Goal: Task Accomplishment & Management: Use online tool/utility

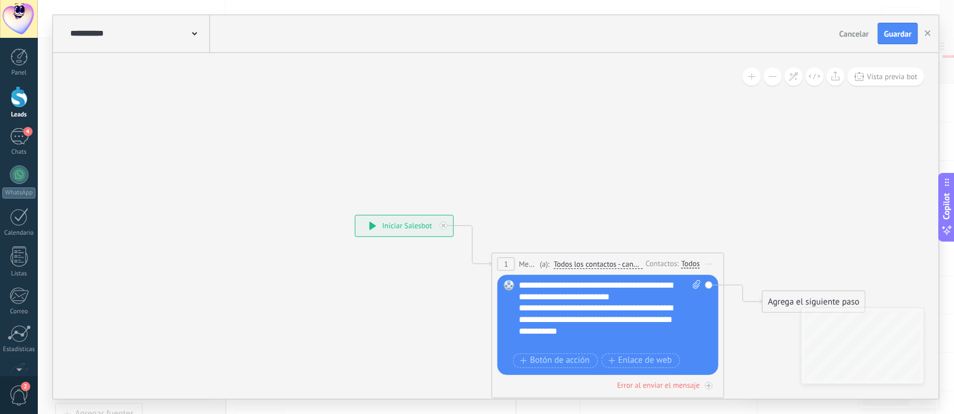
scroll to position [61, 0]
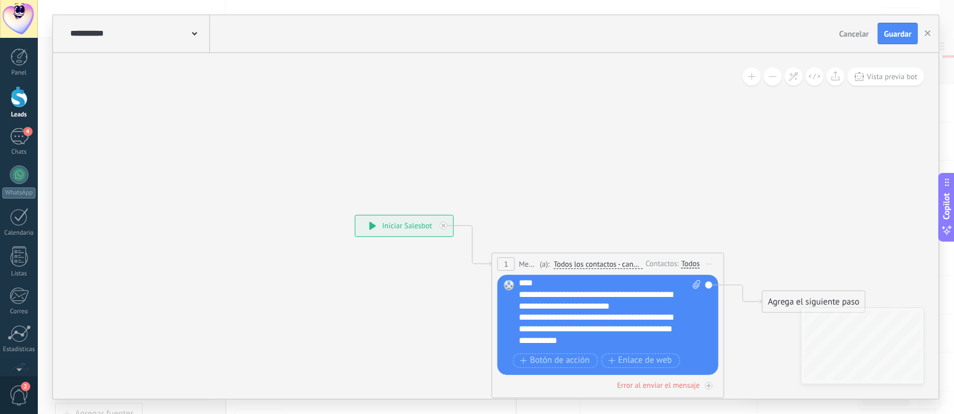
click at [637, 306] on div "**********" at bounding box center [596, 300] width 155 height 23
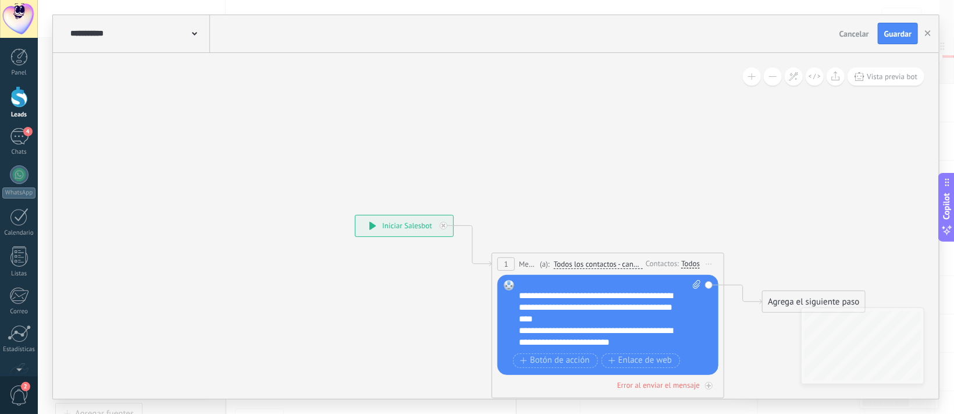
scroll to position [20, 0]
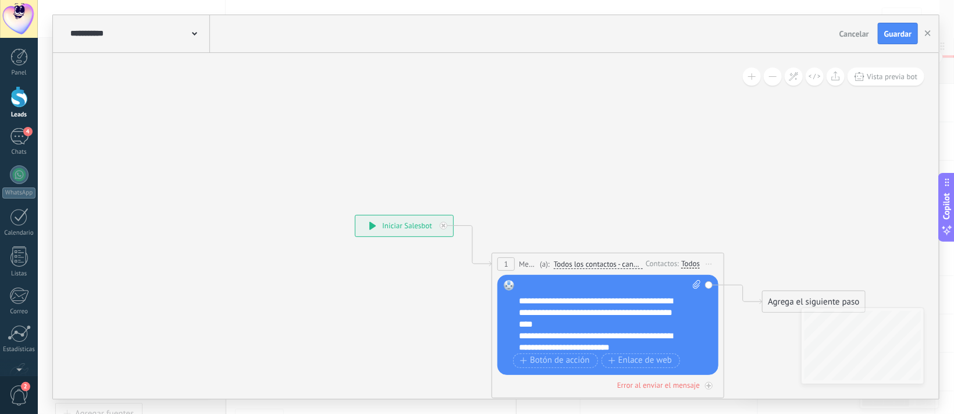
click at [591, 322] on div "**********" at bounding box center [596, 312] width 155 height 35
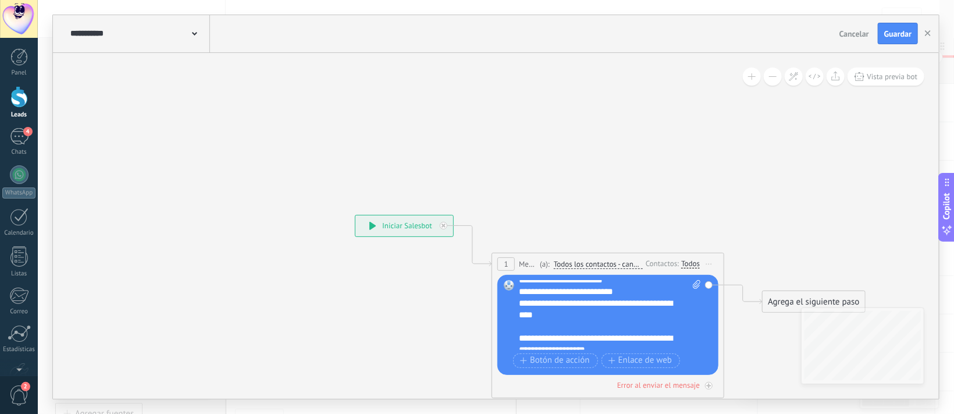
scroll to position [197, 0]
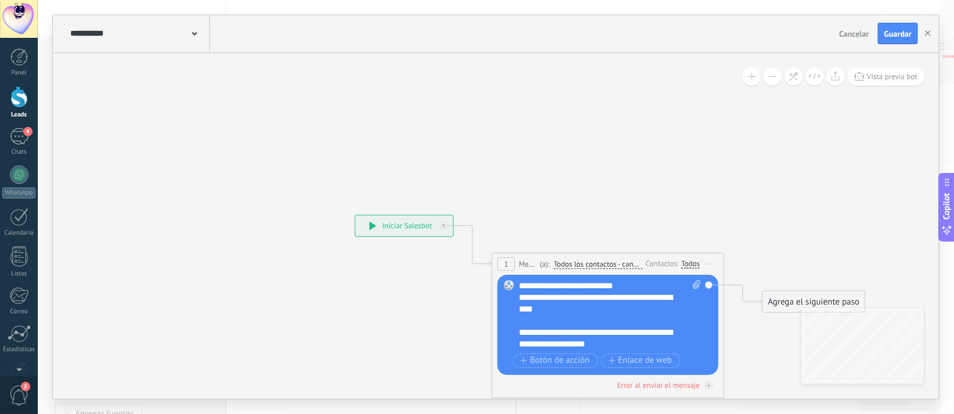
click at [626, 342] on div "**********" at bounding box center [596, 337] width 155 height 23
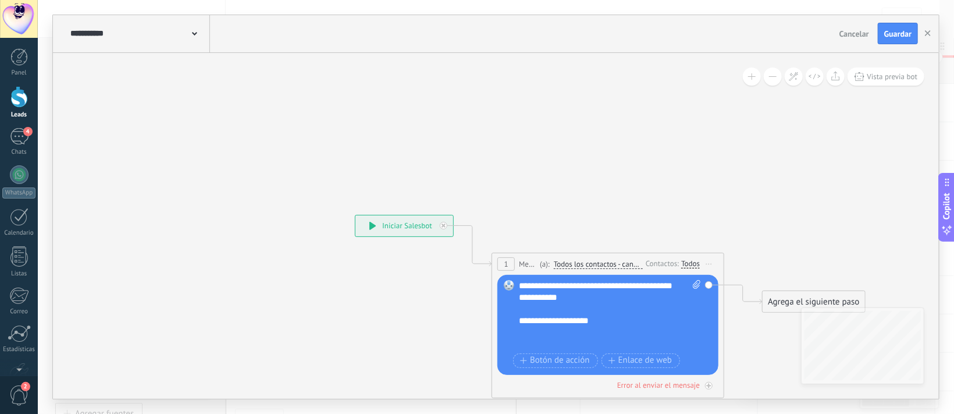
scroll to position [116, 0]
click at [561, 363] on span "Botón de acción" at bounding box center [555, 360] width 70 height 9
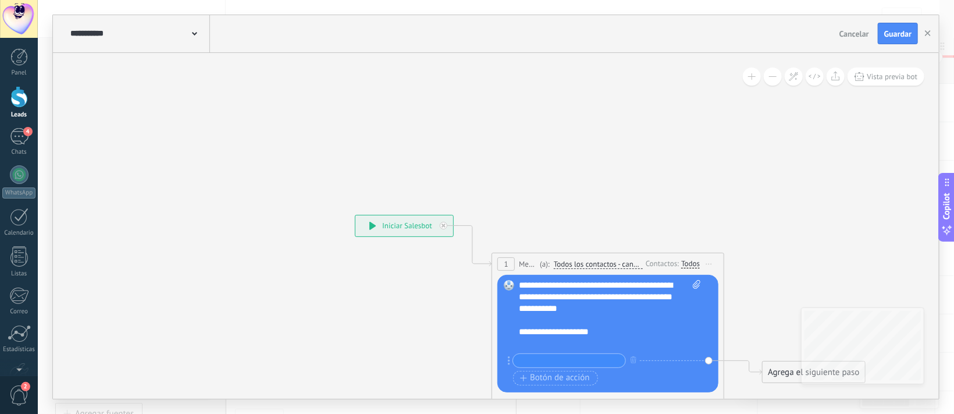
click at [601, 329] on div "**********" at bounding box center [596, 332] width 155 height 12
click at [588, 363] on input "text" at bounding box center [569, 360] width 112 height 13
type input "*"
click at [570, 376] on span "Botón de acción" at bounding box center [555, 377] width 70 height 9
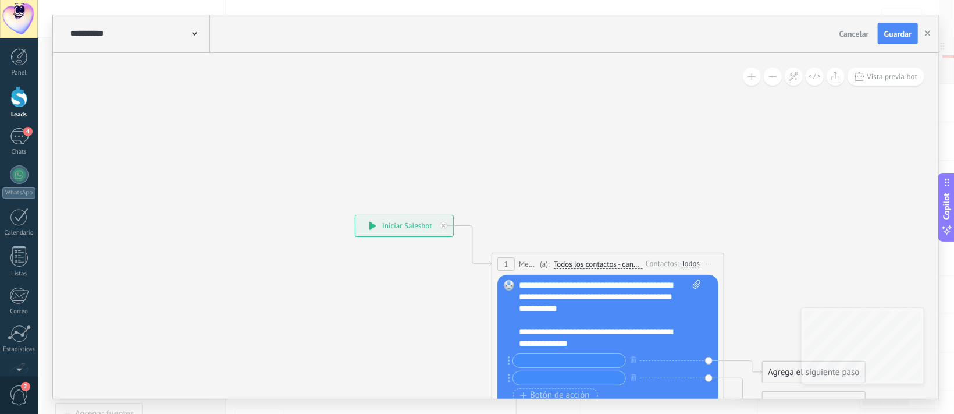
click at [561, 360] on input "text" at bounding box center [569, 360] width 112 height 13
click at [546, 376] on input "text" at bounding box center [569, 377] width 112 height 13
click at [581, 361] on input "**********" at bounding box center [569, 360] width 112 height 13
type input "**********"
click at [549, 380] on input "text" at bounding box center [569, 377] width 112 height 13
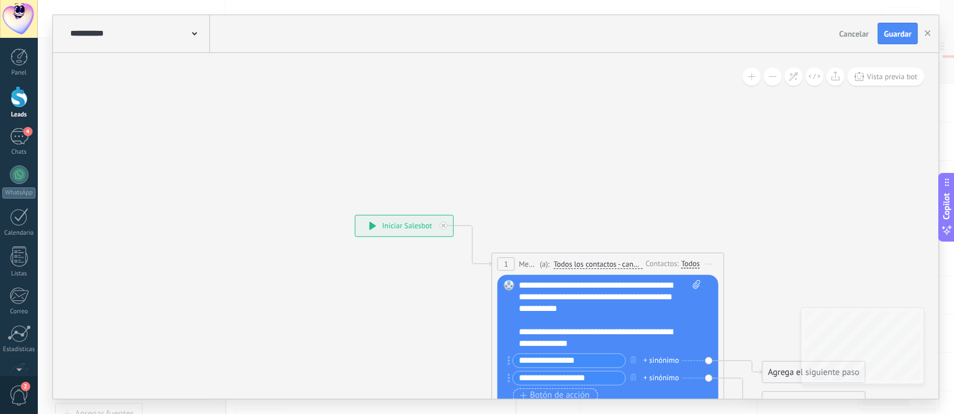
type input "**********"
click at [563, 391] on span "Botón de acción" at bounding box center [555, 394] width 70 height 9
drag, startPoint x: 951, startPoint y: 315, endPoint x: 953, endPoint y: 359, distance: 43.7
click at [953, 358] on div "**********" at bounding box center [496, 207] width 916 height 414
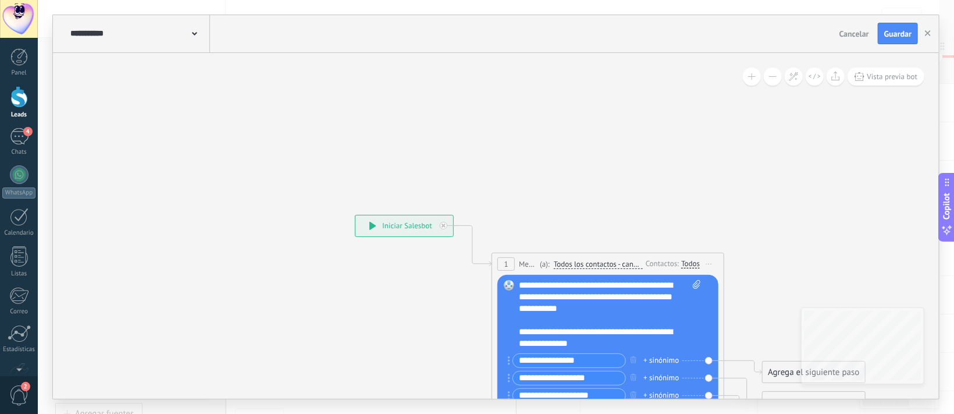
drag, startPoint x: 953, startPoint y: 347, endPoint x: 949, endPoint y: 383, distance: 36.2
click at [949, 383] on div "**********" at bounding box center [496, 207] width 916 height 414
drag, startPoint x: 934, startPoint y: 363, endPoint x: 929, endPoint y: 375, distance: 13.1
click at [929, 375] on icon at bounding box center [590, 375] width 1053 height 902
click at [949, 396] on div "**********" at bounding box center [496, 207] width 916 height 414
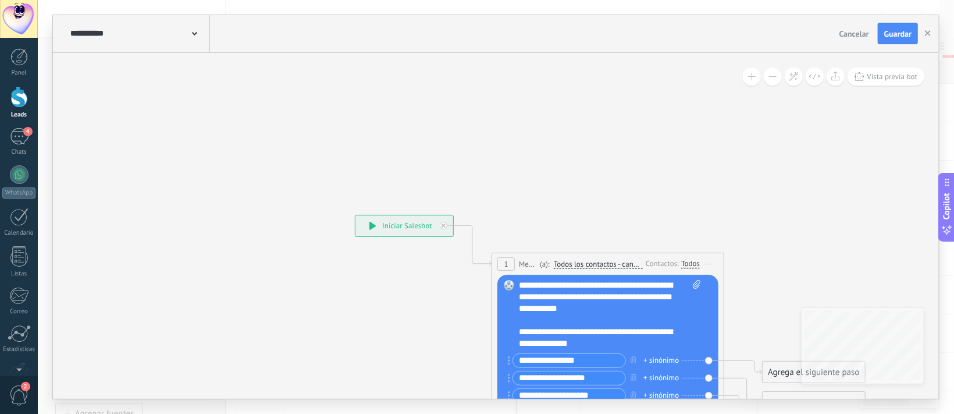
click at [949, 396] on div "**********" at bounding box center [496, 207] width 916 height 414
click at [953, 396] on div "**********" at bounding box center [496, 207] width 916 height 414
click at [950, 3] on div "**********" at bounding box center [496, 207] width 916 height 414
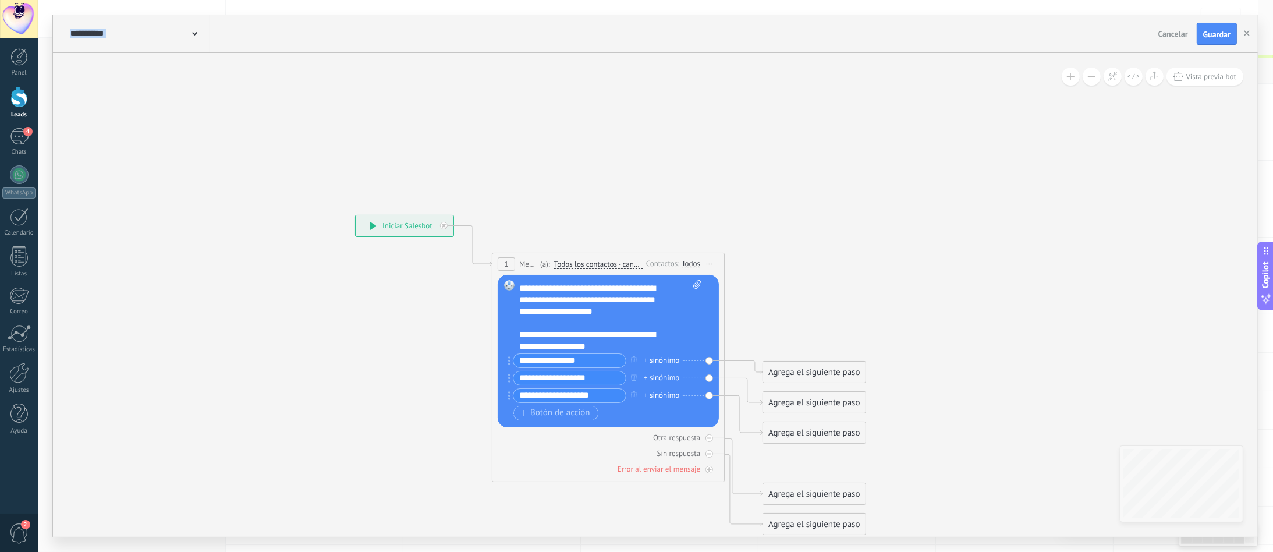
scroll to position [113, 0]
drag, startPoint x: 2449, startPoint y: 8, endPoint x: 602, endPoint y: 397, distance: 1886.8
click at [602, 397] on input "**********" at bounding box center [569, 395] width 112 height 13
click at [524, 349] on div "**********" at bounding box center [594, 340] width 150 height 23
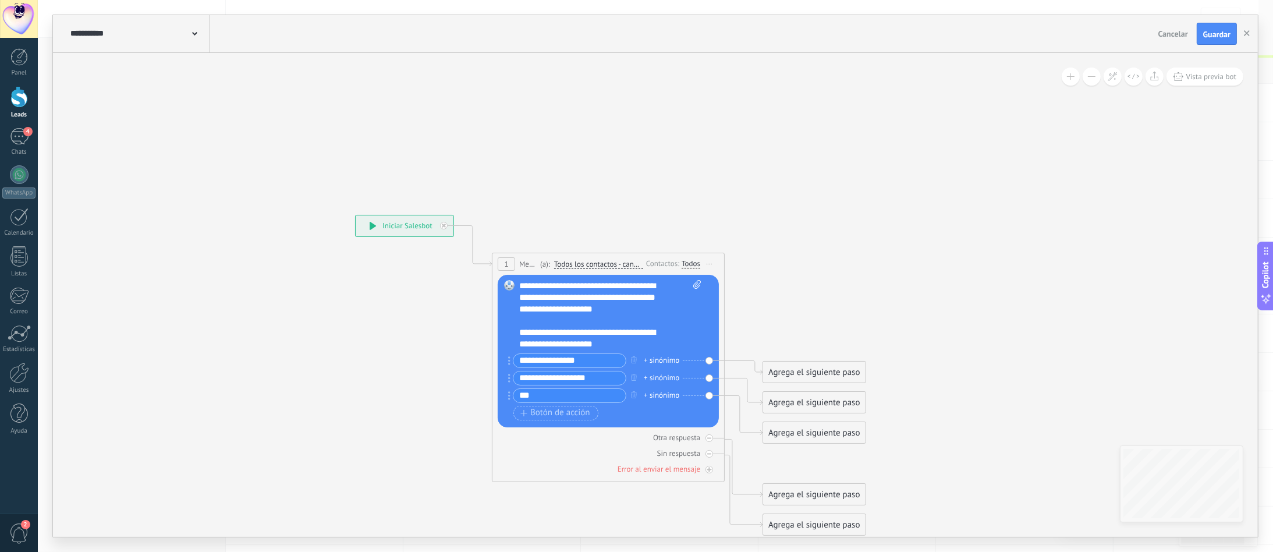
click at [568, 400] on input "**" at bounding box center [569, 395] width 112 height 13
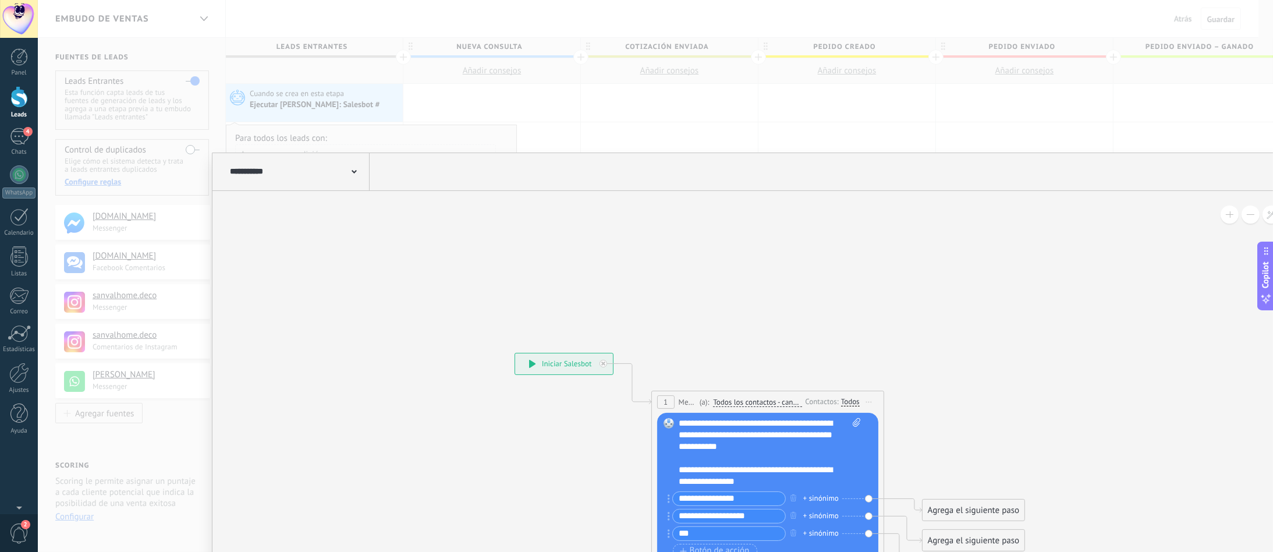
scroll to position [116, 0]
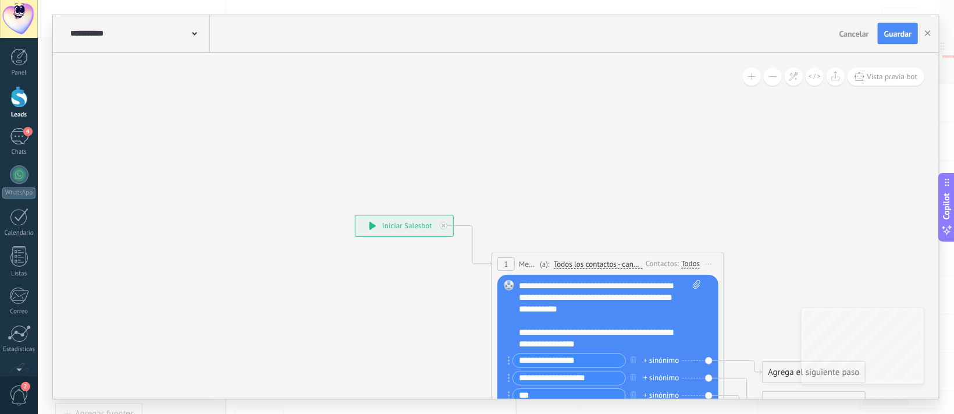
drag, startPoint x: 1037, startPoint y: 12, endPoint x: 589, endPoint y: 130, distance: 462.6
click at [589, 130] on icon at bounding box center [590, 375] width 1053 height 902
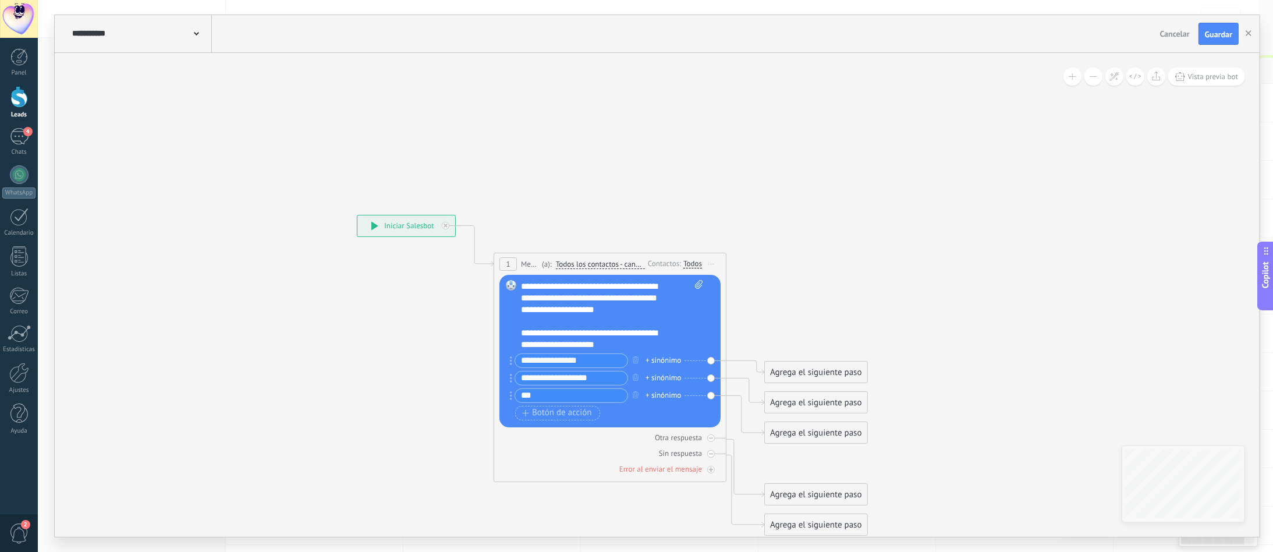
scroll to position [115, 0]
drag, startPoint x: 1271, startPoint y: 384, endPoint x: 1259, endPoint y: 412, distance: 30.3
click at [954, 412] on div "**********" at bounding box center [655, 276] width 1235 height 552
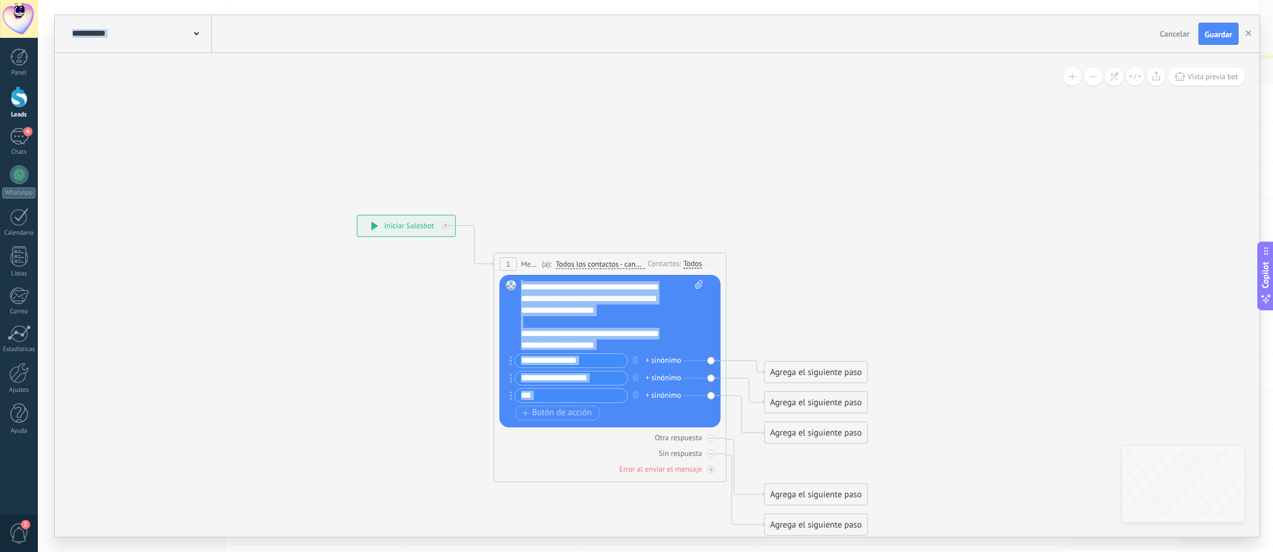
click at [582, 394] on input "**" at bounding box center [571, 395] width 112 height 13
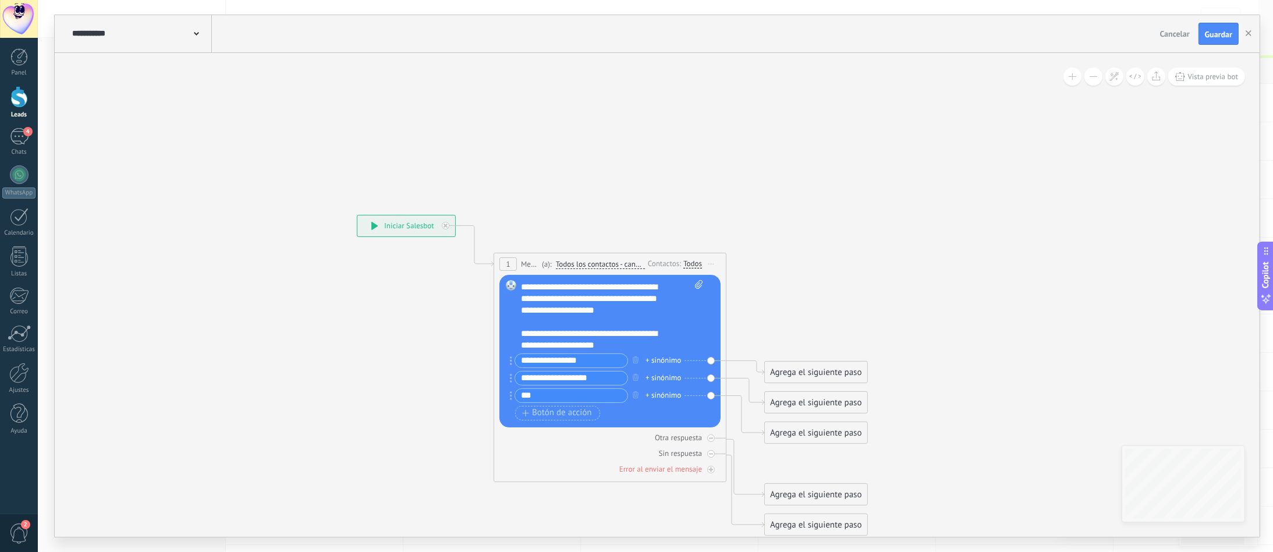
click at [582, 394] on input "**" at bounding box center [571, 395] width 112 height 13
type input "**********"
click at [526, 361] on input "**********" at bounding box center [571, 360] width 112 height 13
click at [638, 361] on icon "button" at bounding box center [636, 359] width 6 height 7
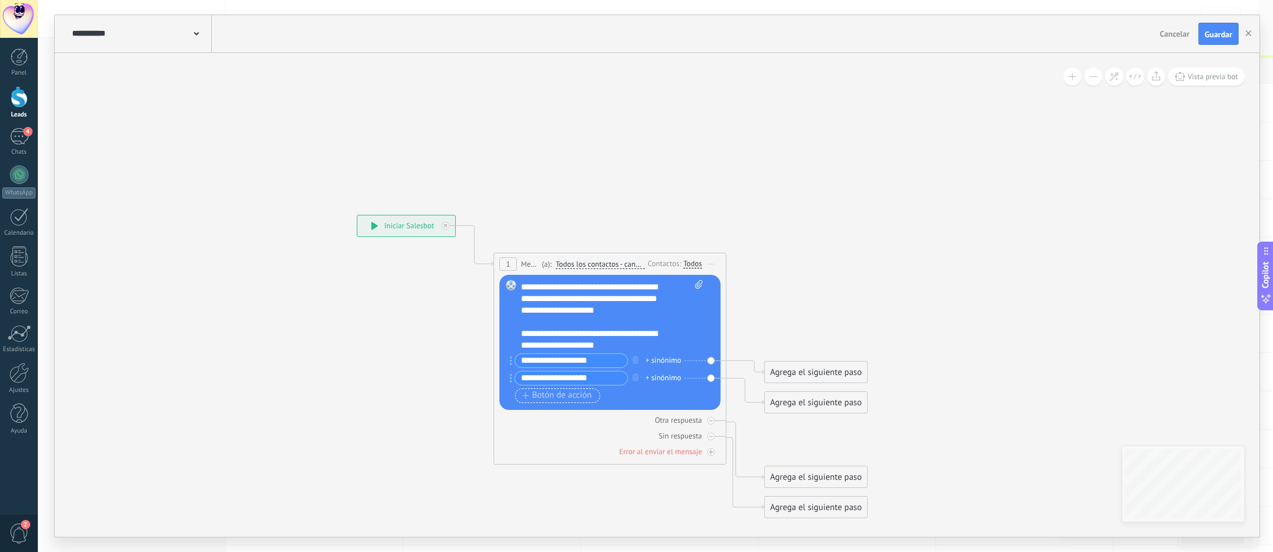
click at [587, 399] on span "Botón de acción" at bounding box center [557, 394] width 70 height 9
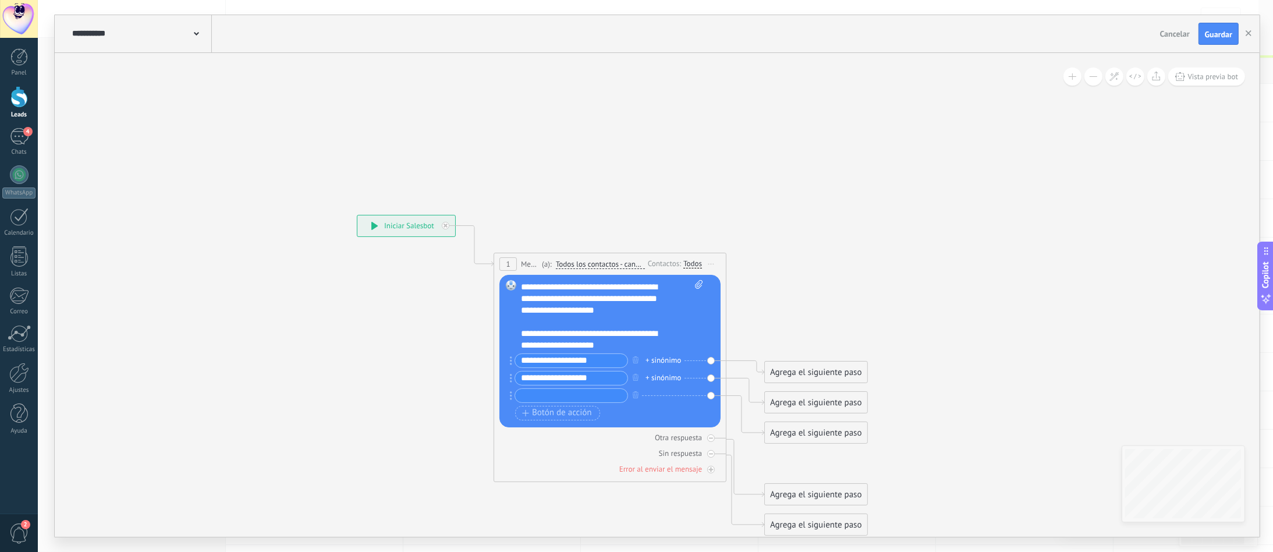
click at [526, 363] on input "**********" at bounding box center [571, 360] width 112 height 13
type input "**********"
drag, startPoint x: 594, startPoint y: 375, endPoint x: 502, endPoint y: 382, distance: 92.2
click at [502, 382] on div "Reemplazar Quitar Convertir a mensaje de voz Arrastre la imagen aquí para adjun…" at bounding box center [609, 351] width 221 height 152
click at [532, 393] on input "text" at bounding box center [571, 395] width 112 height 13
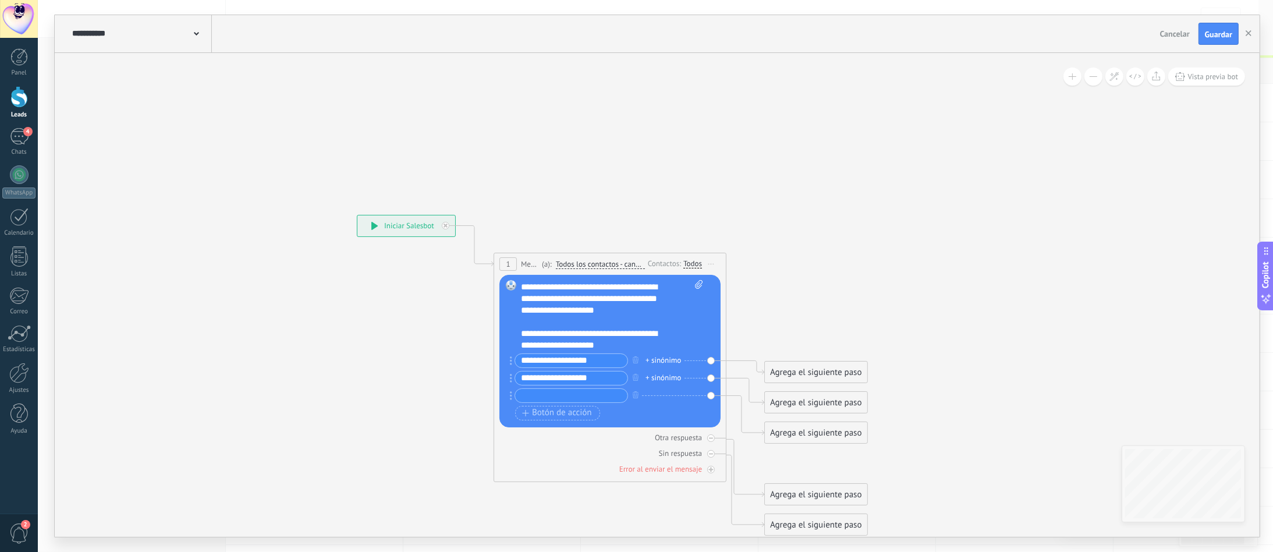
paste input "**********"
type input "**********"
click at [598, 380] on input "**********" at bounding box center [571, 377] width 112 height 13
type input "**********"
click at [788, 400] on div "Agrega el siguiente paso" at bounding box center [816, 402] width 102 height 19
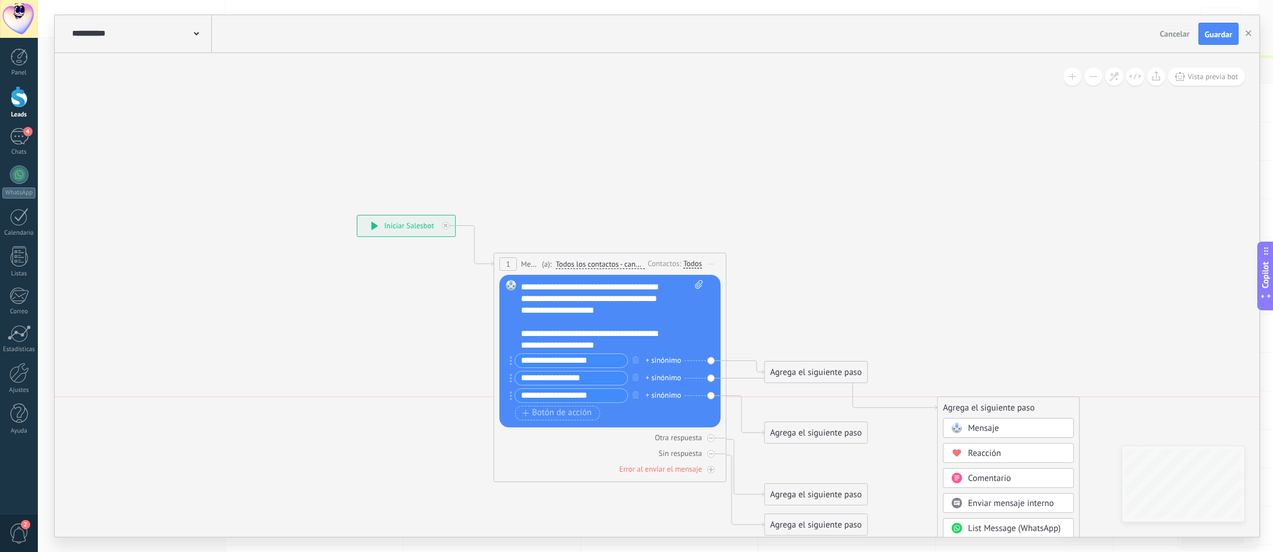
click at [954, 406] on div "Agrega el siguiente paso" at bounding box center [1007, 407] width 141 height 19
click at [954, 408] on div "Agrega el siguiente paso" at bounding box center [1005, 407] width 141 height 19
click at [947, 409] on div "Agrega el siguiente paso" at bounding box center [993, 407] width 141 height 19
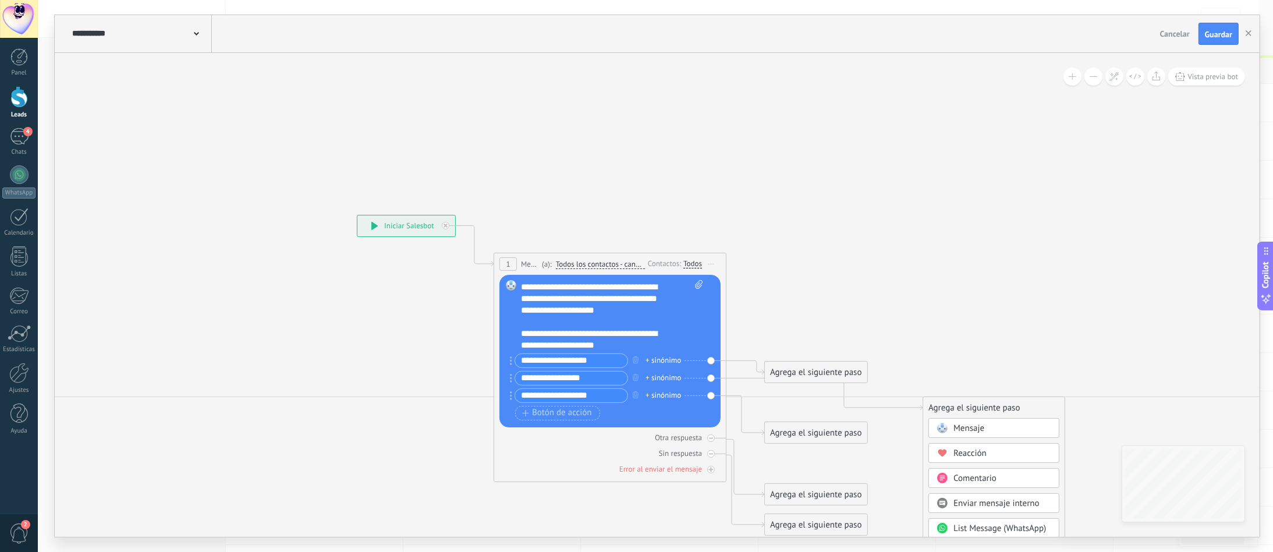
click at [947, 409] on div "Agrega el siguiente paso" at bounding box center [993, 407] width 141 height 19
click at [954, 413] on div "Agrega el siguiente paso" at bounding box center [1000, 407] width 141 height 19
click at [954, 413] on div "Agrega el siguiente paso" at bounding box center [1010, 407] width 141 height 19
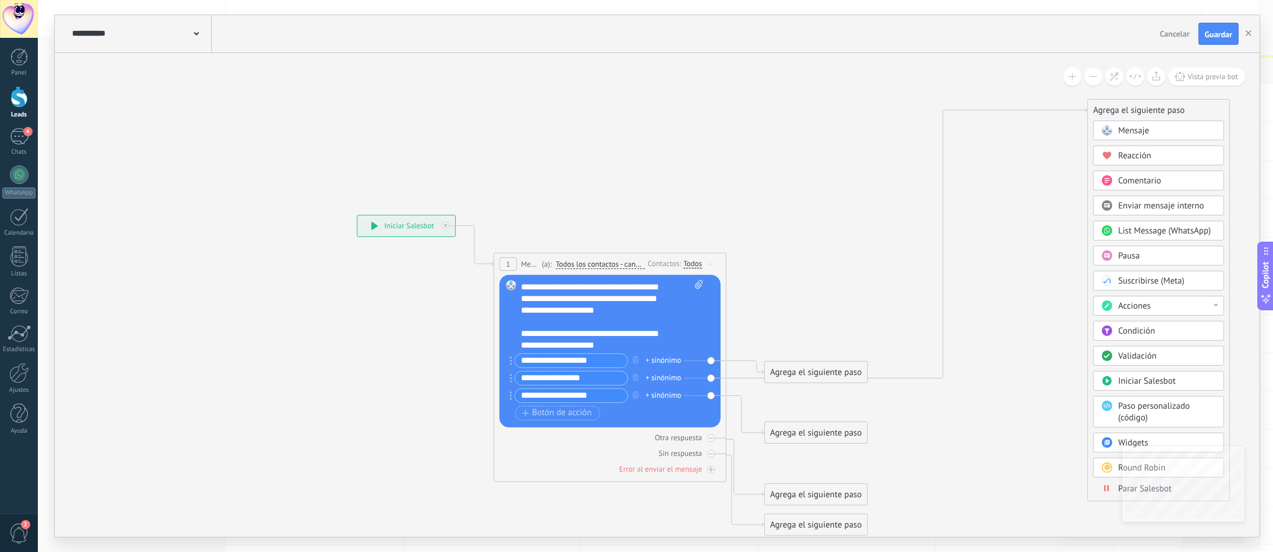
click at [954, 118] on div "Agrega el siguiente paso" at bounding box center [1158, 110] width 141 height 19
click at [954, 127] on div "Agrega el siguiente paso" at bounding box center [1158, 119] width 141 height 19
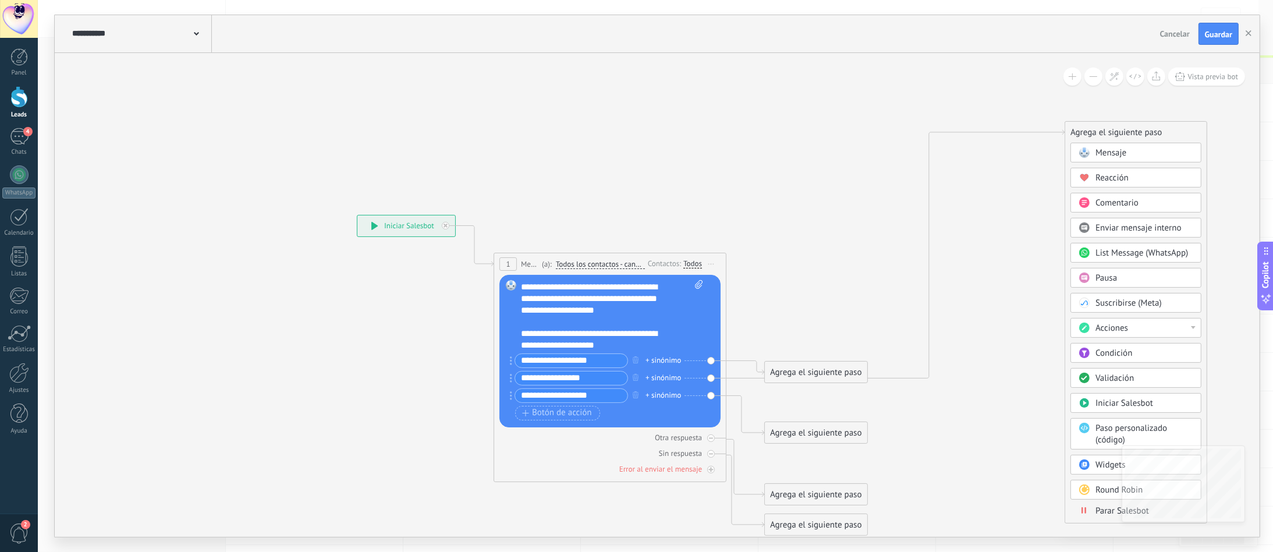
click at [954, 140] on div "Agrega el siguiente paso" at bounding box center [1135, 132] width 141 height 19
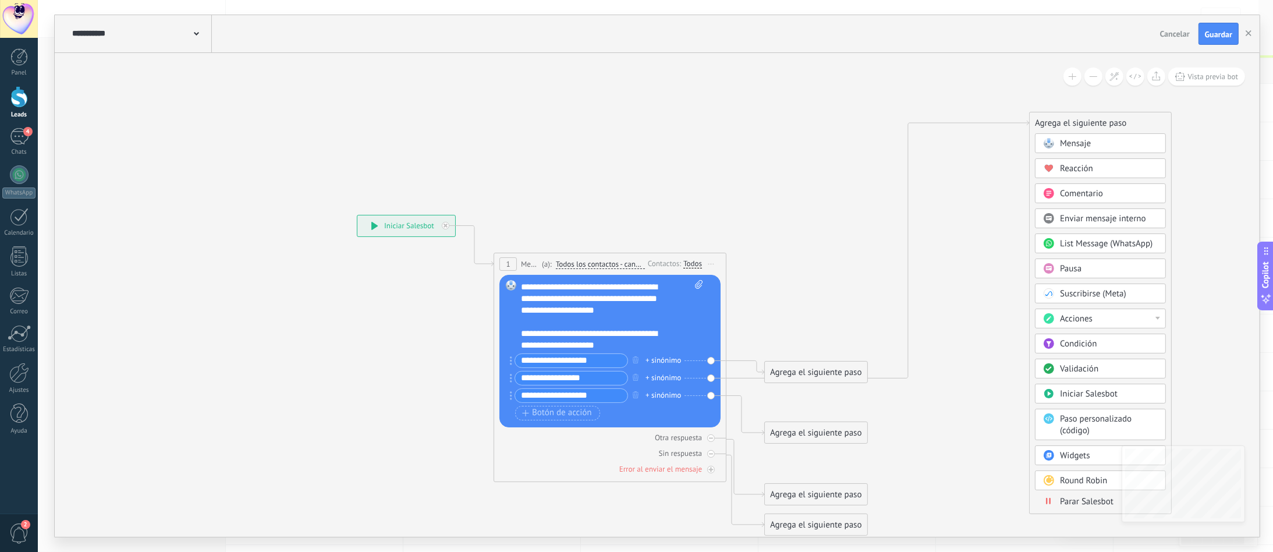
click at [954, 130] on div "Agrega el siguiente paso" at bounding box center [1099, 122] width 141 height 19
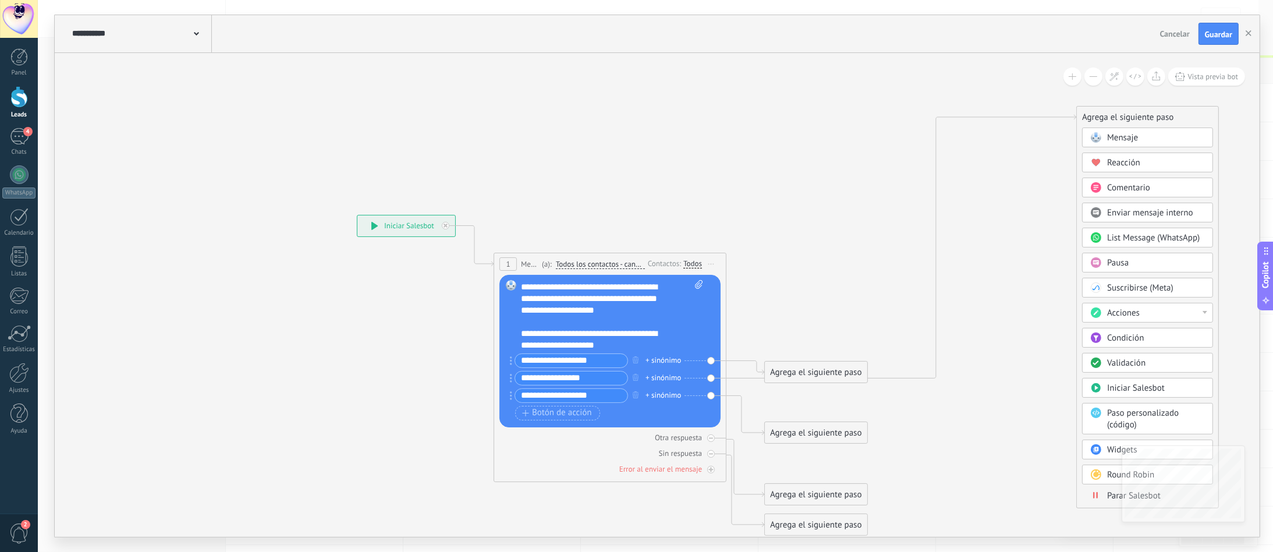
click at [954, 125] on div "Agrega el siguiente paso" at bounding box center [1146, 117] width 141 height 19
drag, startPoint x: 1102, startPoint y: 125, endPoint x: 801, endPoint y: 105, distance: 302.1
click at [357, 215] on div "**********" at bounding box center [357, 215] width 0 height 0
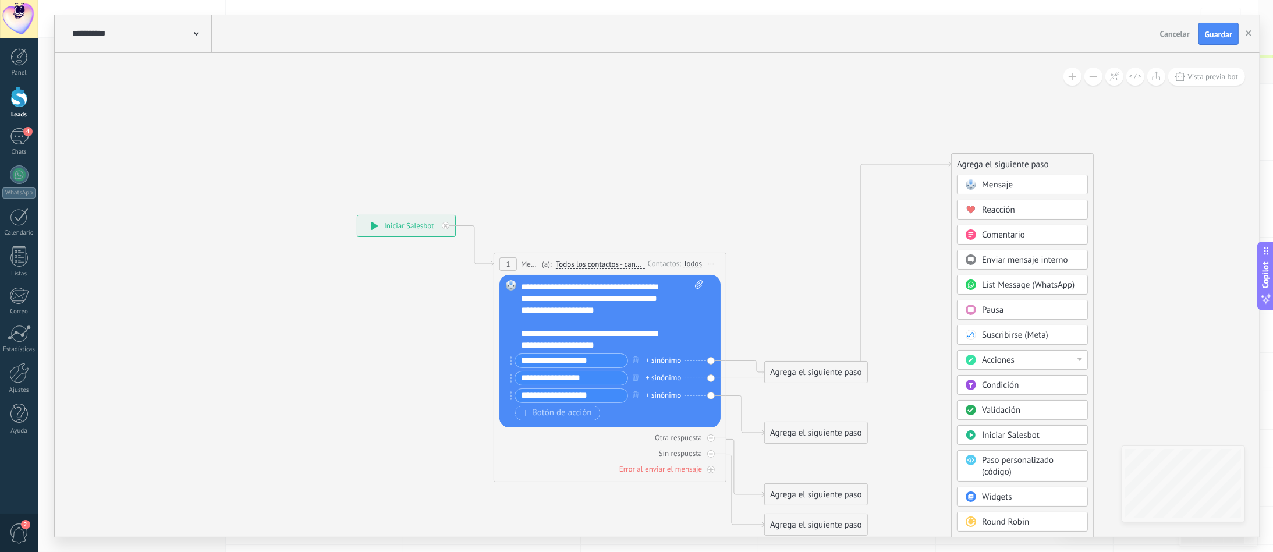
click at [954, 172] on div "Agrega el siguiente paso" at bounding box center [1021, 164] width 141 height 19
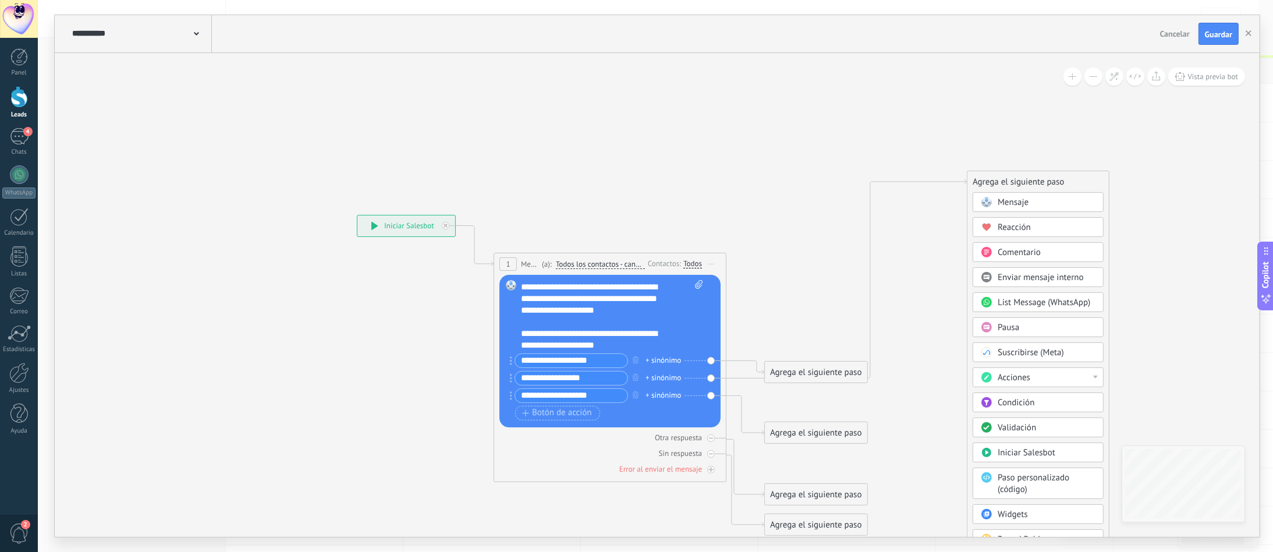
click at [954, 190] on div "Agrega el siguiente paso" at bounding box center [1037, 181] width 141 height 19
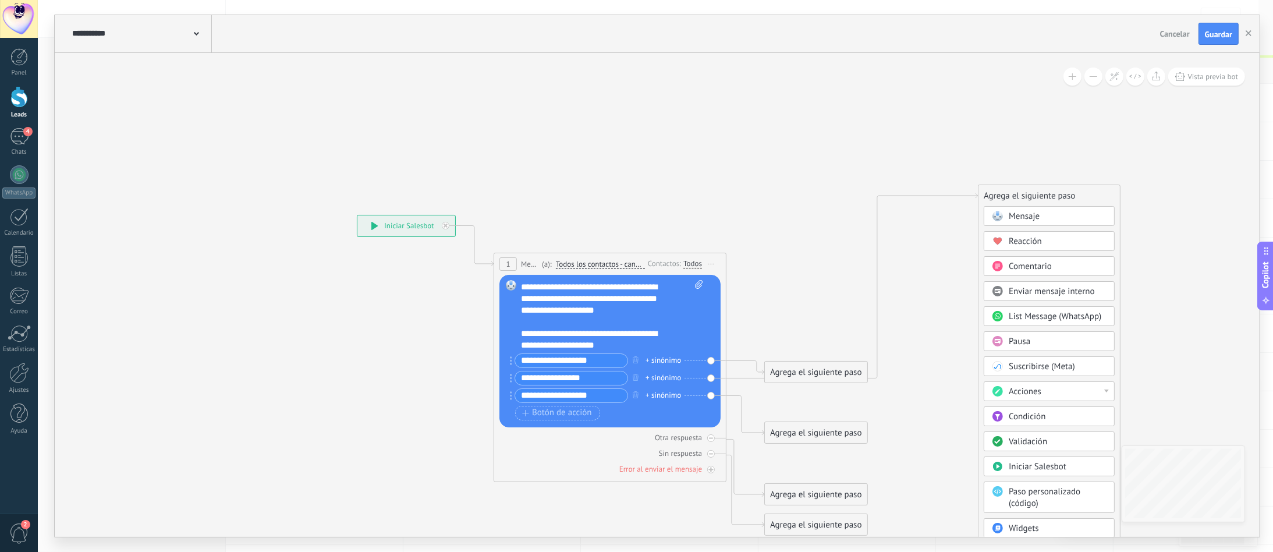
click at [954, 204] on div "Agrega el siguiente paso" at bounding box center [1048, 195] width 141 height 19
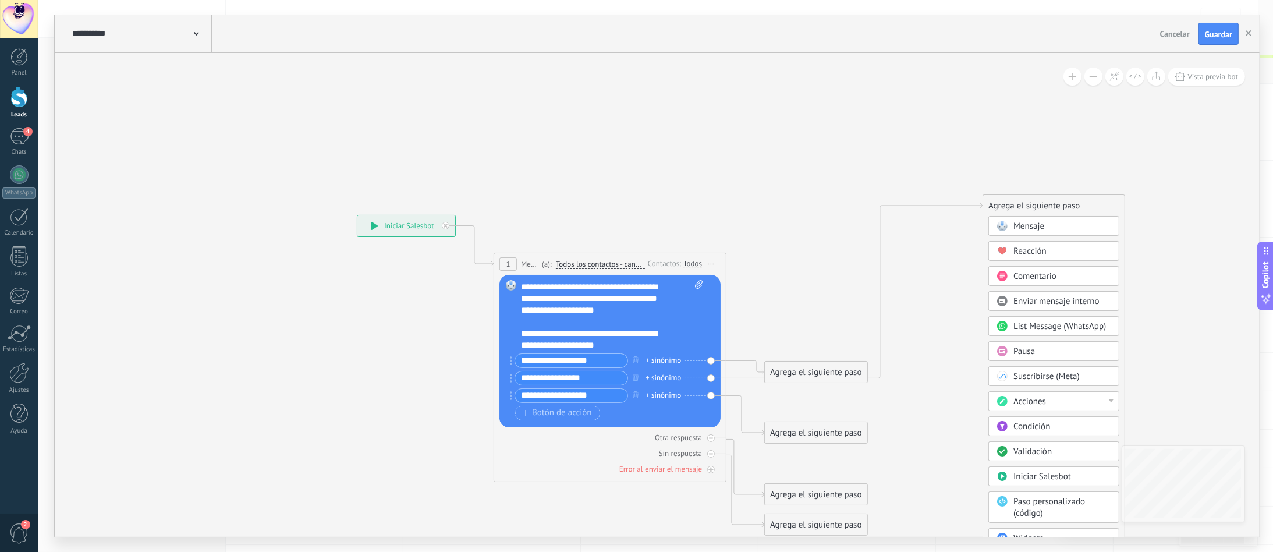
click at [954, 214] on div "Agrega el siguiente paso" at bounding box center [1053, 205] width 141 height 19
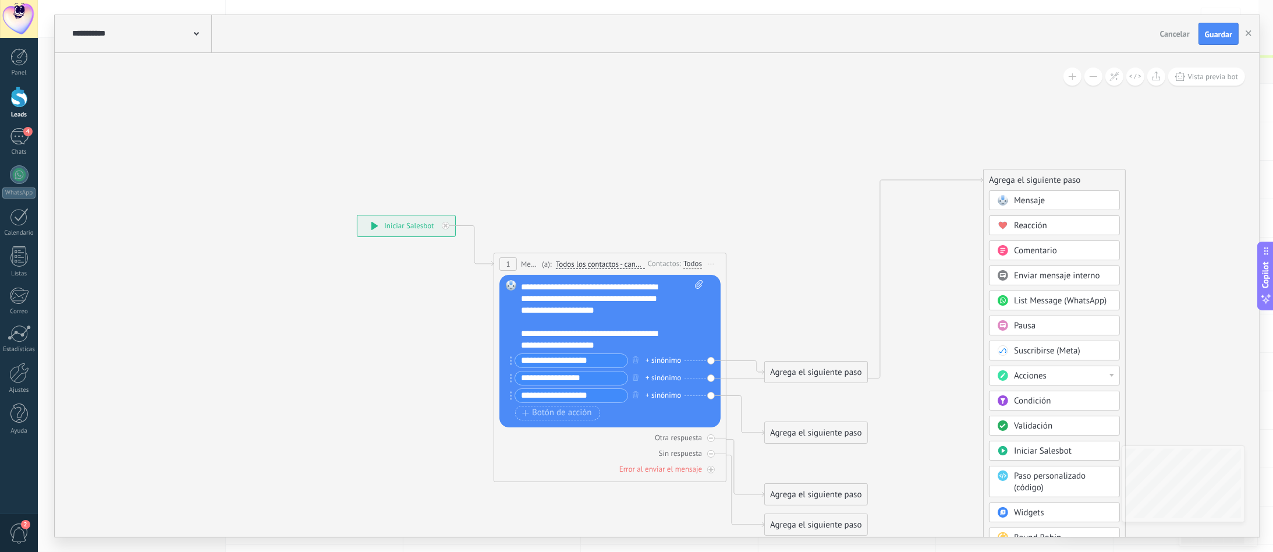
click at [954, 189] on div "Agrega el siguiente paso" at bounding box center [1053, 179] width 141 height 19
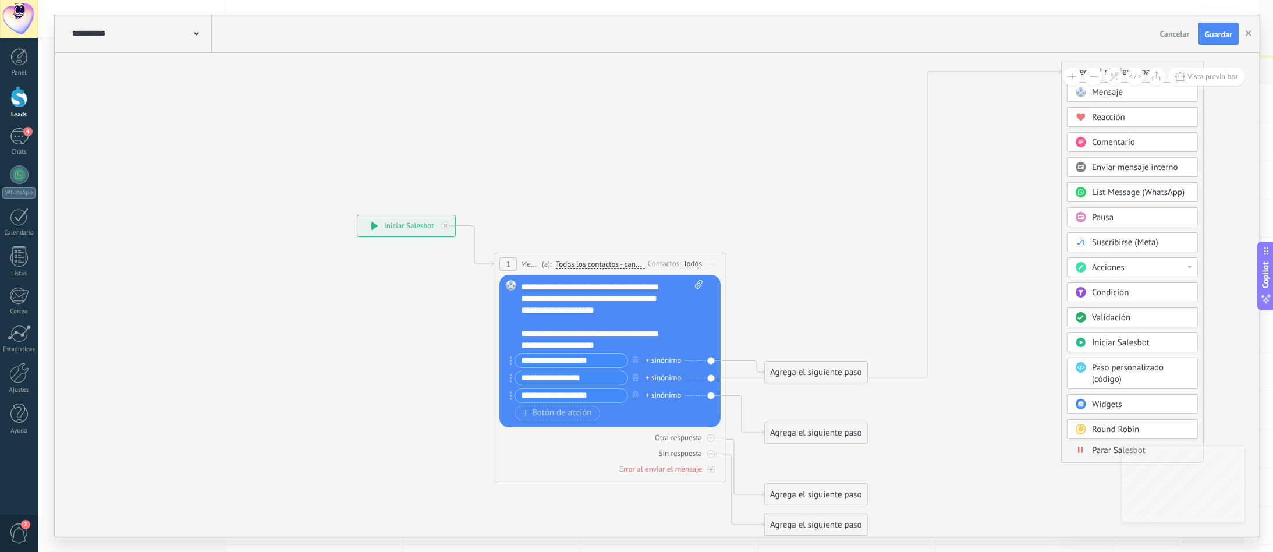
click at [954, 80] on button at bounding box center [1093, 76] width 18 height 18
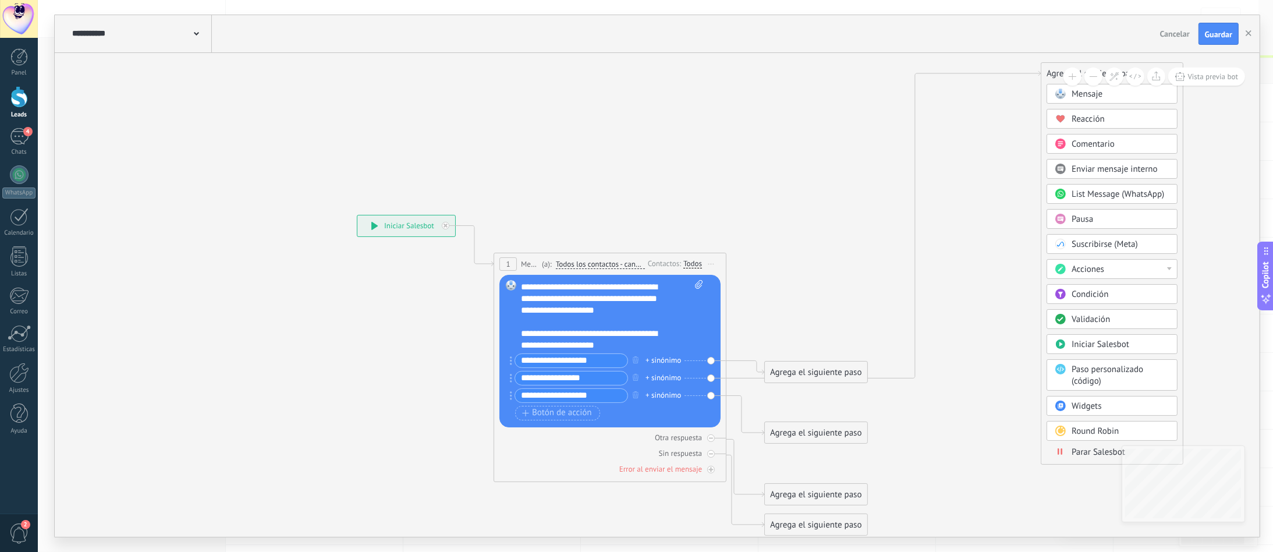
click at [954, 82] on button at bounding box center [1072, 76] width 18 height 18
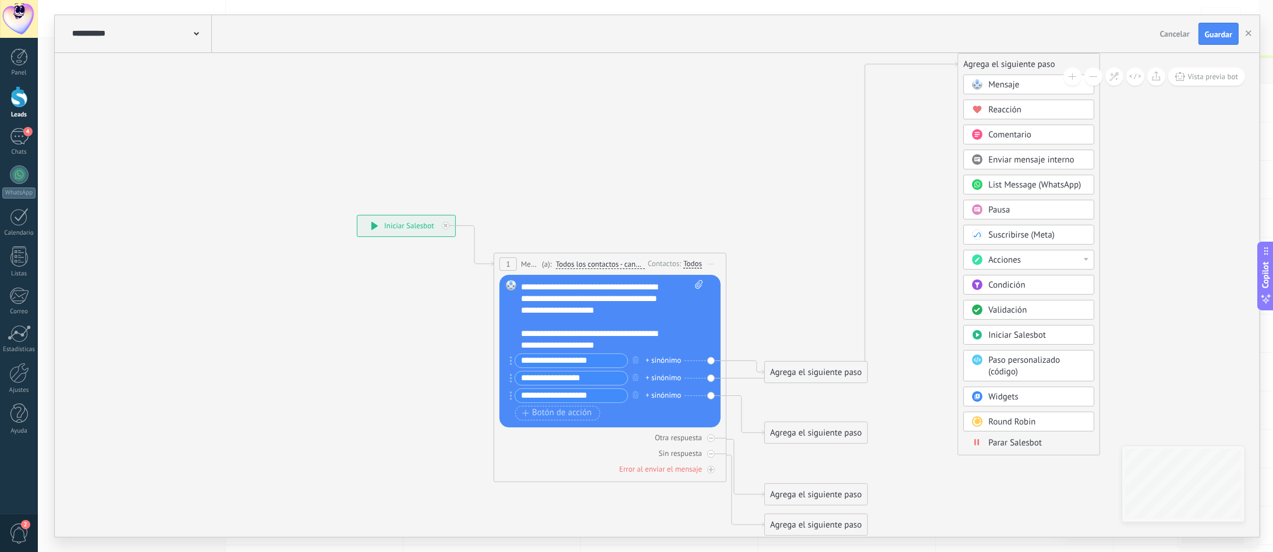
click at [954, 73] on div "Agrega el siguiente paso" at bounding box center [1028, 64] width 141 height 19
click at [954, 77] on div "Agrega el siguiente paso" at bounding box center [1020, 68] width 141 height 19
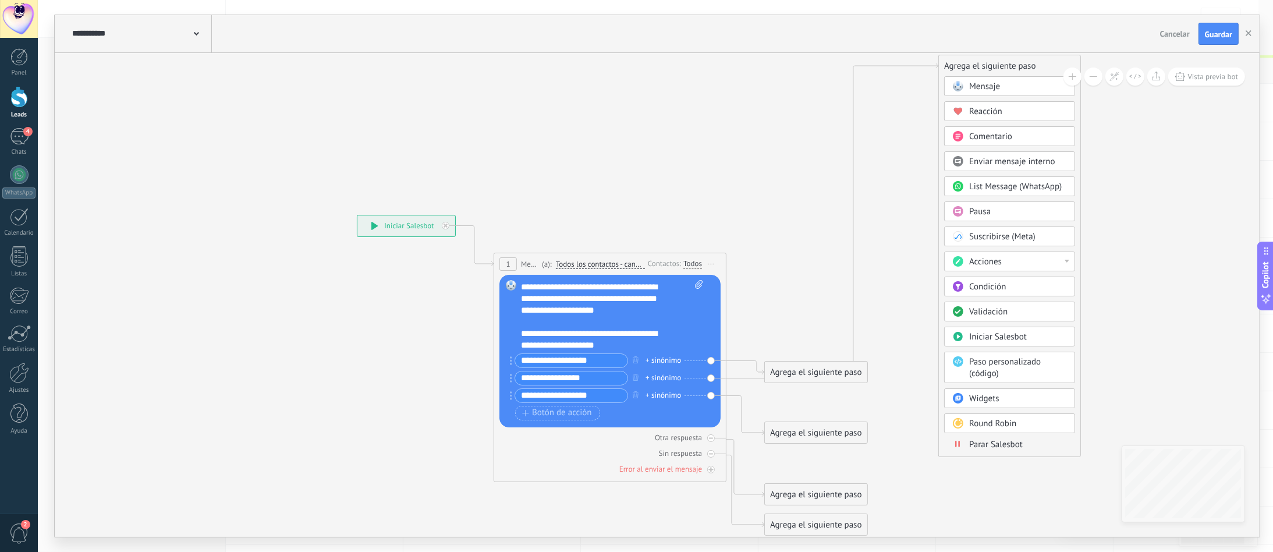
click at [954, 74] on div "Agrega el siguiente paso" at bounding box center [1009, 65] width 141 height 19
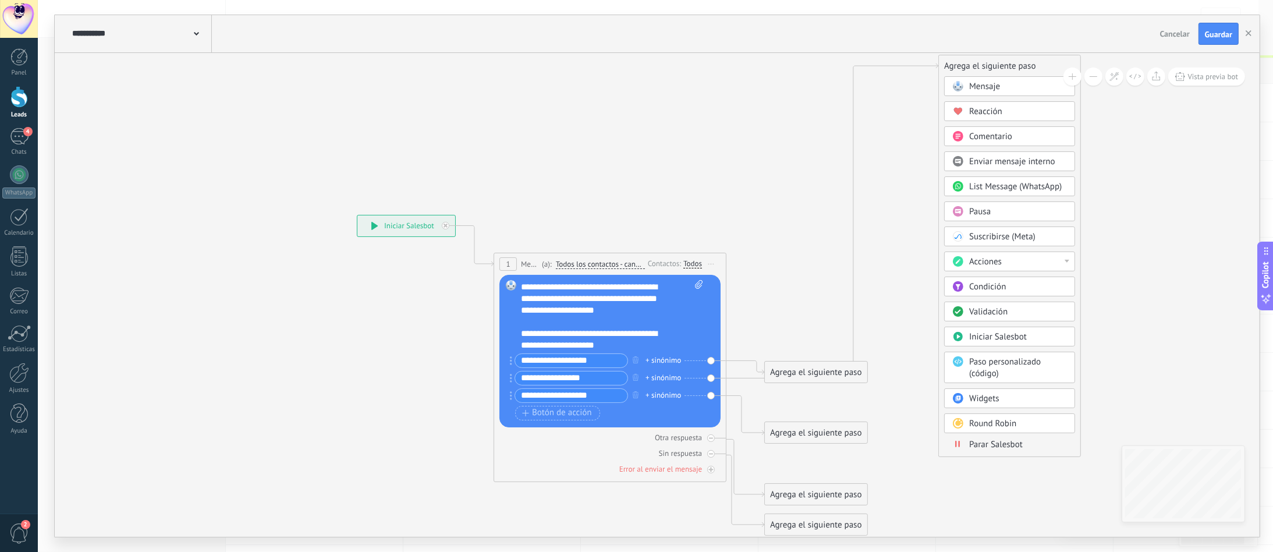
click at [954, 74] on div "Agrega el siguiente paso" at bounding box center [1009, 65] width 141 height 19
click at [954, 70] on div "Agrega el siguiente paso" at bounding box center [1009, 61] width 141 height 19
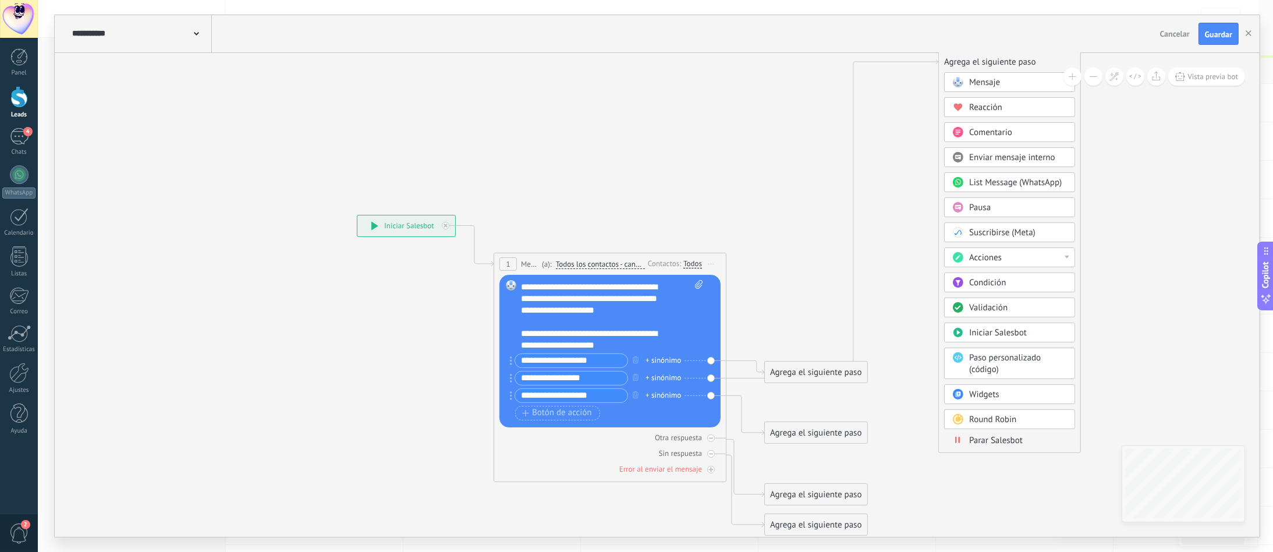
click at [954, 70] on div "Agrega el siguiente paso" at bounding box center [1009, 61] width 141 height 19
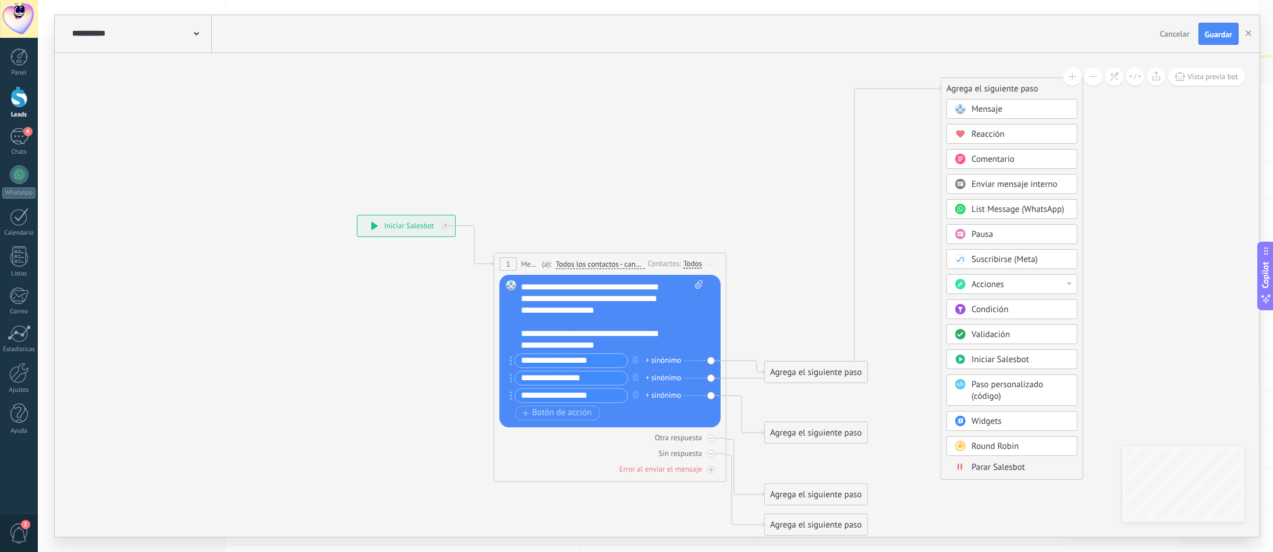
click at [954, 97] on div "Agrega el siguiente paso" at bounding box center [1011, 88] width 141 height 19
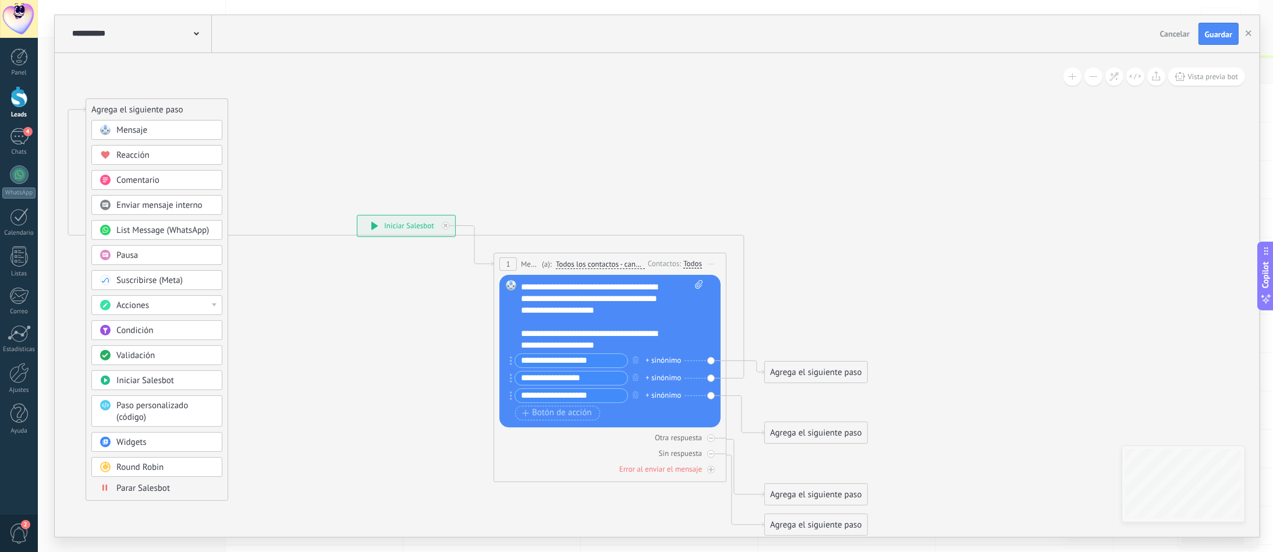
click at [115, 119] on div "Agrega el siguiente paso" at bounding box center [156, 109] width 141 height 19
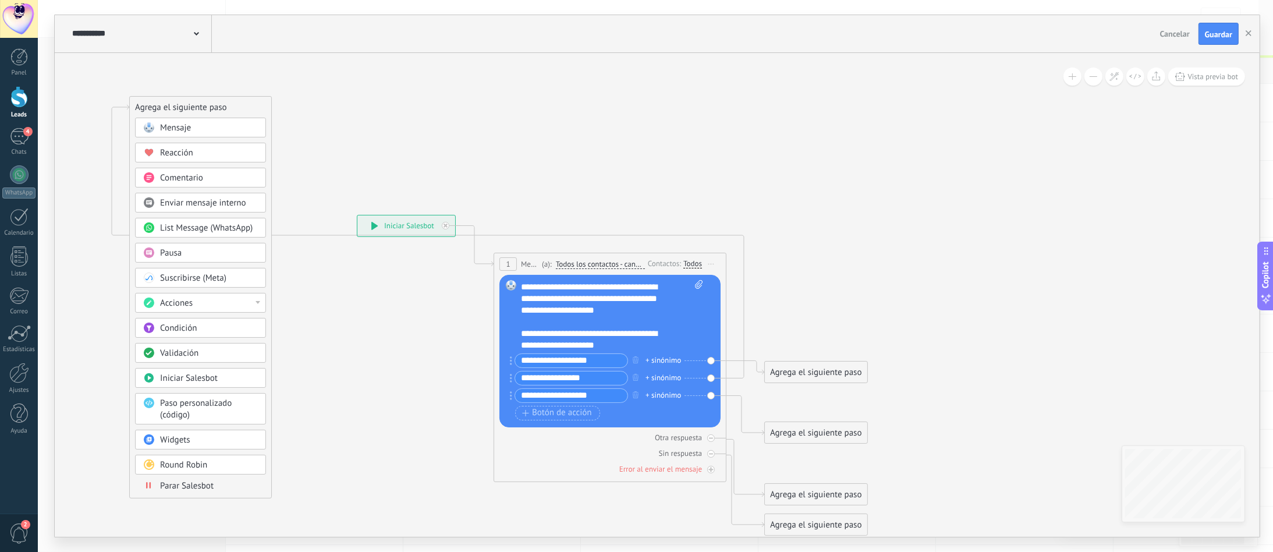
drag, startPoint x: 120, startPoint y: 113, endPoint x: 162, endPoint y: 116, distance: 42.0
click at [162, 116] on div "Agrega el siguiente paso" at bounding box center [200, 107] width 141 height 19
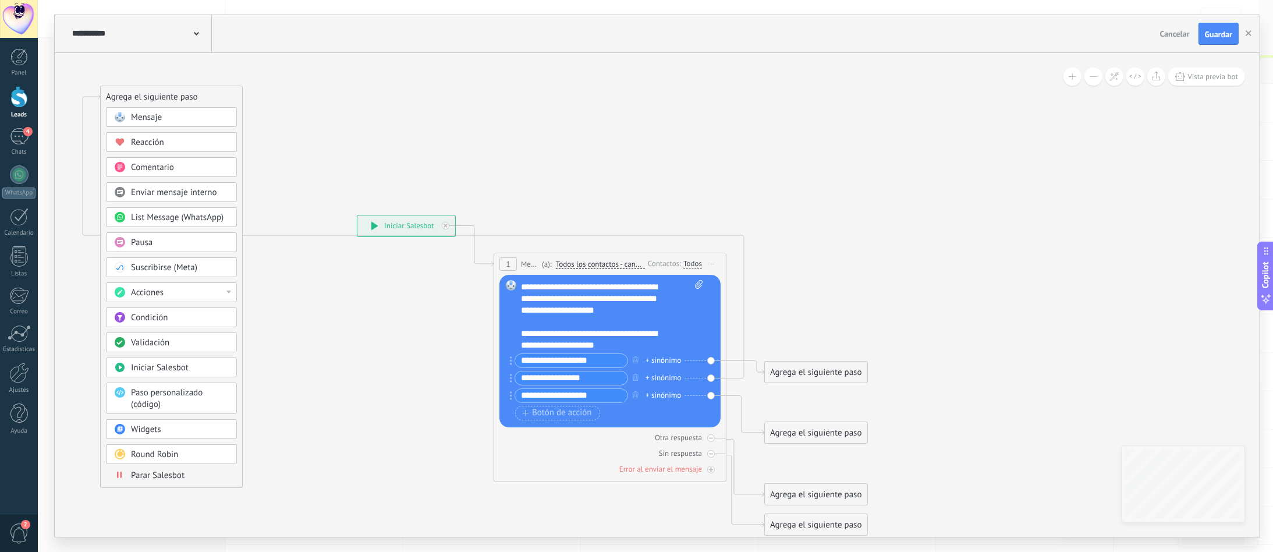
click at [130, 106] on div "Agrega el siguiente paso" at bounding box center [171, 96] width 141 height 19
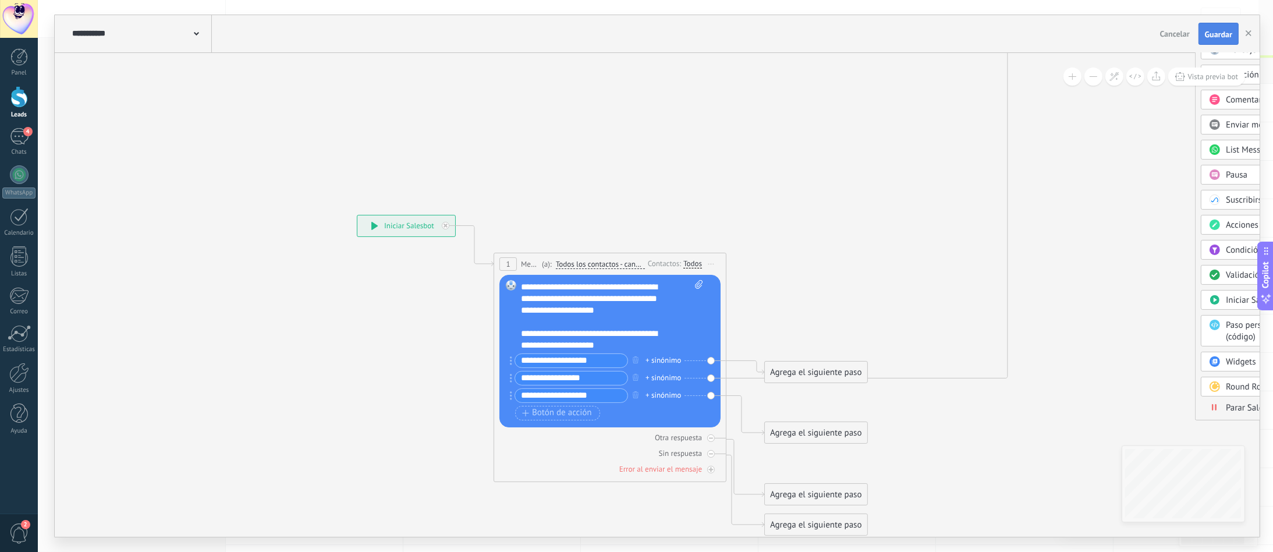
click at [954, 40] on button "Guardar" at bounding box center [1218, 34] width 40 height 22
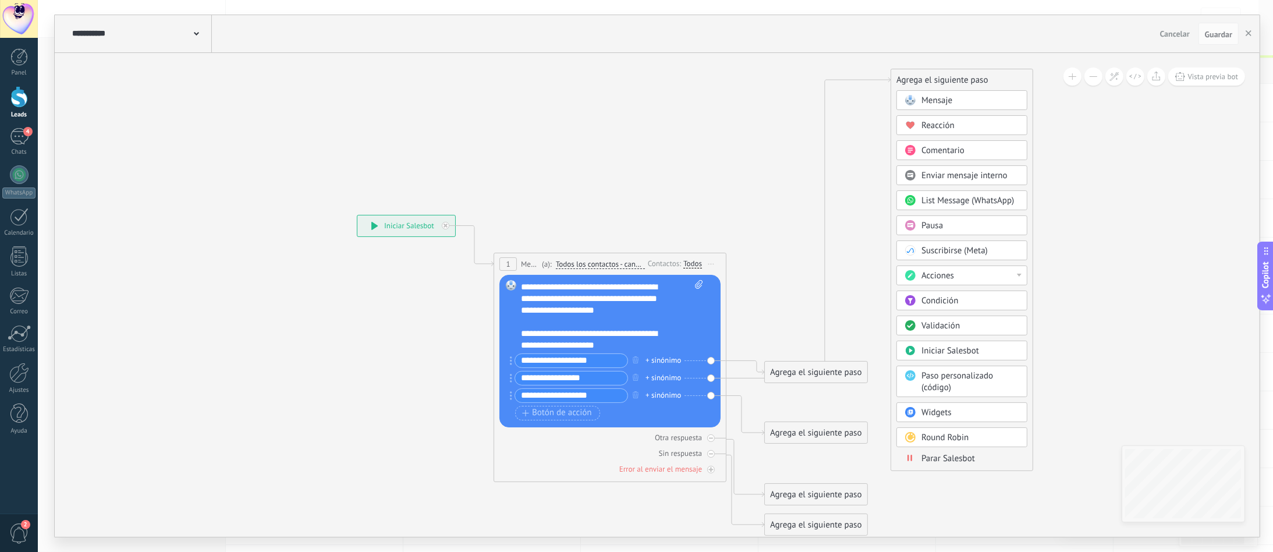
click at [921, 90] on div "Agrega el siguiente paso" at bounding box center [961, 79] width 141 height 19
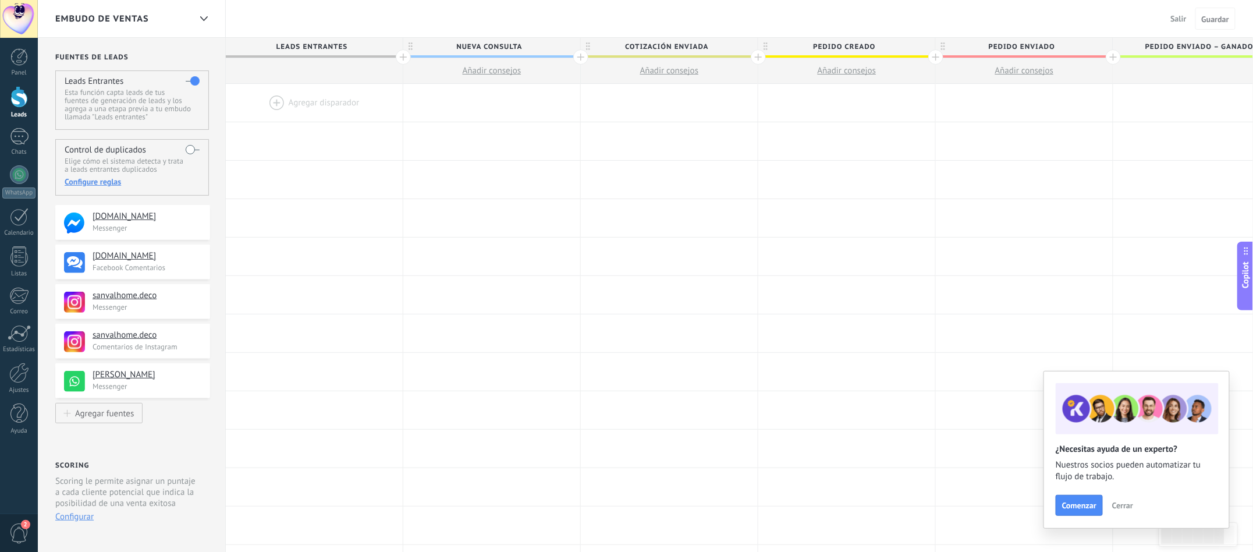
click at [310, 101] on div at bounding box center [314, 103] width 177 height 38
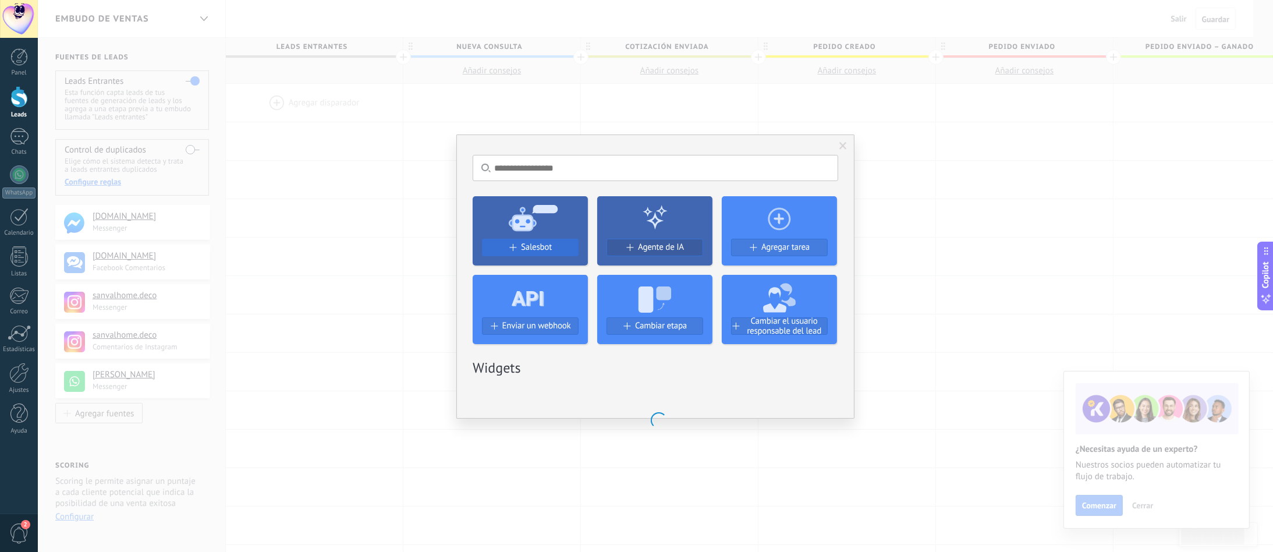
click at [518, 244] on div "Salesbot" at bounding box center [529, 247] width 95 height 10
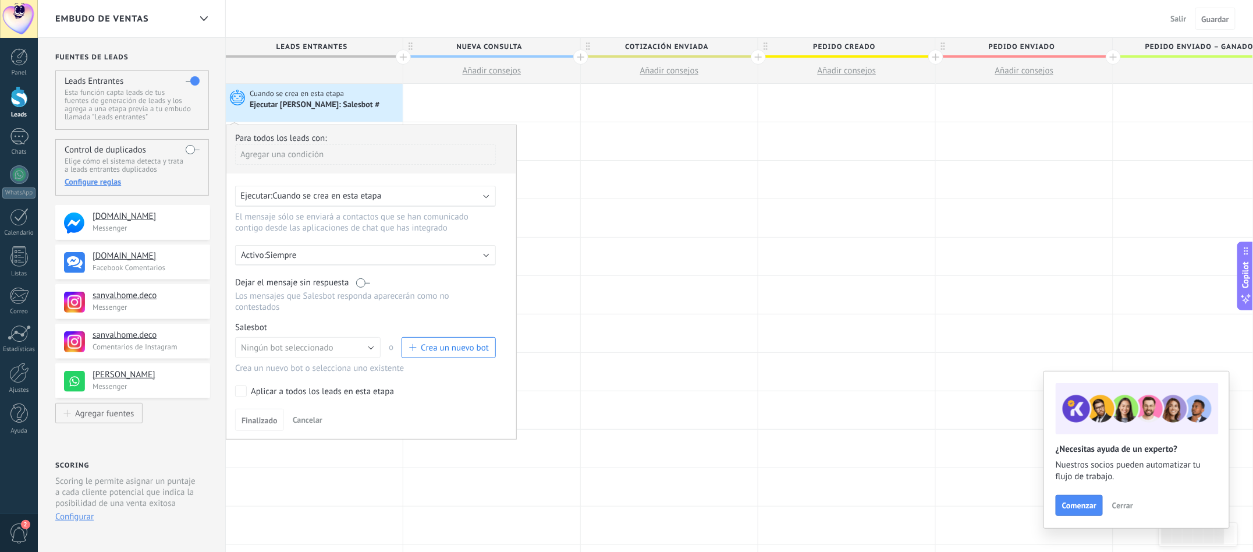
click at [337, 94] on span "Cuando se crea en esta etapa" at bounding box center [298, 93] width 96 height 10
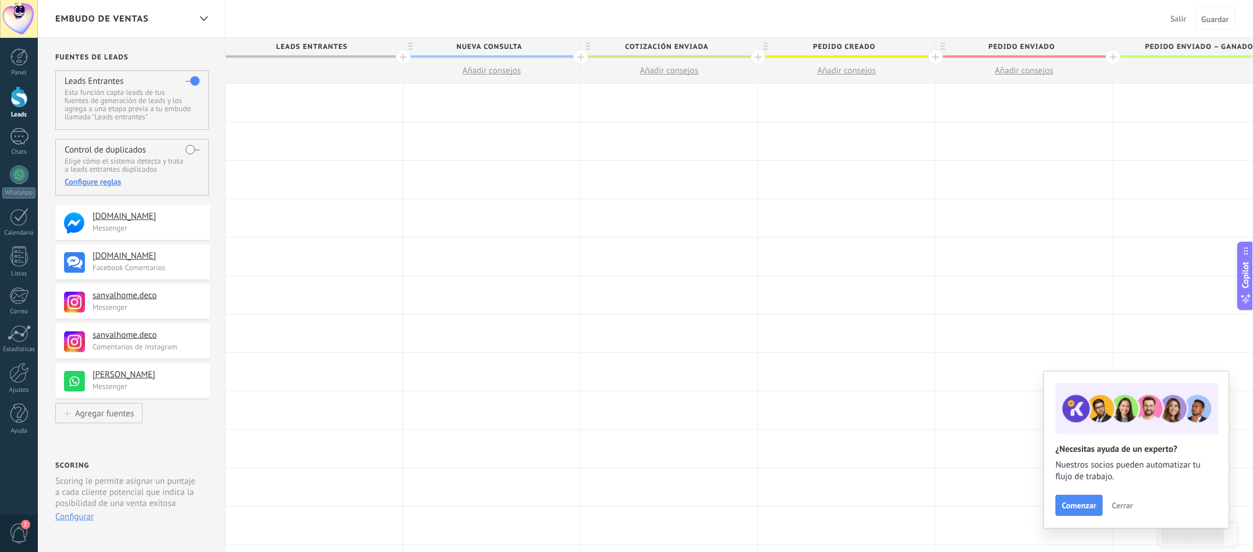
click at [321, 96] on div at bounding box center [314, 103] width 177 height 38
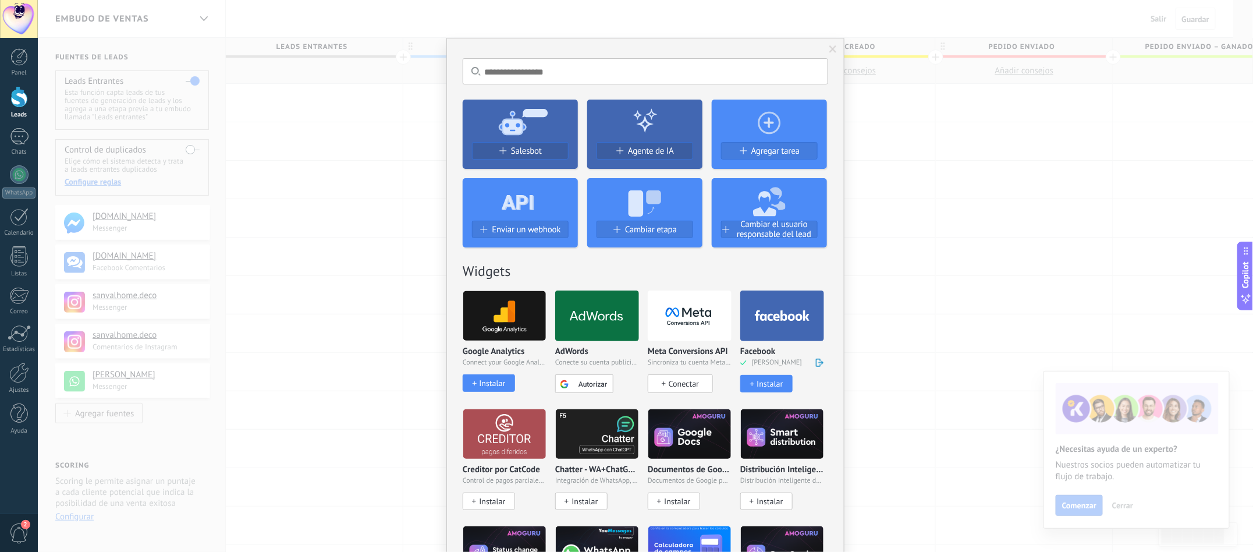
click at [303, 105] on div "No hay resultados Salesbot Agente de IA Agregar tarea Enviar un webhook Cambiar…" at bounding box center [645, 276] width 1215 height 552
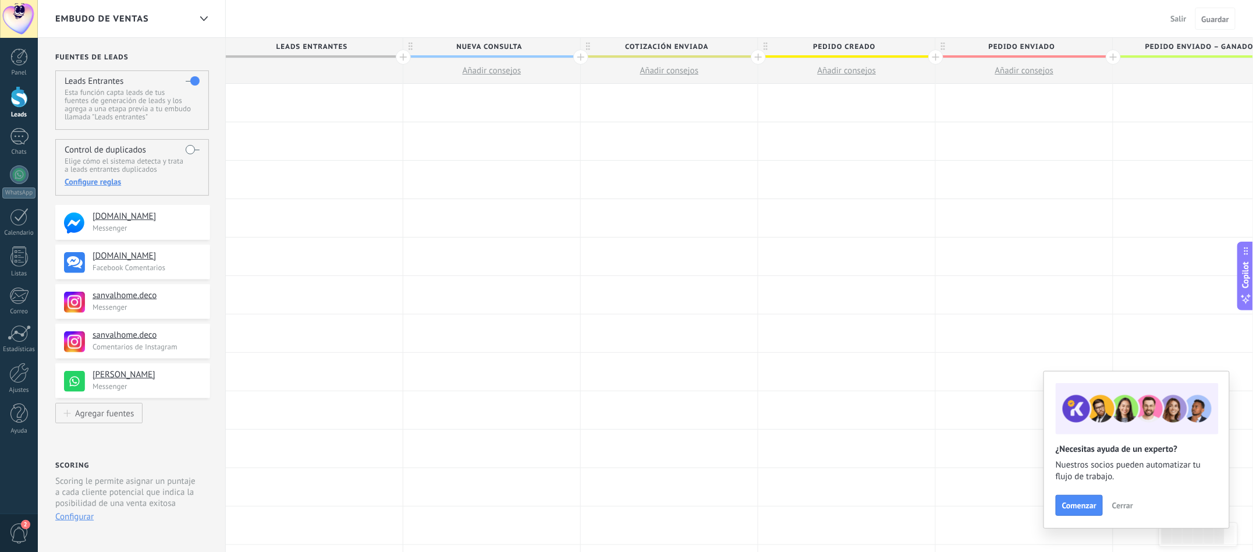
click at [303, 105] on div at bounding box center [314, 103] width 177 height 38
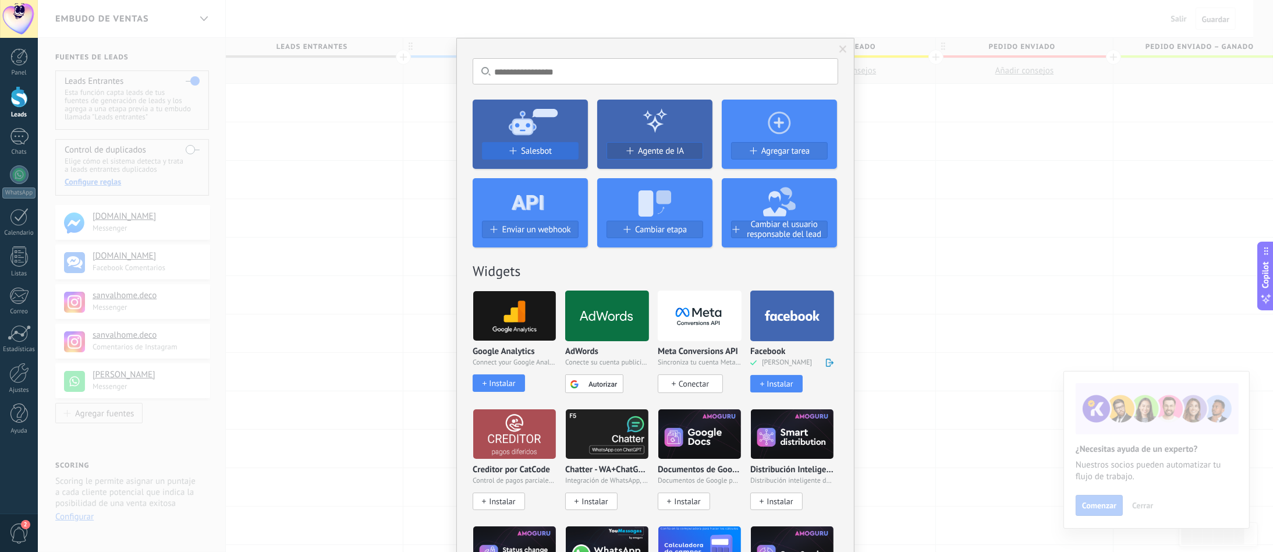
click at [505, 158] on button "Salesbot" at bounding box center [530, 150] width 97 height 17
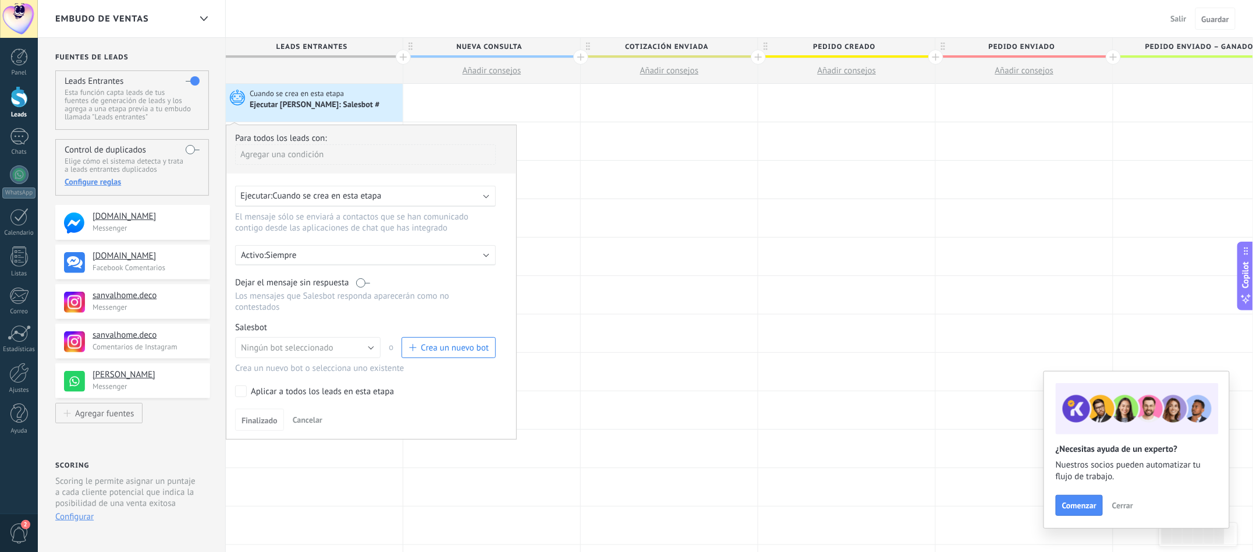
click at [453, 353] on span "Crea un nuevo bot" at bounding box center [455, 347] width 68 height 11
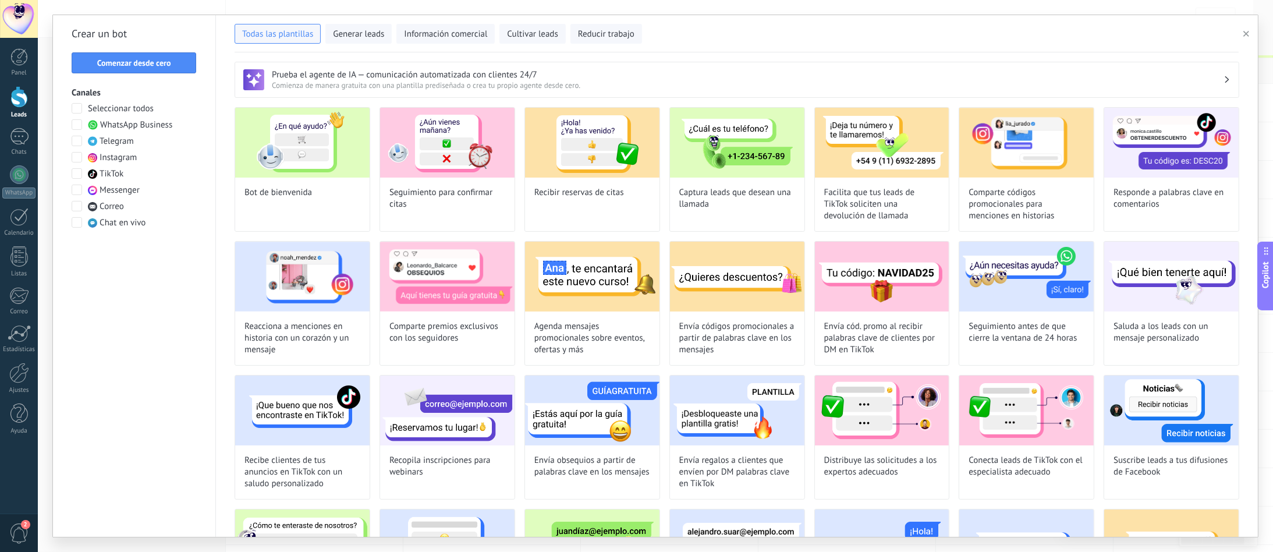
click at [75, 110] on span at bounding box center [77, 108] width 10 height 10
click at [113, 63] on span "Comenzar desde cero" at bounding box center [134, 63] width 74 height 8
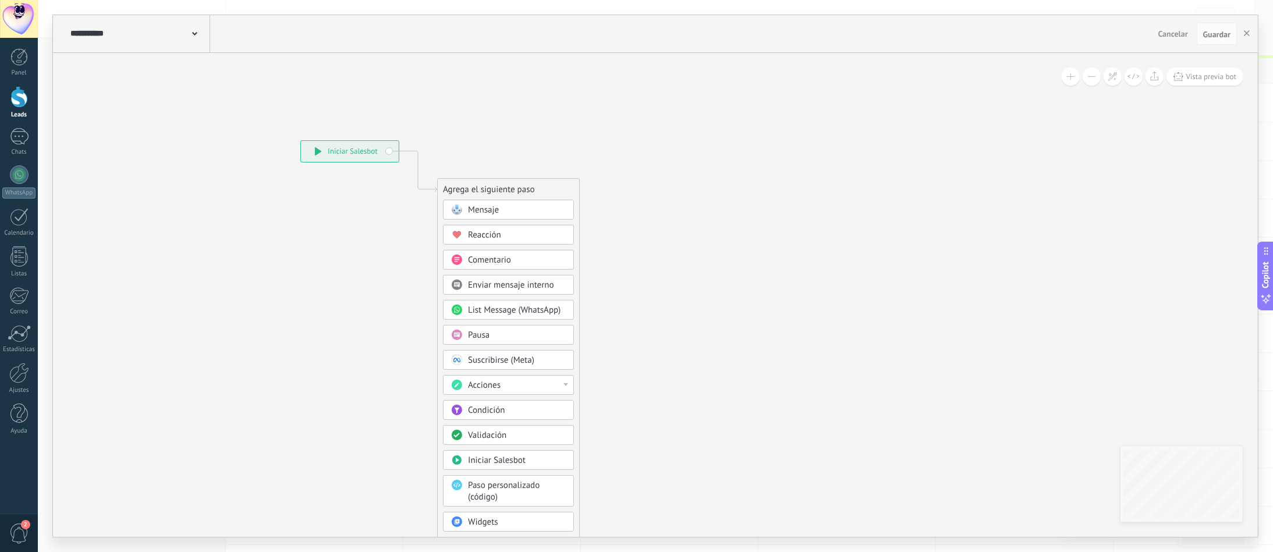
click at [472, 206] on span "Mensaje" at bounding box center [483, 209] width 31 height 11
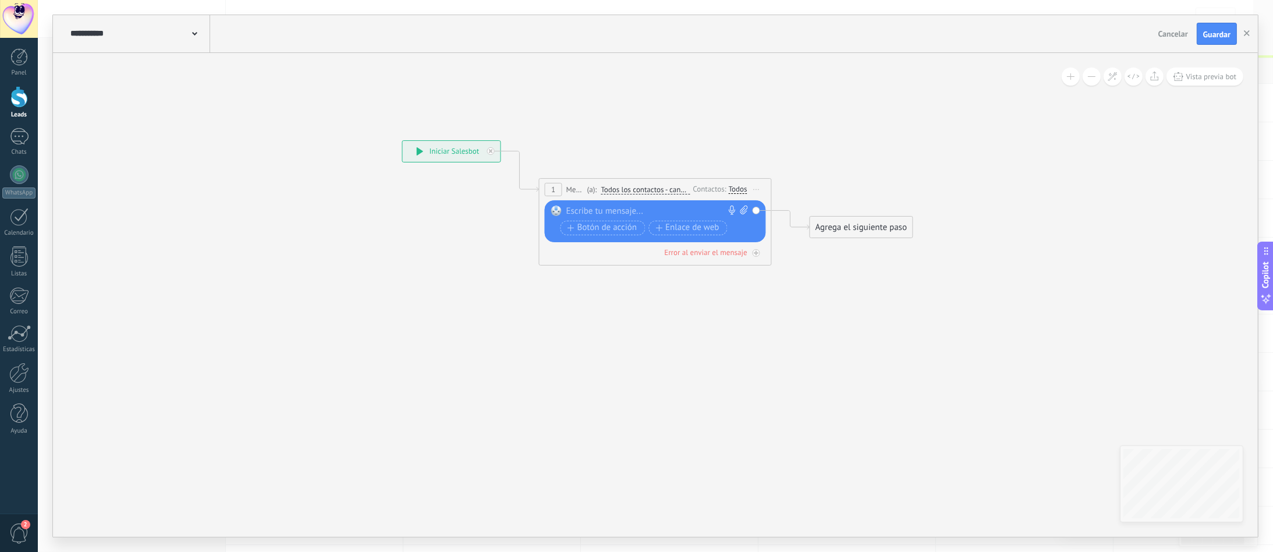
click at [1161, 33] on span "Cancelar" at bounding box center [1173, 34] width 30 height 10
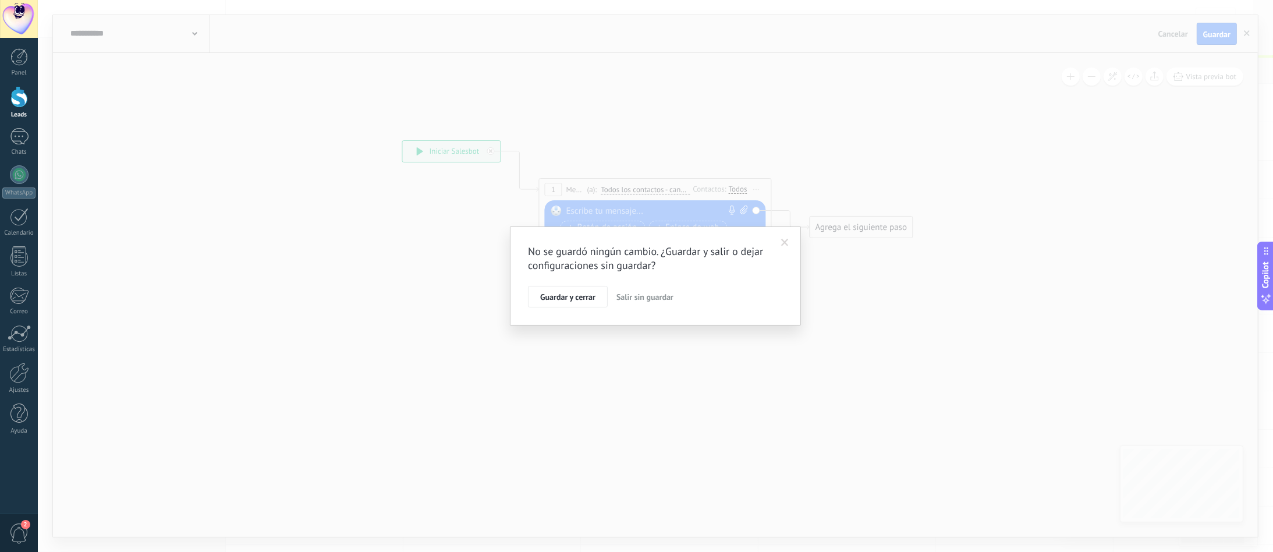
click at [649, 300] on span "Salir sin guardar" at bounding box center [644, 297] width 57 height 10
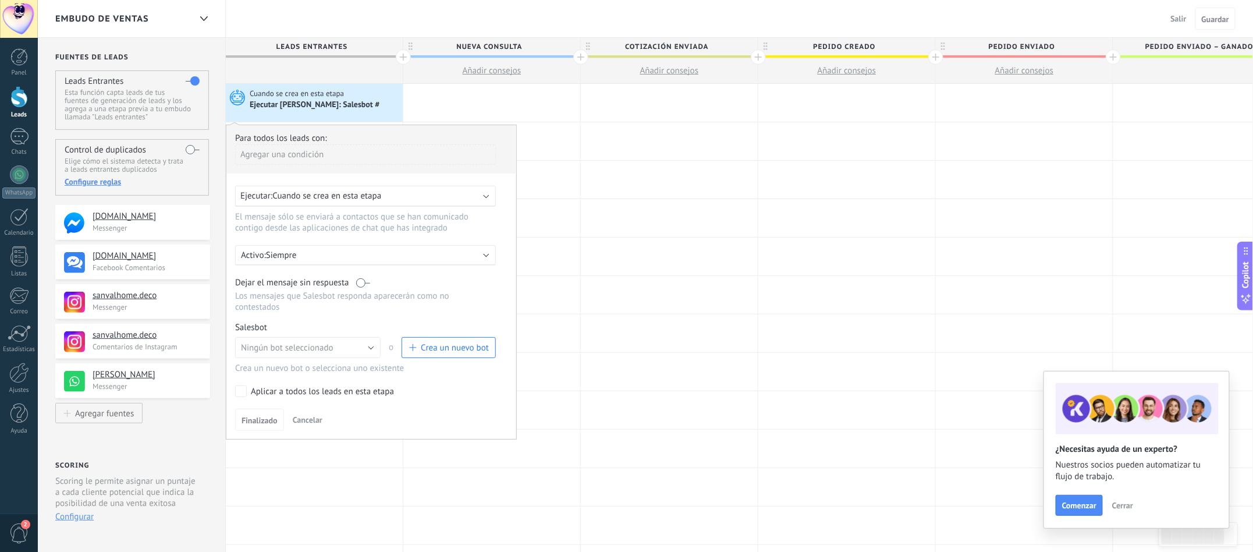
click at [436, 353] on span "Crea un nuevo bot" at bounding box center [455, 347] width 68 height 11
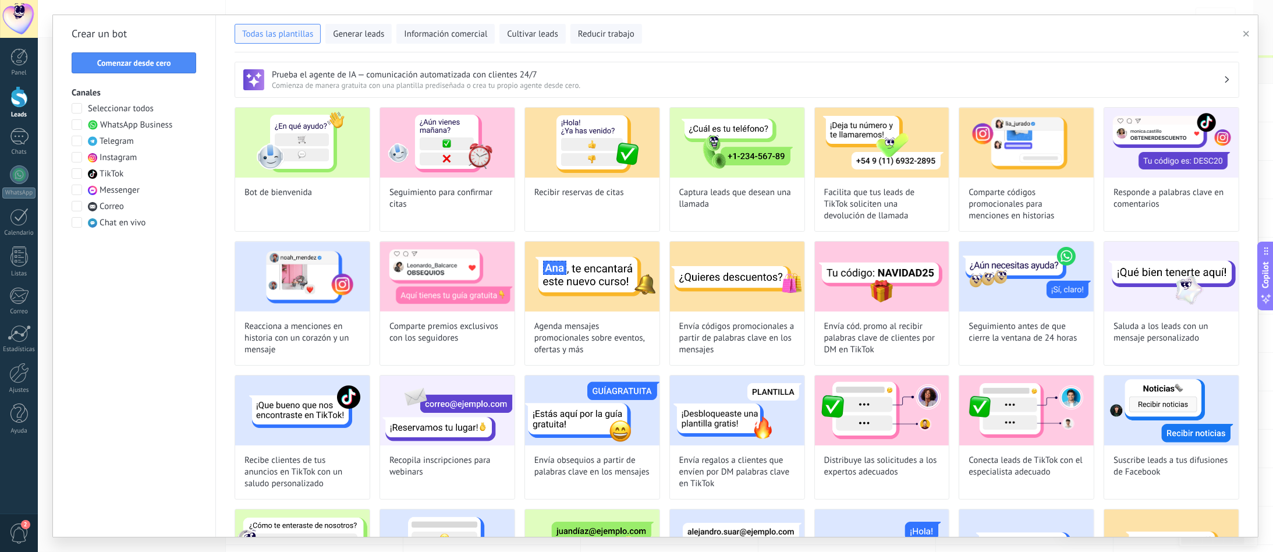
click at [74, 127] on span at bounding box center [77, 124] width 10 height 10
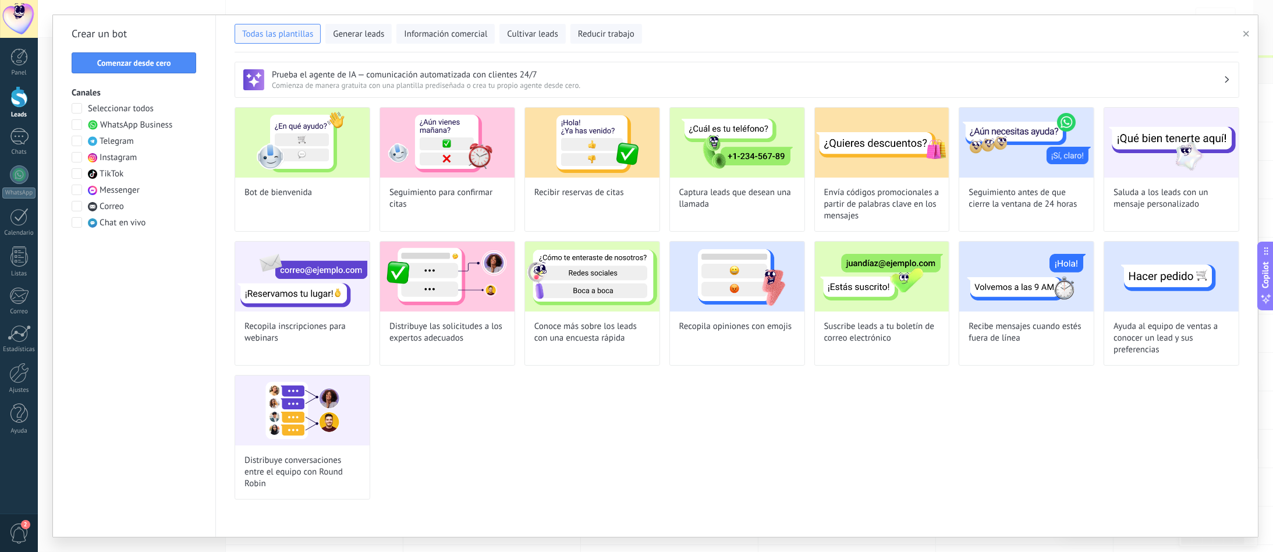
click at [78, 161] on span at bounding box center [77, 157] width 10 height 10
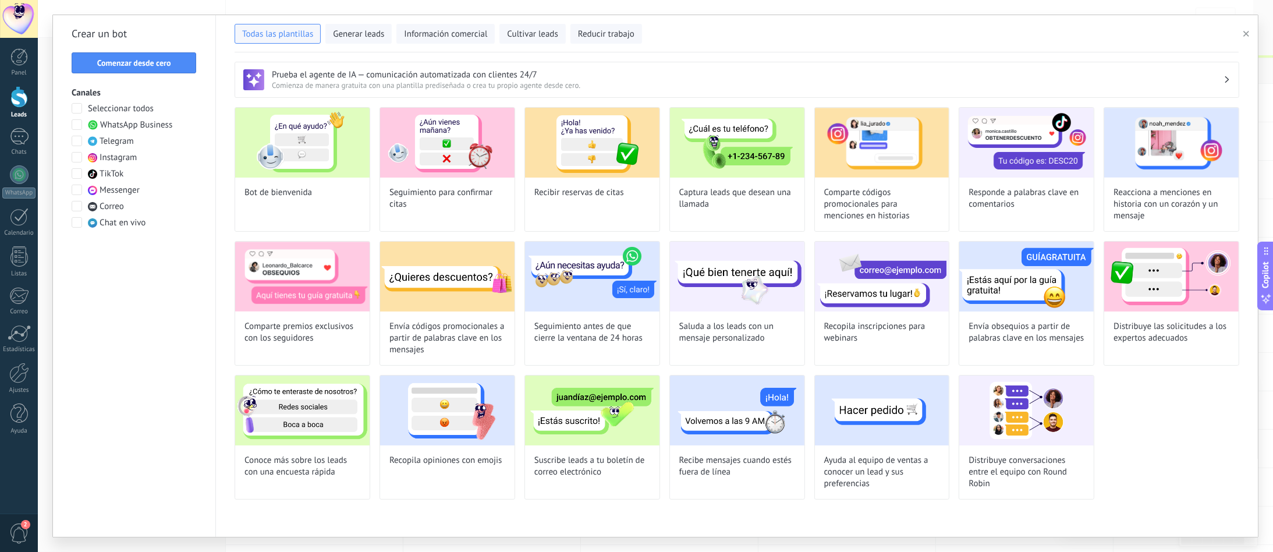
click at [73, 190] on span at bounding box center [77, 189] width 10 height 10
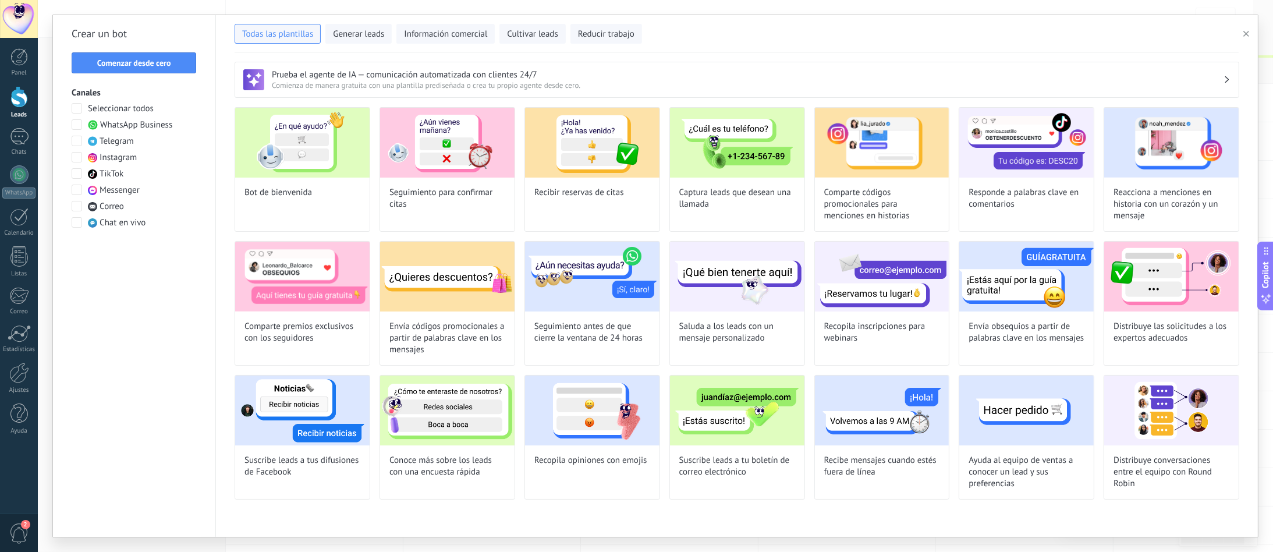
click at [76, 110] on span at bounding box center [77, 108] width 10 height 10
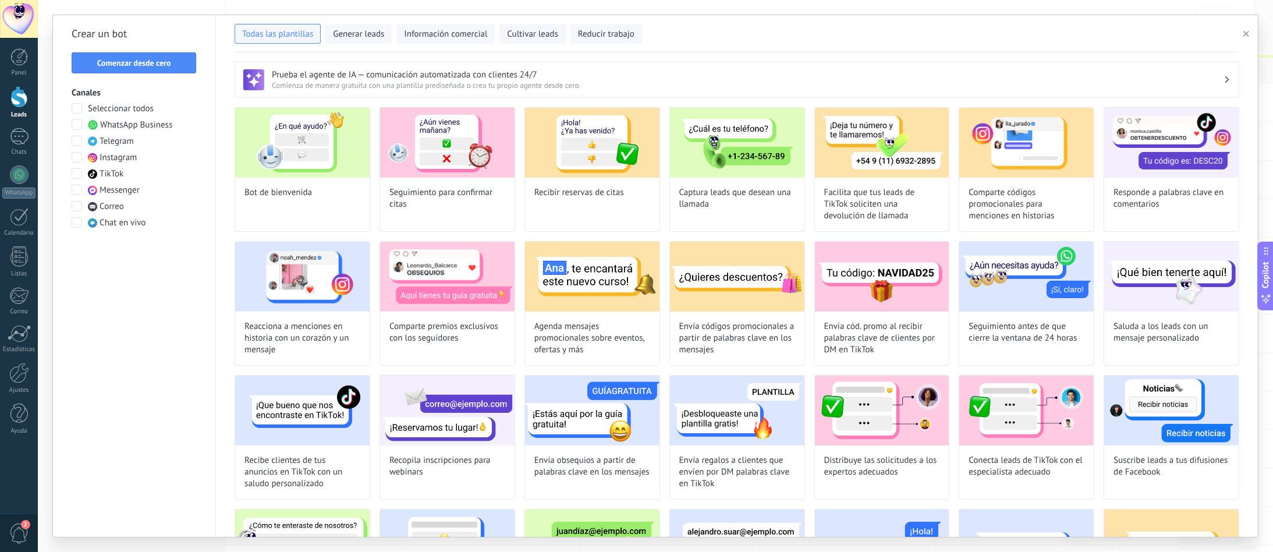
click at [76, 110] on span at bounding box center [77, 108] width 10 height 10
click at [140, 62] on span "Comenzar desde cero" at bounding box center [134, 63] width 74 height 8
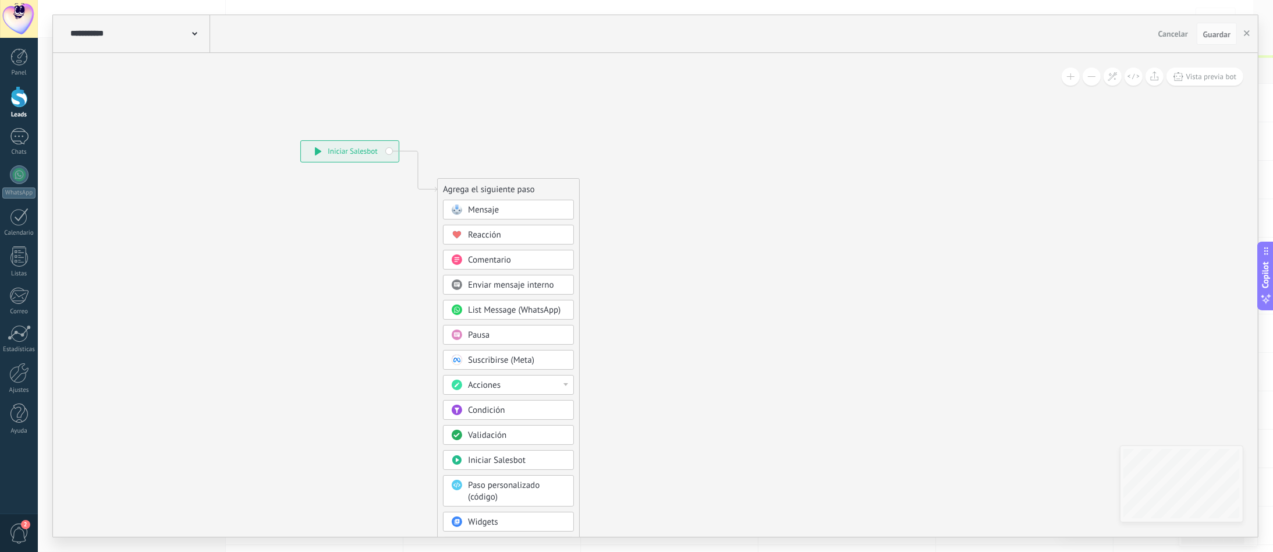
click at [463, 206] on div "Mensaje" at bounding box center [508, 210] width 131 height 20
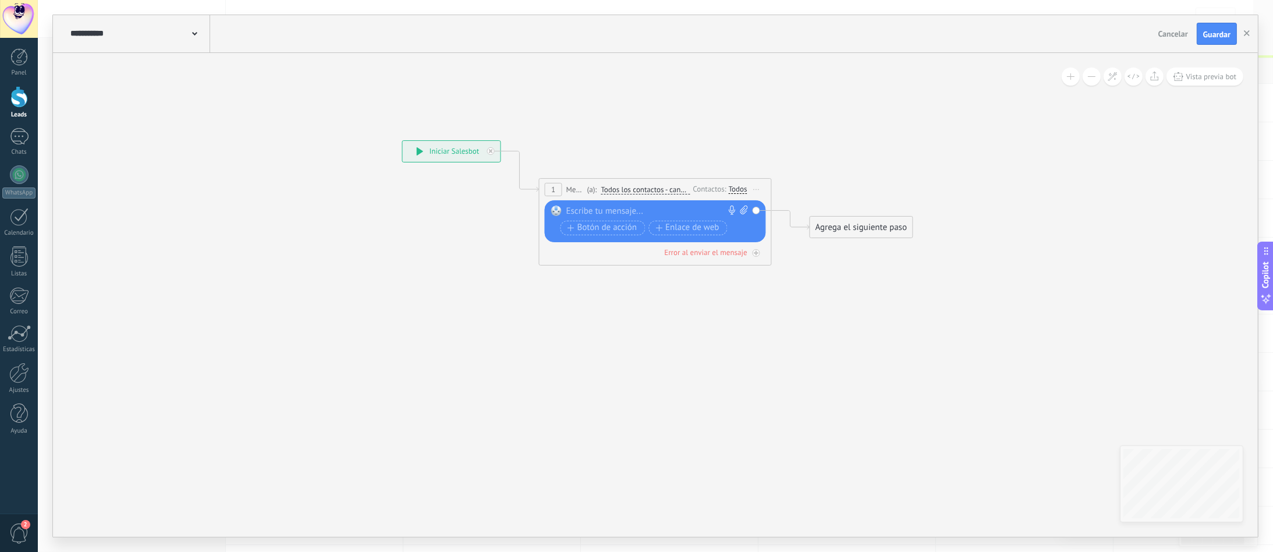
click at [194, 38] on span at bounding box center [194, 32] width 5 height 11
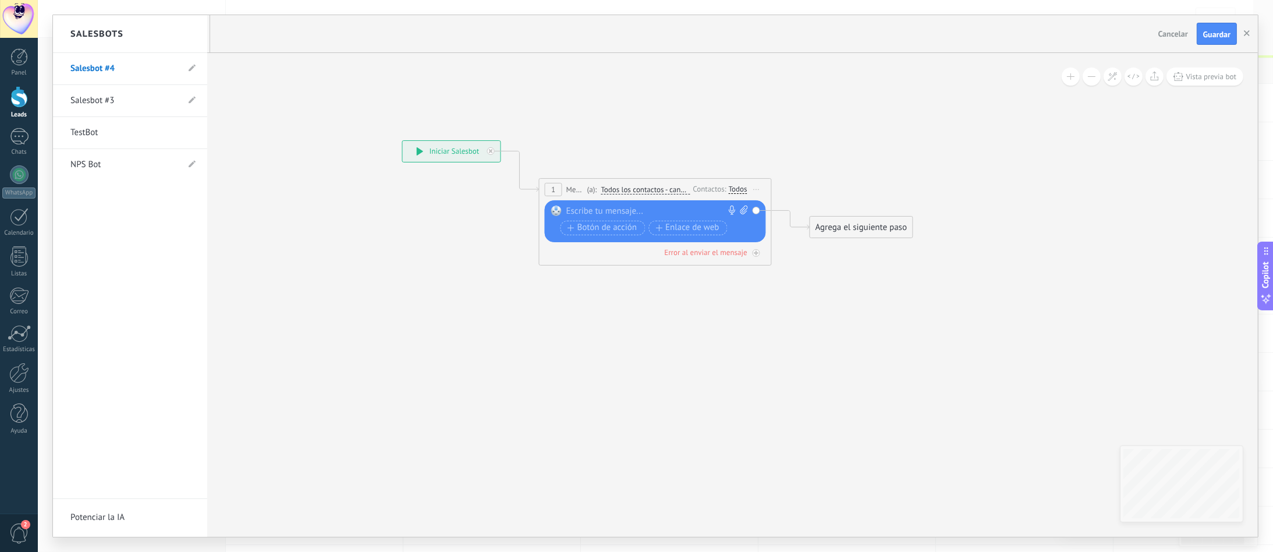
click at [164, 100] on link "Salesbot #3" at bounding box center [124, 100] width 108 height 33
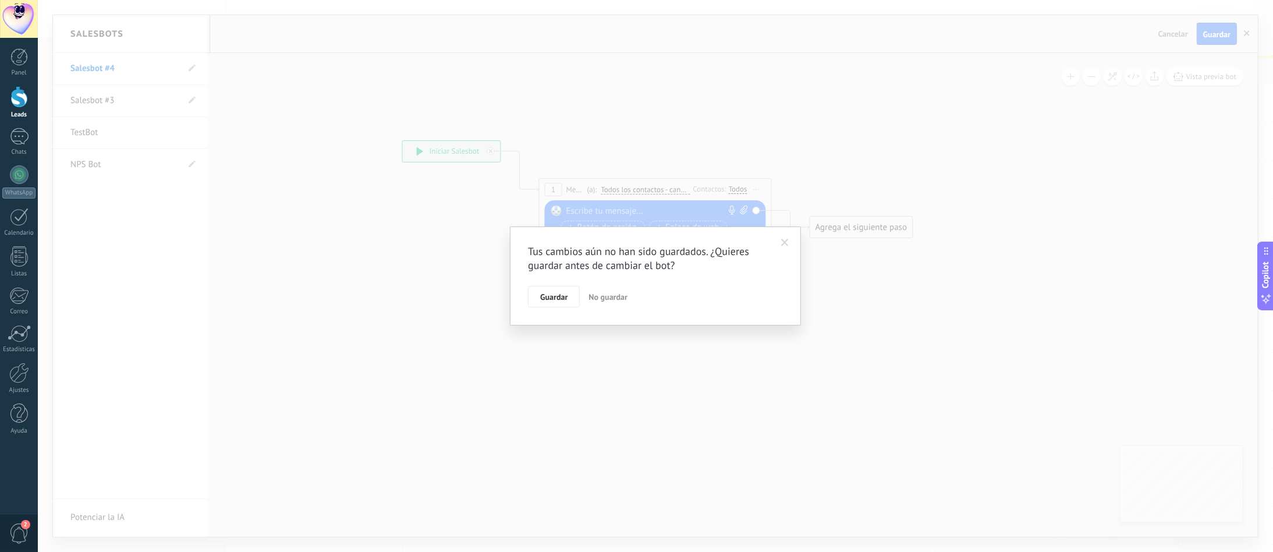
click at [612, 296] on span "No guardar" at bounding box center [607, 297] width 39 height 10
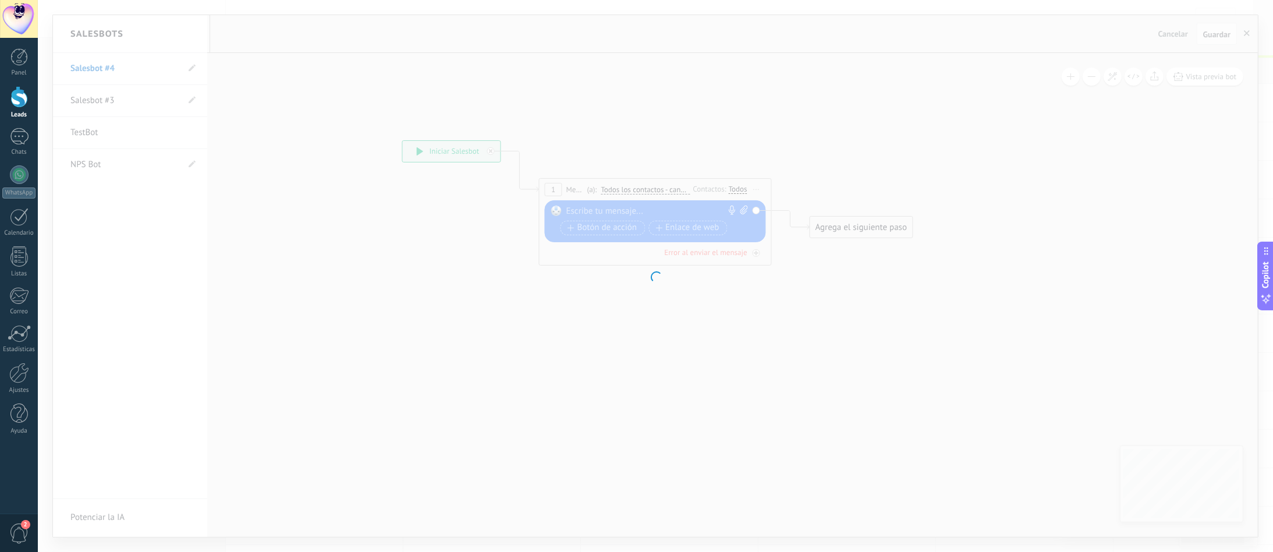
type input "**********"
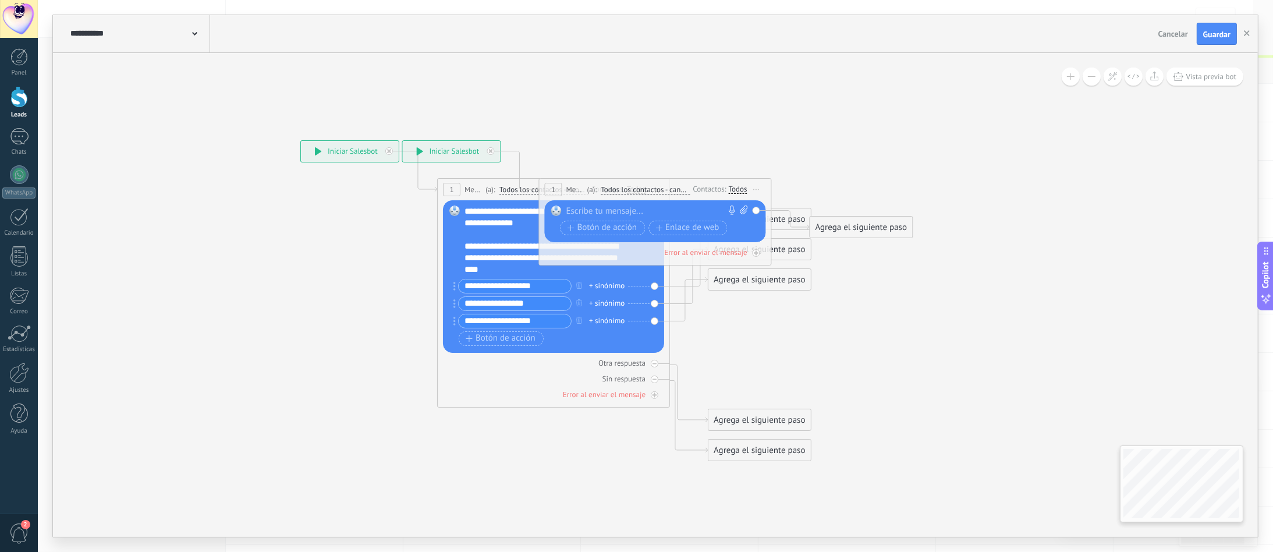
click at [310, 265] on icon at bounding box center [637, 195] width 1053 height 692
click at [777, 121] on icon at bounding box center [637, 195] width 1053 height 692
click at [755, 190] on icon at bounding box center [757, 189] width 6 height 1
drag, startPoint x: 557, startPoint y: 214, endPoint x: 696, endPoint y: 193, distance: 140.0
click at [687, 193] on div "1 Mensaje ******* (a): Todos los contactos - canales seleccionados Todos los co…" at bounding box center [655, 221] width 233 height 87
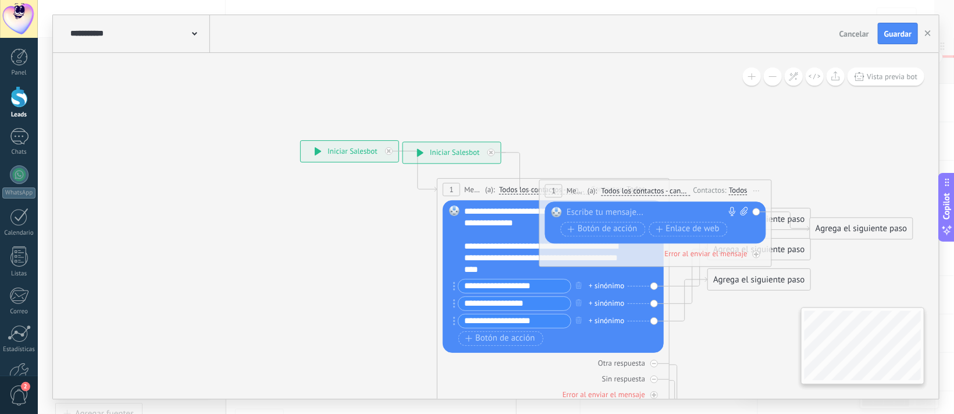
drag, startPoint x: 1140, startPoint y: 0, endPoint x: 591, endPoint y: 87, distance: 556.7
click at [591, 87] on icon at bounding box center [638, 196] width 1053 height 692
click at [493, 154] on icon at bounding box center [491, 152] width 4 height 4
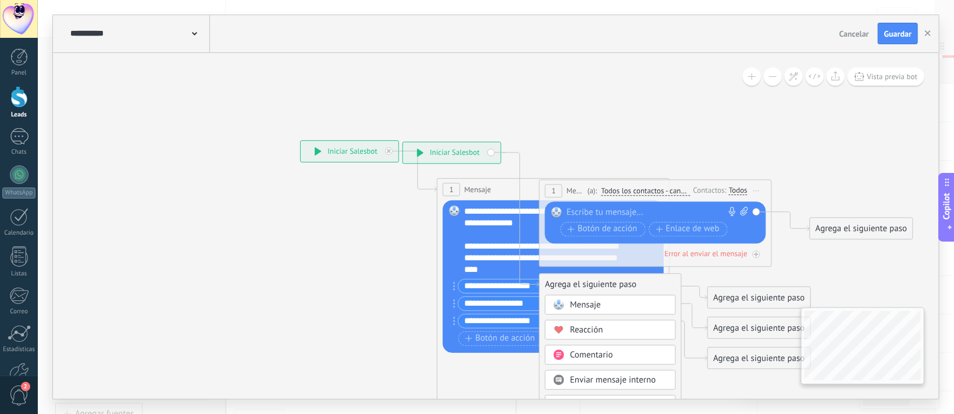
click at [492, 154] on div "**********" at bounding box center [452, 152] width 98 height 21
click at [491, 153] on div "**********" at bounding box center [452, 152] width 98 height 21
click at [744, 279] on icon at bounding box center [638, 413] width 1053 height 1126
click at [574, 300] on span "Mensaje" at bounding box center [585, 304] width 31 height 11
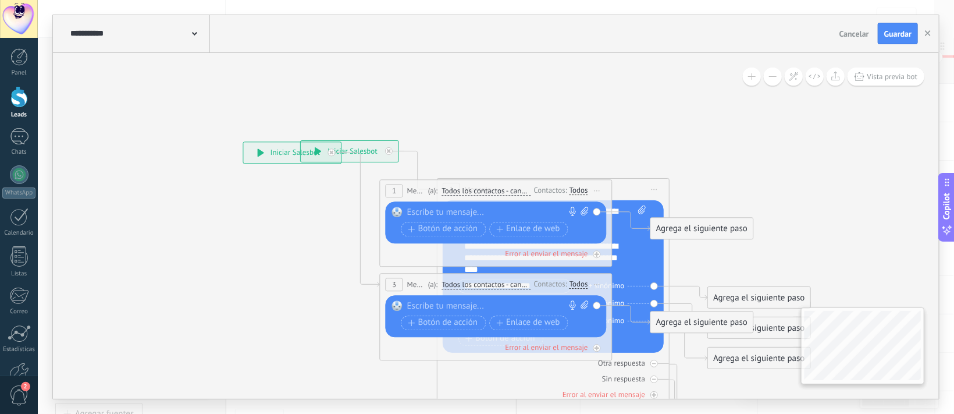
click at [393, 189] on span "1" at bounding box center [394, 191] width 4 height 10
click at [535, 349] on div "Error al enviar el mensaje" at bounding box center [546, 347] width 83 height 10
click at [598, 191] on icon at bounding box center [598, 190] width 6 height 1
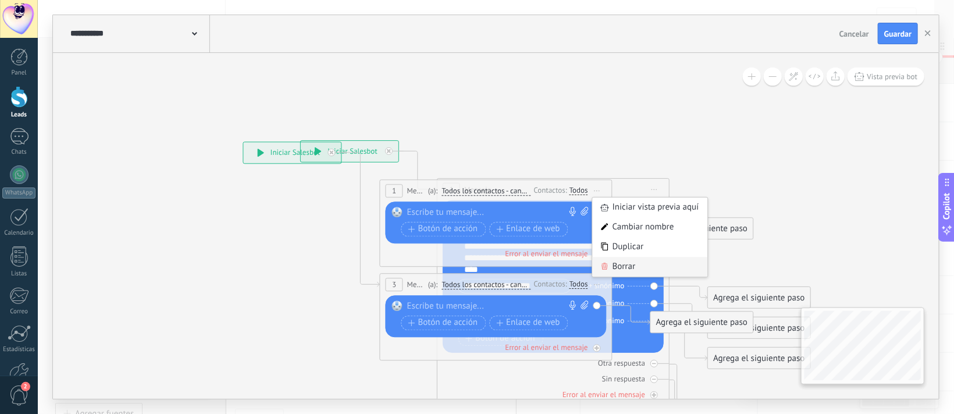
click at [613, 259] on div "Borrar" at bounding box center [650, 267] width 115 height 20
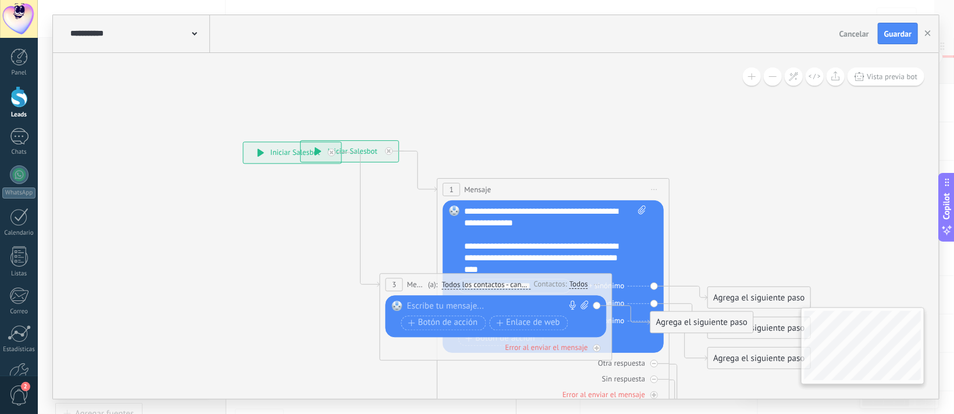
click at [599, 283] on span "Iniciar vista previa aquí Cambiar nombre Duplicar [GEOGRAPHIC_DATA]" at bounding box center [597, 284] width 19 height 17
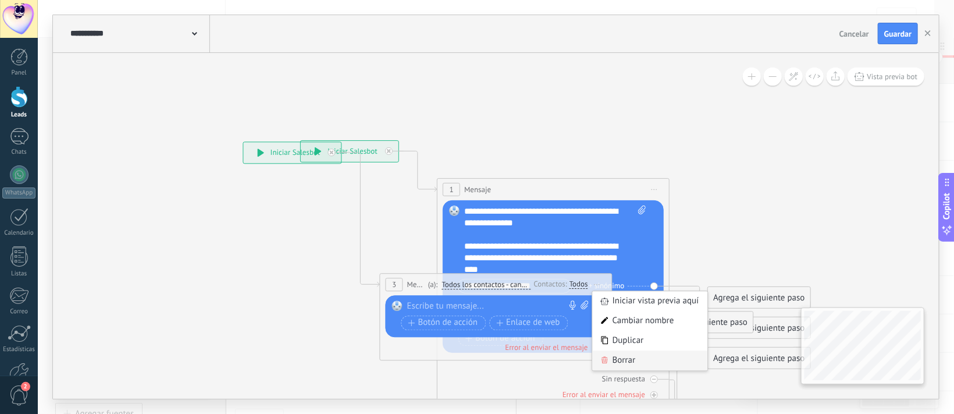
click at [609, 357] on div "Borrar" at bounding box center [650, 360] width 115 height 20
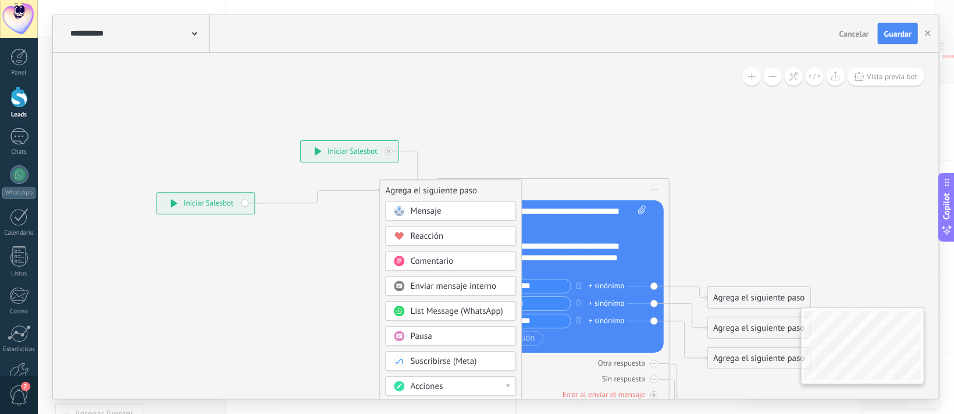
drag, startPoint x: 321, startPoint y: 154, endPoint x: 234, endPoint y: 205, distance: 100.2
click at [234, 205] on div "**********" at bounding box center [206, 203] width 98 height 21
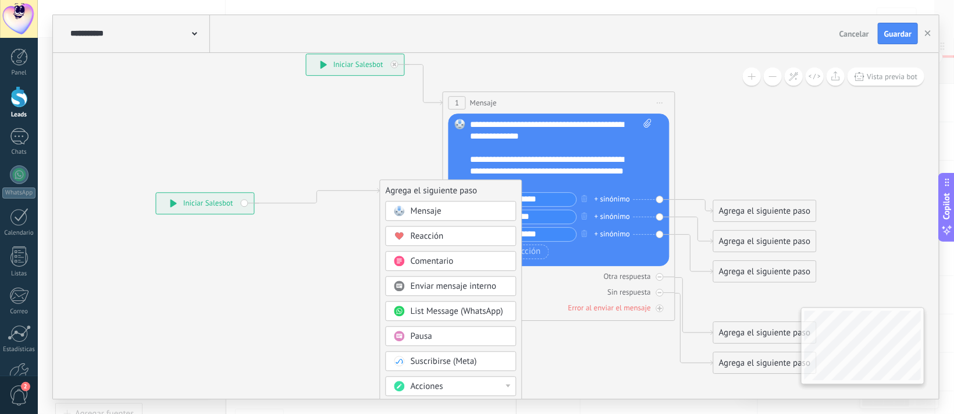
drag, startPoint x: 833, startPoint y: 179, endPoint x: 838, endPoint y: 93, distance: 86.3
click at [838, 93] on icon at bounding box center [541, 215] width 1053 height 904
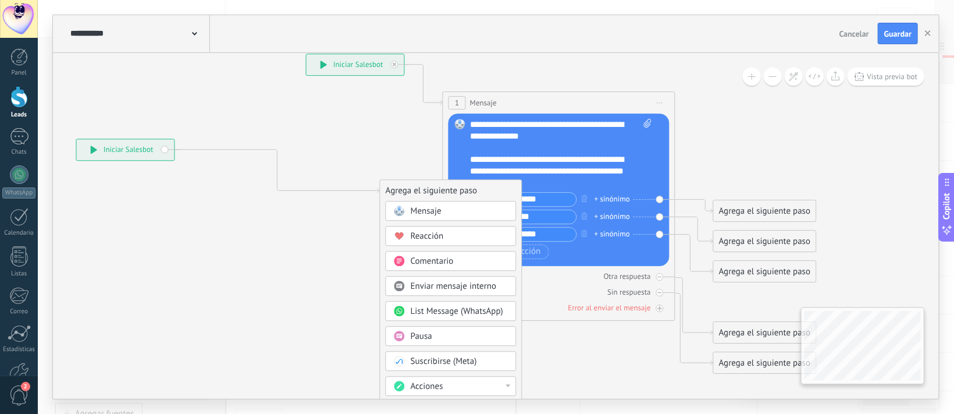
drag, startPoint x: 208, startPoint y: 208, endPoint x: 128, endPoint y: 155, distance: 96.0
click at [128, 155] on div "**********" at bounding box center [126, 149] width 98 height 21
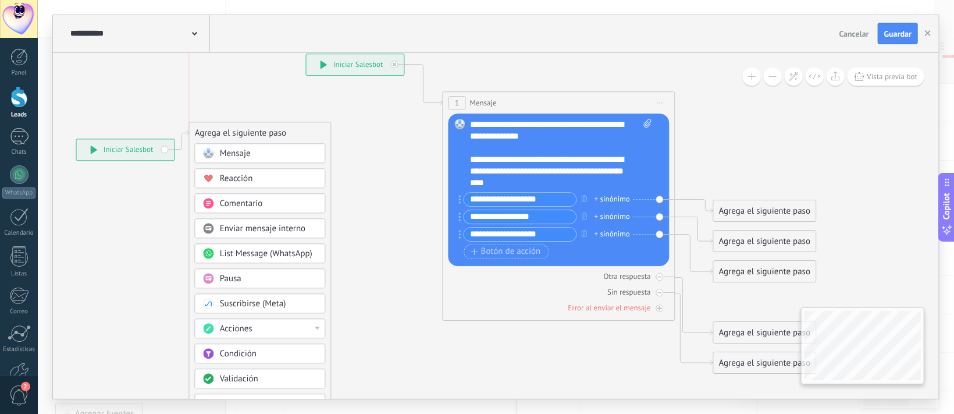
drag, startPoint x: 445, startPoint y: 198, endPoint x: 257, endPoint y: 140, distance: 196.2
click at [257, 140] on div "Agrega el siguiente paso" at bounding box center [260, 132] width 141 height 19
drag, startPoint x: 123, startPoint y: 155, endPoint x: 104, endPoint y: 172, distance: 26.0
click at [104, 172] on icon at bounding box center [165, 316] width 758 height 969
click at [93, 153] on icon at bounding box center [95, 151] width 6 height 8
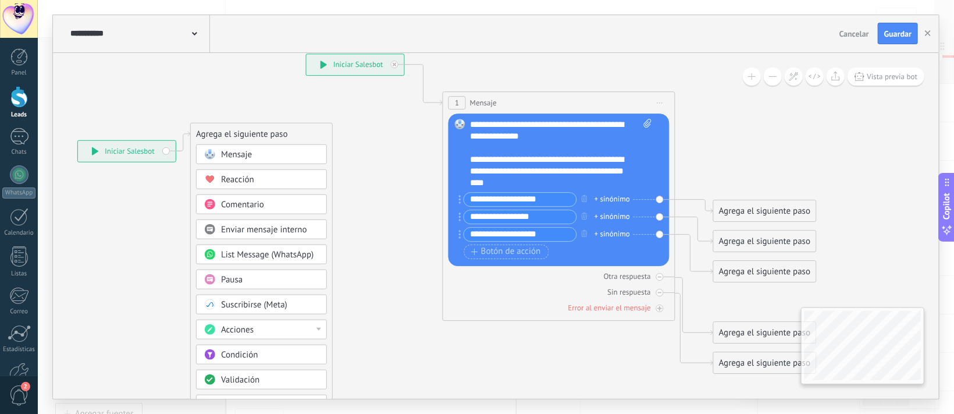
drag, startPoint x: 289, startPoint y: 287, endPoint x: 331, endPoint y: 381, distance: 102.6
click at [331, 381] on div "Agrega el siguiente paso Mensaje Mensaje Mensaje Reacción Comentario Enviar men…" at bounding box center [261, 314] width 143 height 384
click at [598, 217] on div "+ sinónimo" at bounding box center [612, 217] width 35 height 12
type input "*"
click at [746, 129] on icon at bounding box center [541, 215] width 1053 height 904
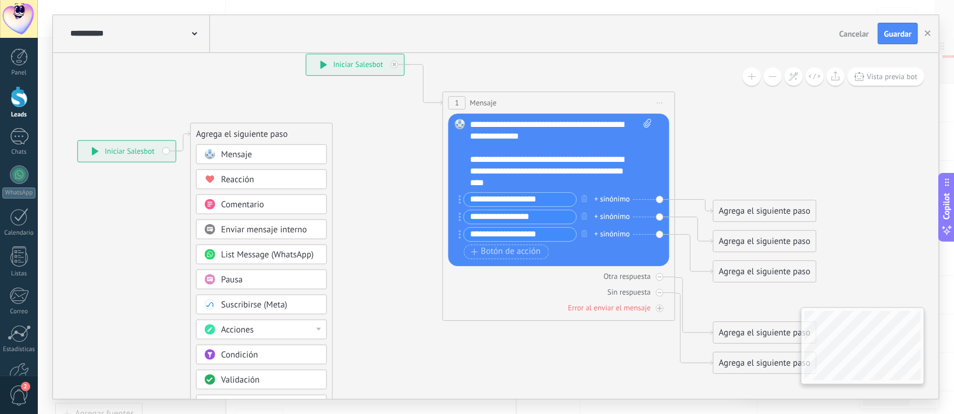
click at [742, 269] on div "Agrega el siguiente paso" at bounding box center [765, 271] width 102 height 19
click at [749, 289] on span "Mensaje" at bounding box center [759, 291] width 31 height 11
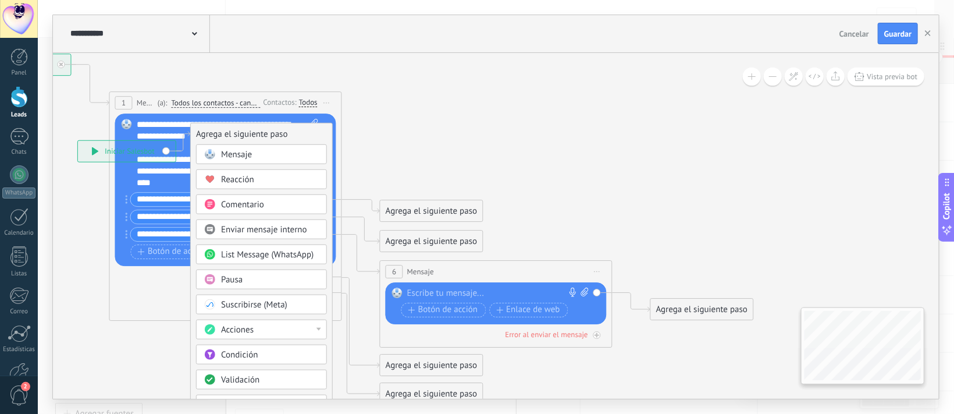
click at [494, 296] on icon at bounding box center [165, 316] width 758 height 969
click at [467, 296] on icon at bounding box center [165, 316] width 758 height 969
click at [452, 293] on icon at bounding box center [165, 316] width 758 height 969
click at [253, 151] on div "Mensaje" at bounding box center [270, 154] width 98 height 12
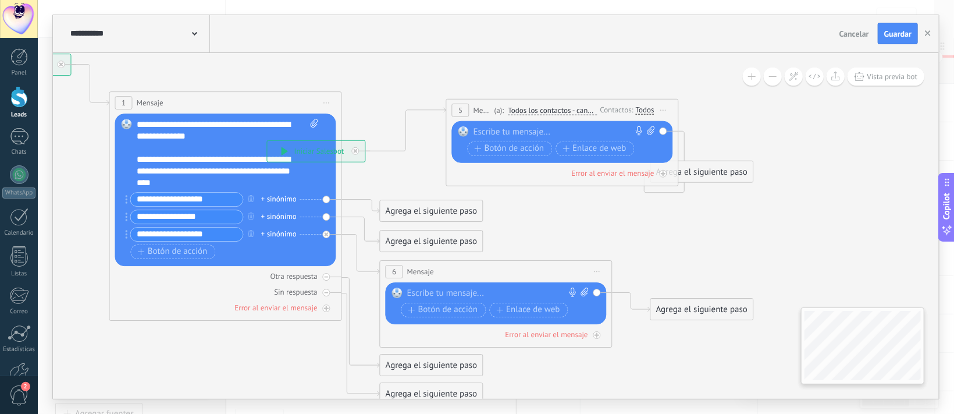
drag, startPoint x: 469, startPoint y: 130, endPoint x: 535, endPoint y: 106, distance: 70.5
click at [535, 106] on span "Todos los contactos - canales seleccionados" at bounding box center [552, 109] width 89 height 9
click at [535, 106] on button "Todos los contactos - canales seleccionados" at bounding box center [574, 110] width 145 height 21
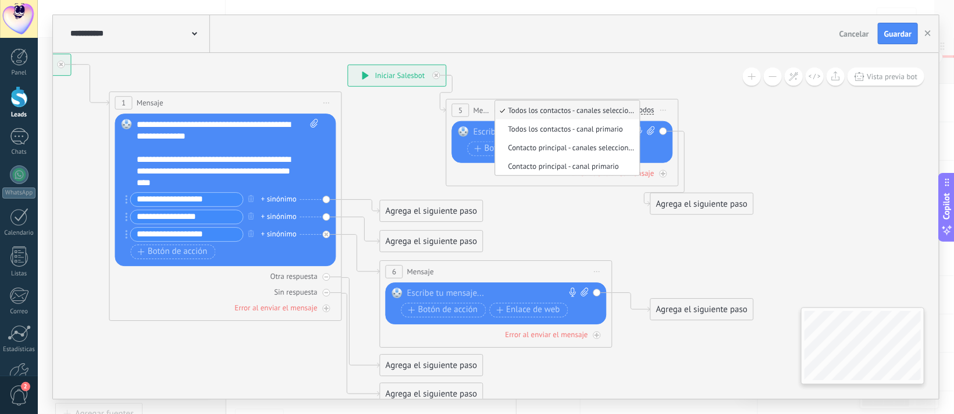
drag, startPoint x: 320, startPoint y: 148, endPoint x: 401, endPoint y: 73, distance: 110.3
click at [401, 73] on div "**********" at bounding box center [398, 75] width 98 height 21
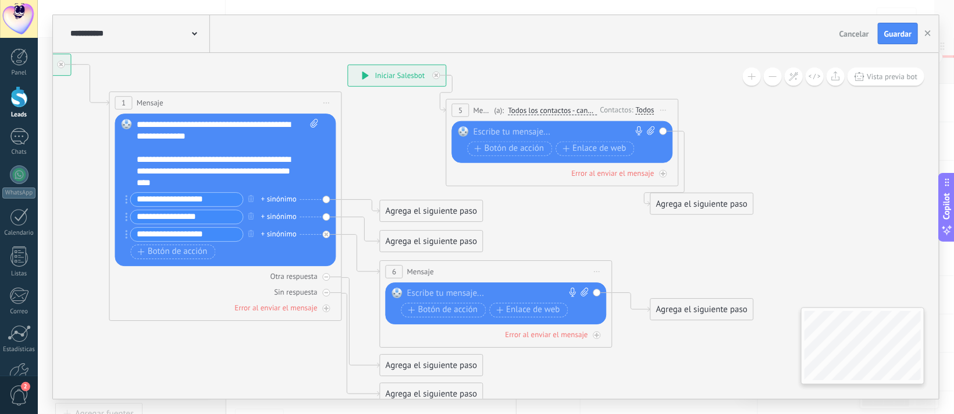
click at [860, 34] on span "Cancelar" at bounding box center [855, 34] width 30 height 10
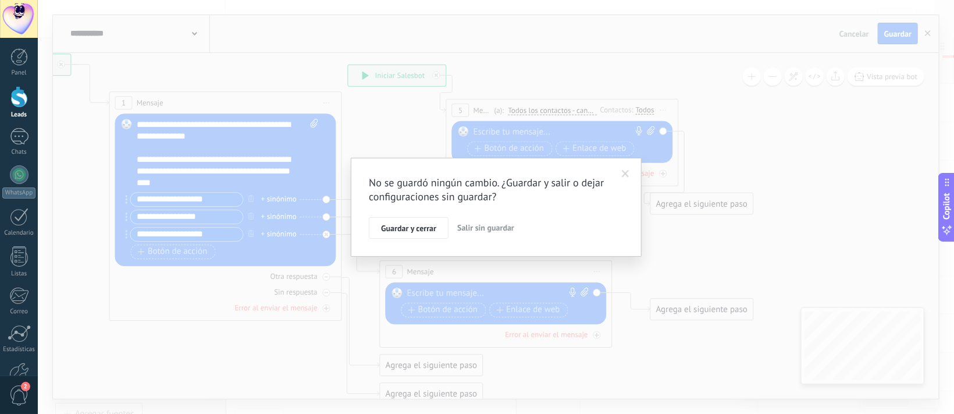
click at [481, 228] on span "Salir sin guardar" at bounding box center [485, 227] width 57 height 10
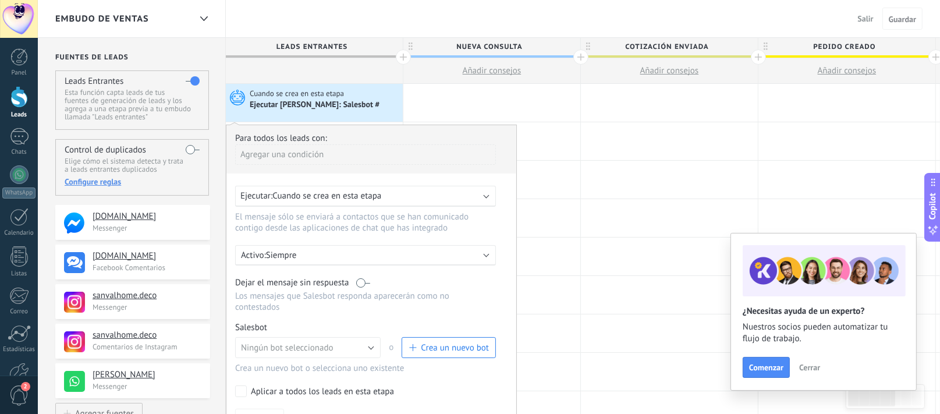
click at [333, 115] on div "Cuando se crea en esta etapa Ejecutar Salesbot: Salesbot #" at bounding box center [314, 103] width 177 height 38
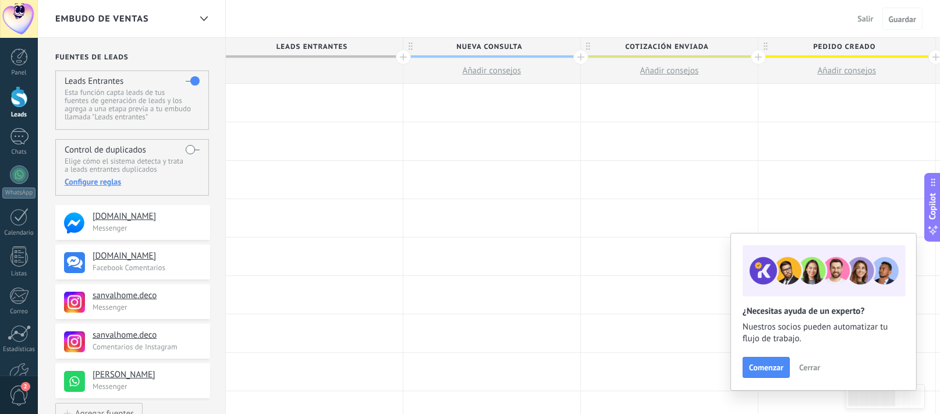
click at [308, 97] on div at bounding box center [314, 103] width 177 height 38
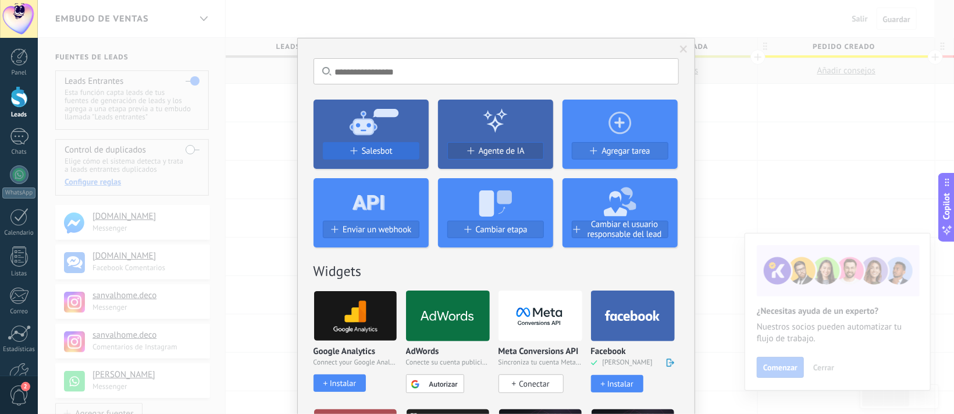
click at [376, 153] on span "Salesbot" at bounding box center [377, 151] width 31 height 10
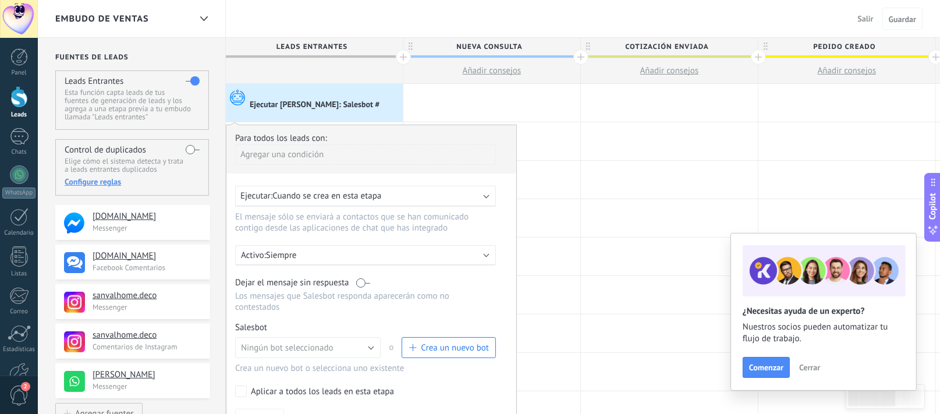
click at [420, 342] on span "Crea un nuevo bot" at bounding box center [448, 347] width 80 height 11
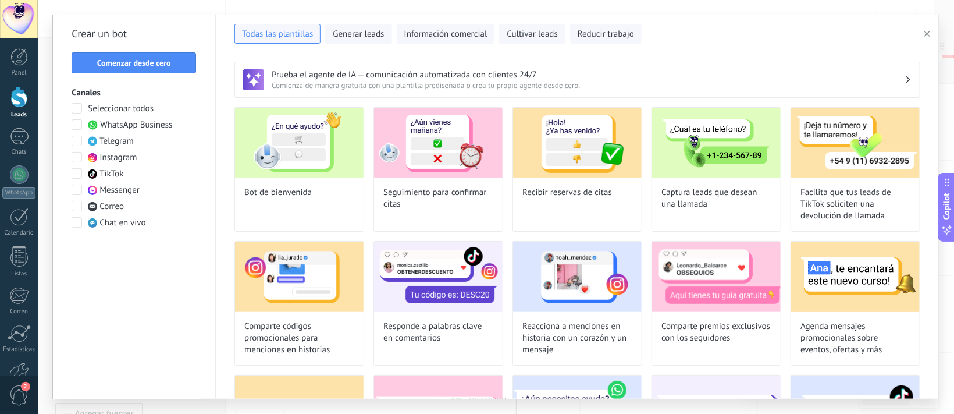
click at [76, 126] on span at bounding box center [77, 124] width 10 height 10
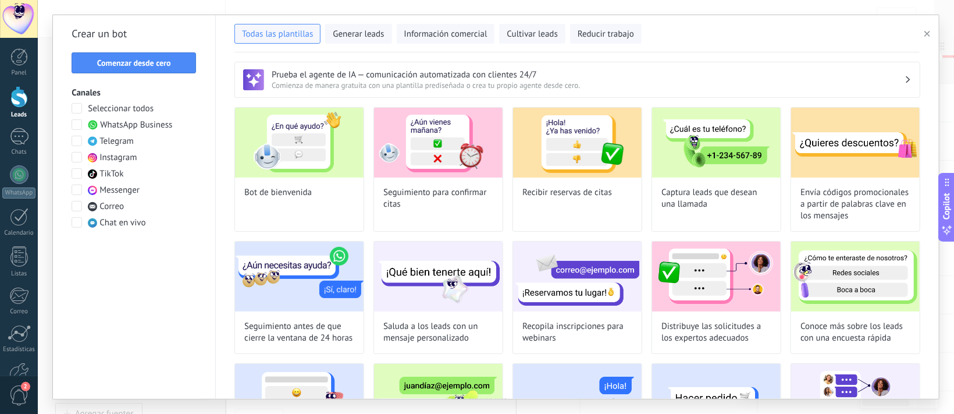
click at [76, 155] on span at bounding box center [77, 157] width 10 height 10
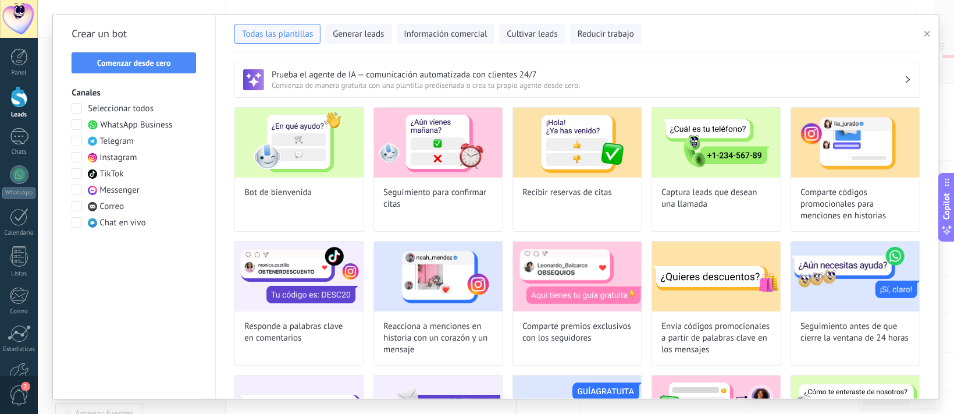
click at [79, 192] on span at bounding box center [77, 189] width 10 height 10
click at [123, 62] on span "Comenzar desde cero" at bounding box center [134, 63] width 74 height 8
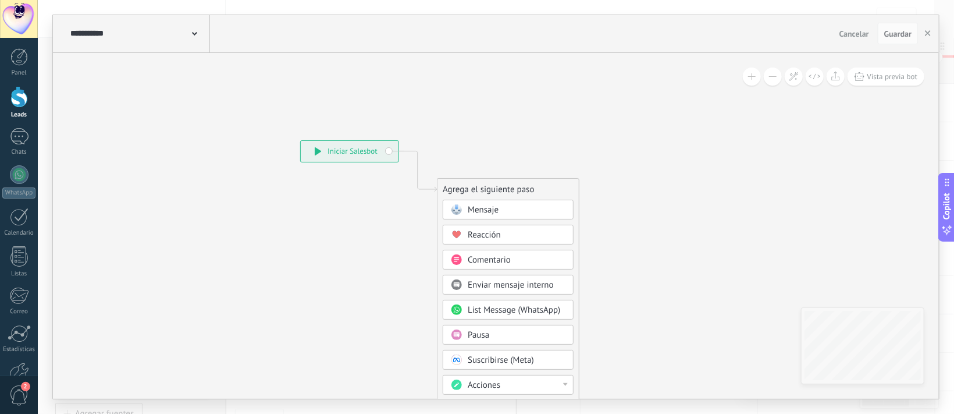
click at [189, 34] on input "**********" at bounding box center [131, 33] width 122 height 9
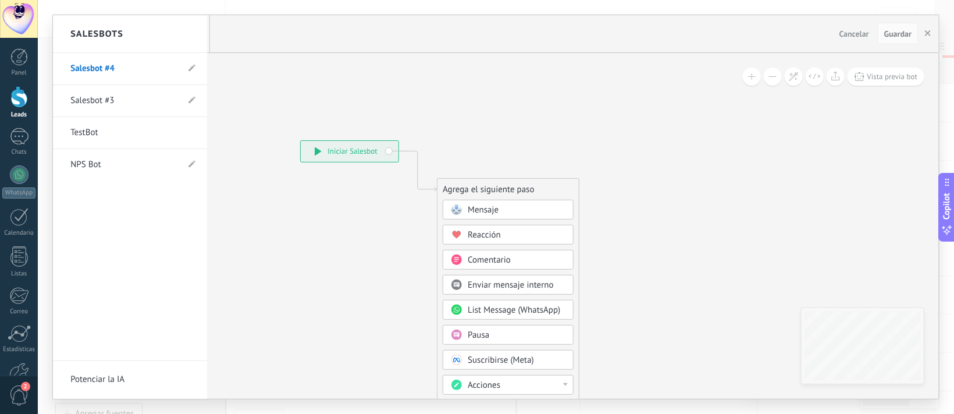
click at [125, 104] on link "Salesbot #3" at bounding box center [124, 100] width 108 height 33
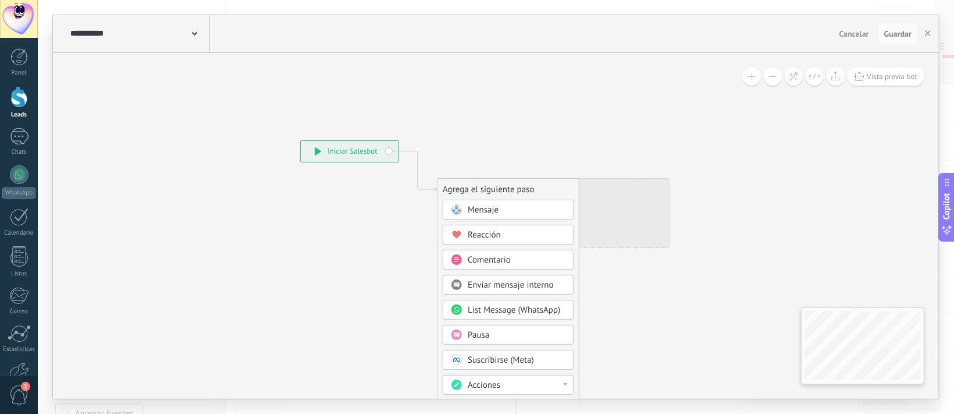
click at [193, 38] on span at bounding box center [194, 32] width 5 height 11
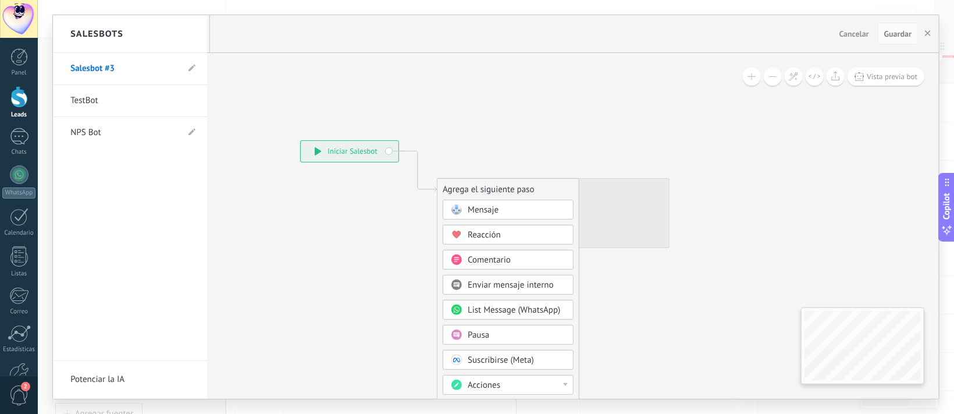
click at [88, 101] on link "TestBot" at bounding box center [124, 100] width 108 height 33
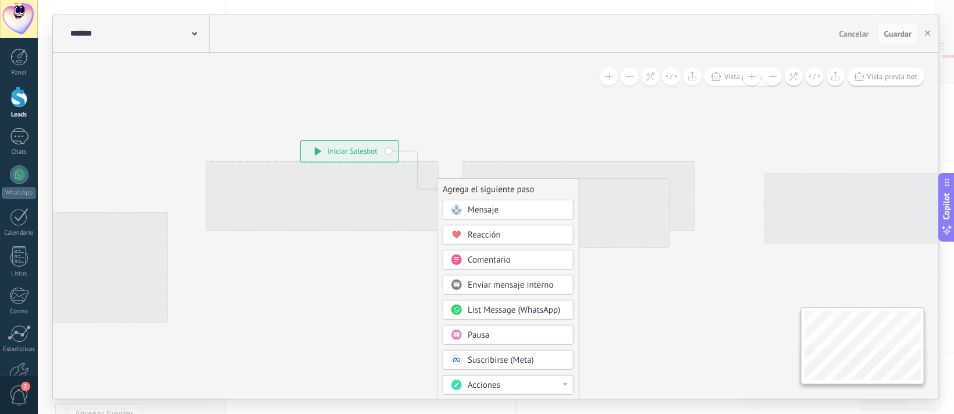
click at [192, 34] on icon at bounding box center [194, 33] width 5 height 3
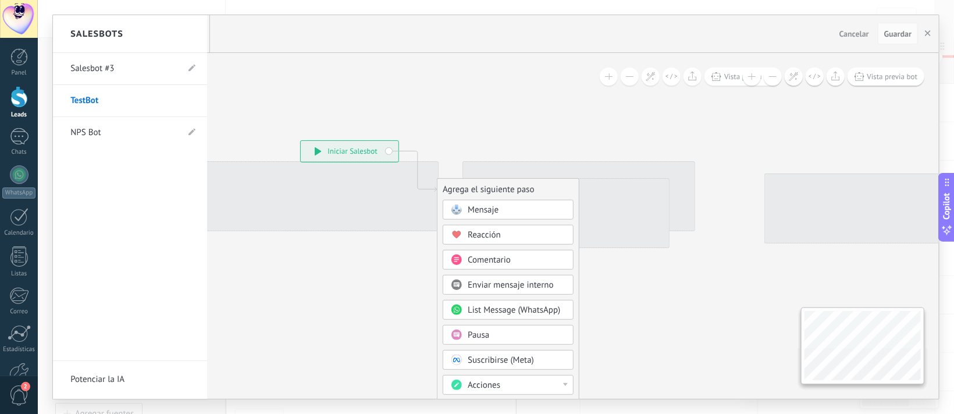
click at [101, 65] on link "Salesbot #3" at bounding box center [124, 68] width 108 height 33
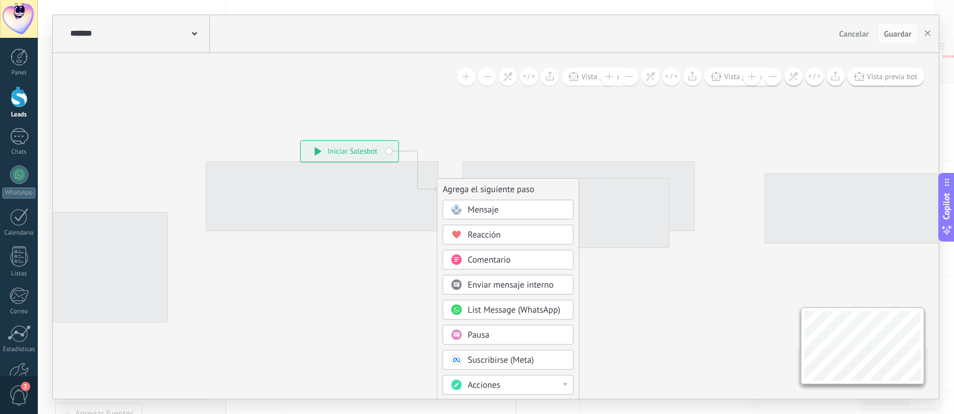
type input "**********"
click at [847, 37] on span "Cancelar" at bounding box center [855, 34] width 30 height 10
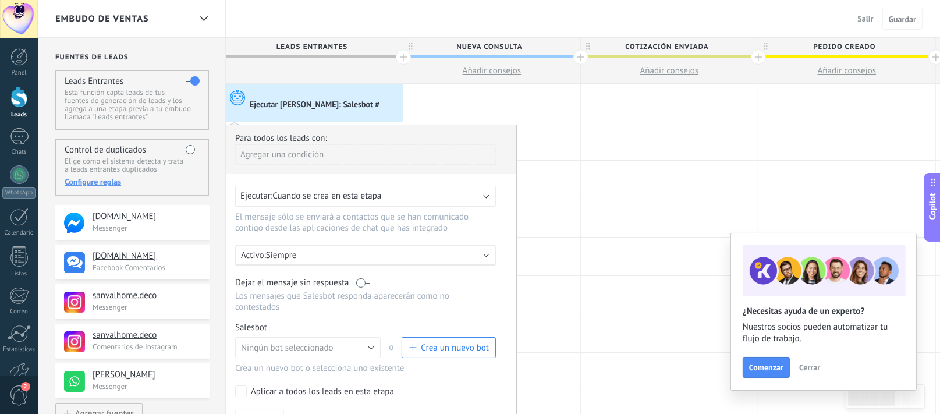
click at [294, 102] on div "Ejecutar [PERSON_NAME]: Salesbot #" at bounding box center [316, 105] width 132 height 10
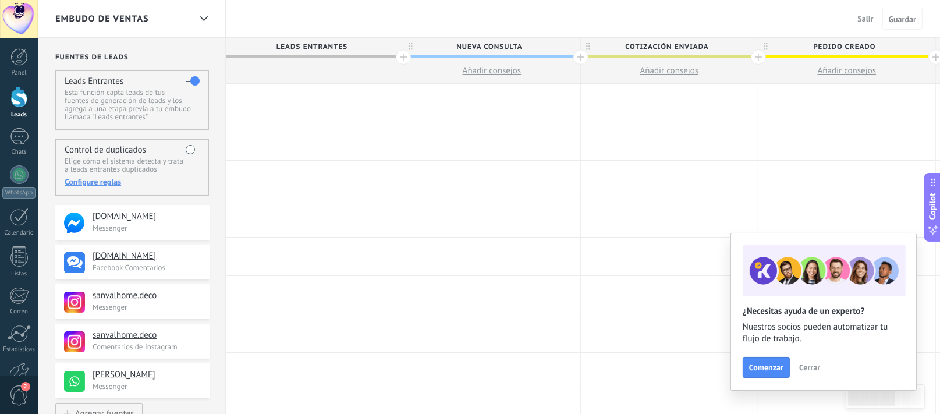
click at [304, 94] on div at bounding box center [314, 103] width 177 height 38
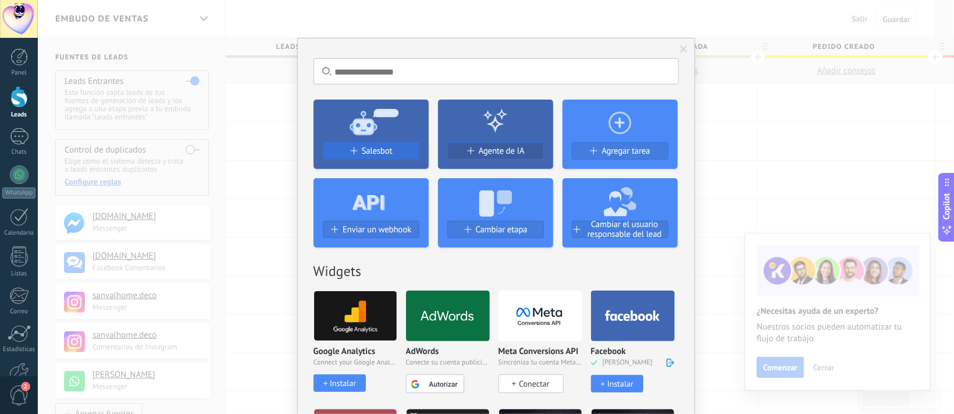
click at [351, 149] on span at bounding box center [353, 150] width 7 height 7
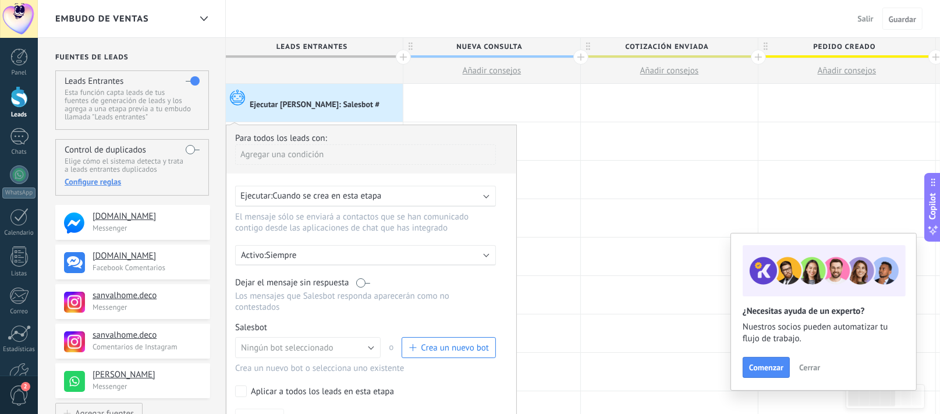
click at [453, 347] on span "Crea un nuevo bot" at bounding box center [455, 347] width 68 height 11
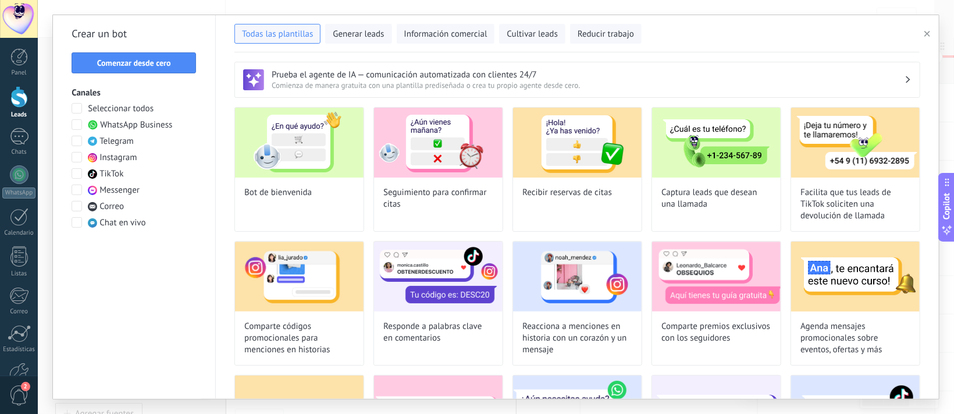
click at [79, 127] on span at bounding box center [77, 124] width 10 height 10
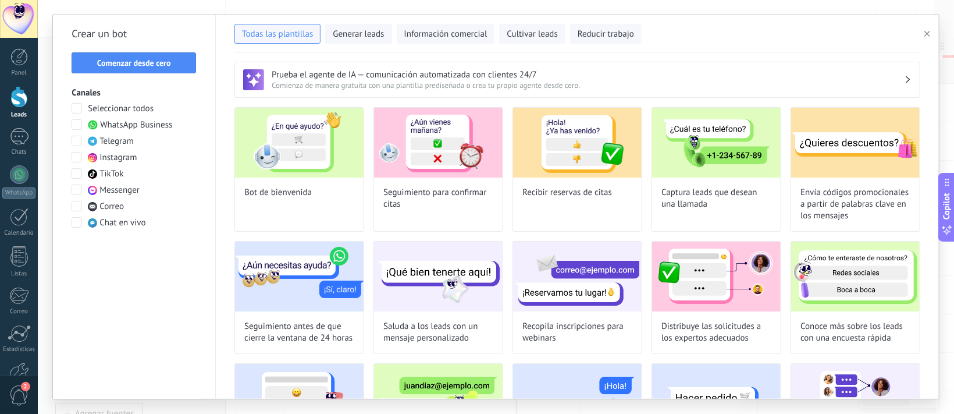
click at [74, 156] on span at bounding box center [77, 157] width 10 height 10
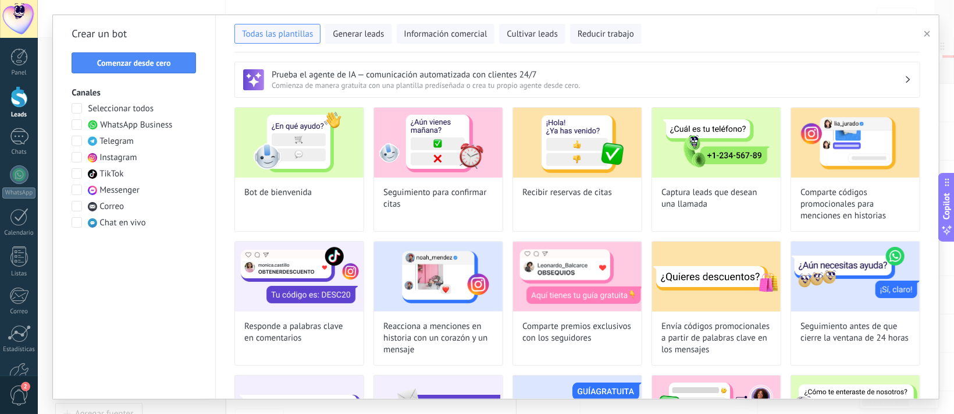
click at [74, 156] on span at bounding box center [77, 157] width 10 height 10
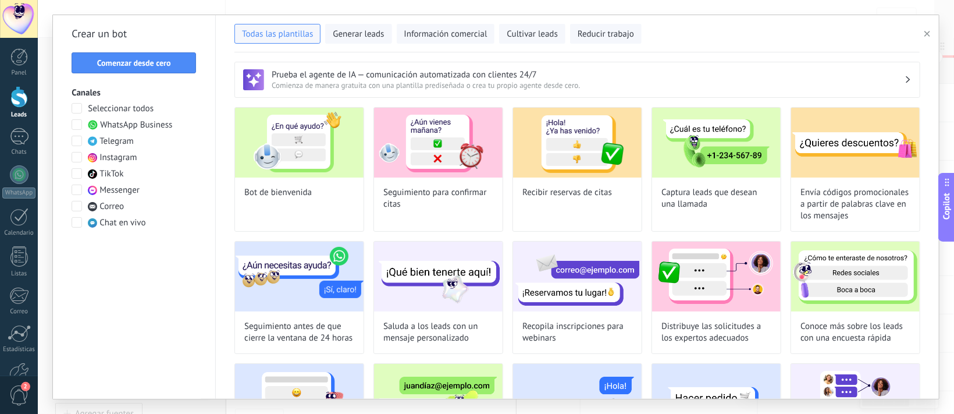
click at [74, 156] on span at bounding box center [77, 157] width 10 height 10
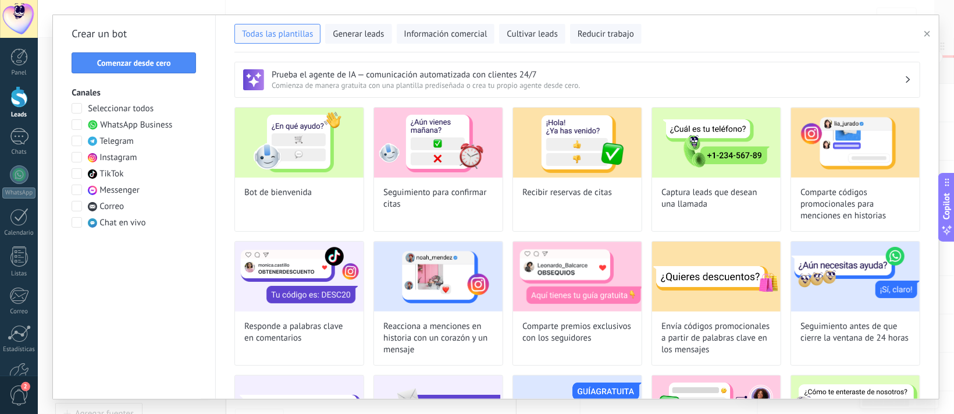
click at [75, 191] on span at bounding box center [77, 189] width 10 height 10
click at [123, 59] on span "Comenzar desde cero" at bounding box center [134, 63] width 74 height 8
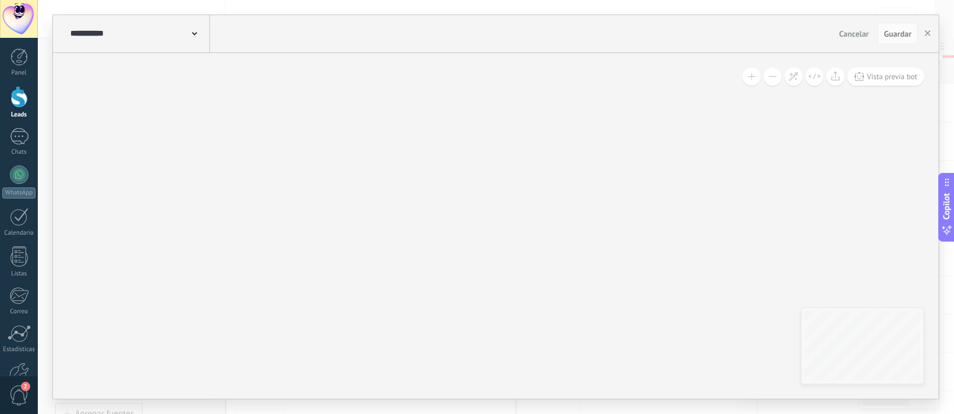
click at [320, 147] on icon at bounding box center [387, 183] width 175 height 87
click at [872, 71] on button "Vista previa bot" at bounding box center [886, 76] width 77 height 18
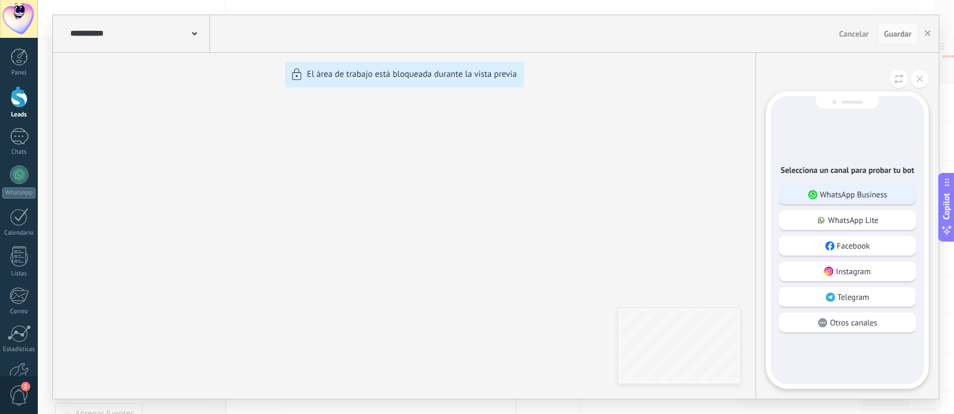
click at [834, 189] on p "WhatsApp Business" at bounding box center [853, 194] width 67 height 10
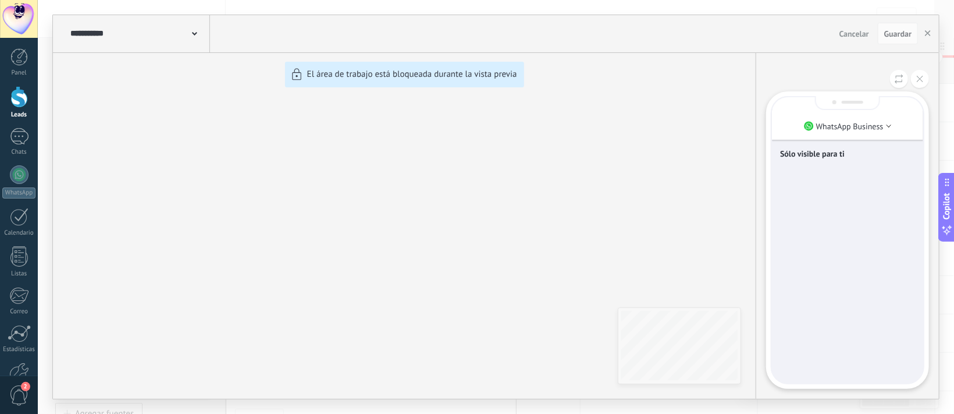
click at [644, 340] on div "**********" at bounding box center [496, 206] width 886 height 383
click at [879, 127] on p "WhatsApp Business" at bounding box center [849, 126] width 67 height 10
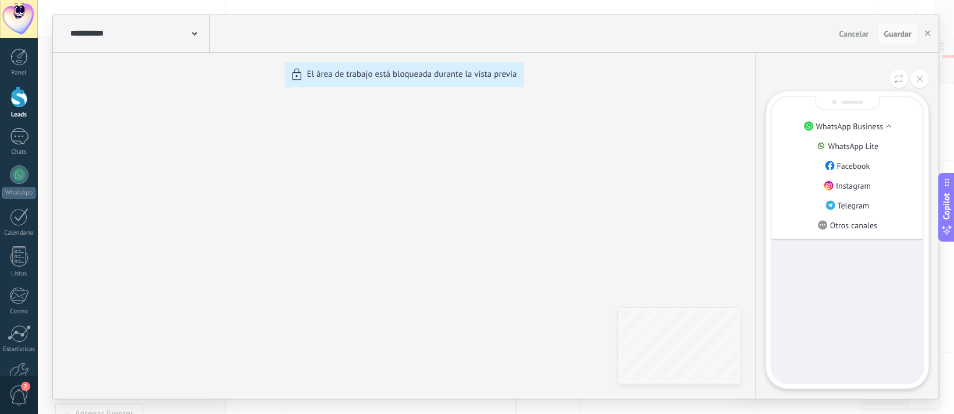
click at [641, 232] on div "**********" at bounding box center [496, 206] width 886 height 383
click at [193, 34] on icon at bounding box center [194, 33] width 5 height 3
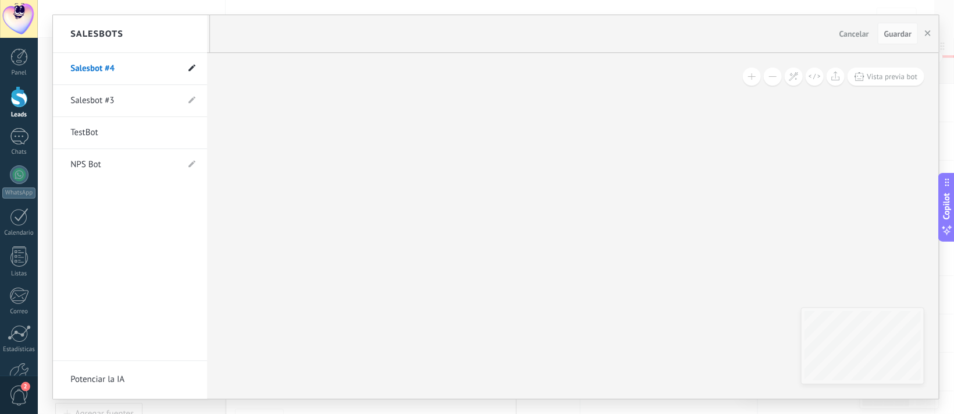
click at [191, 69] on use at bounding box center [192, 67] width 7 height 7
click at [166, 70] on use at bounding box center [166, 68] width 6 height 7
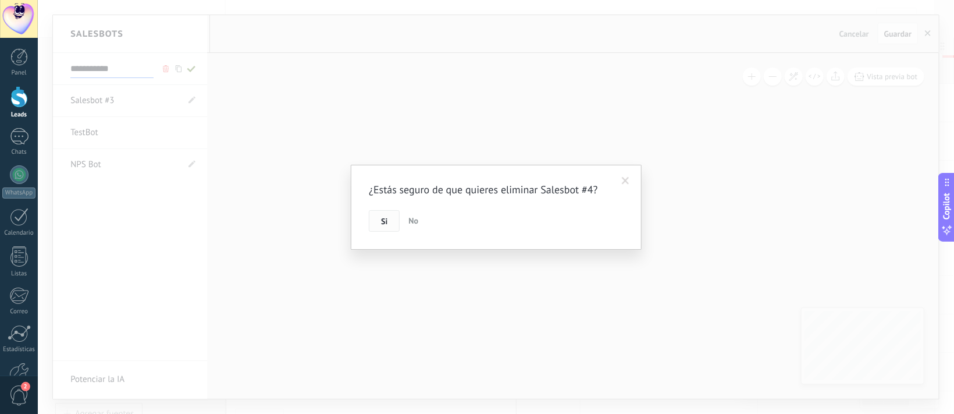
click at [386, 222] on span "Si" at bounding box center [384, 221] width 6 height 8
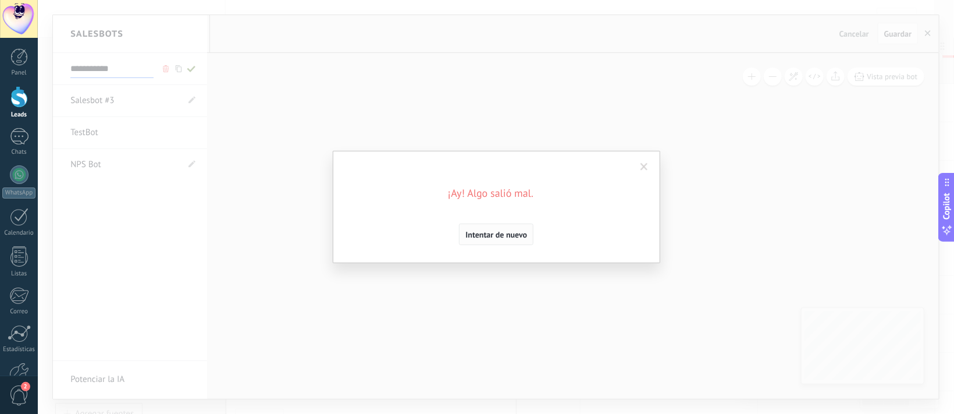
click at [489, 234] on span "Intentar de nuevo" at bounding box center [497, 234] width 62 height 8
click at [645, 161] on span at bounding box center [644, 167] width 19 height 20
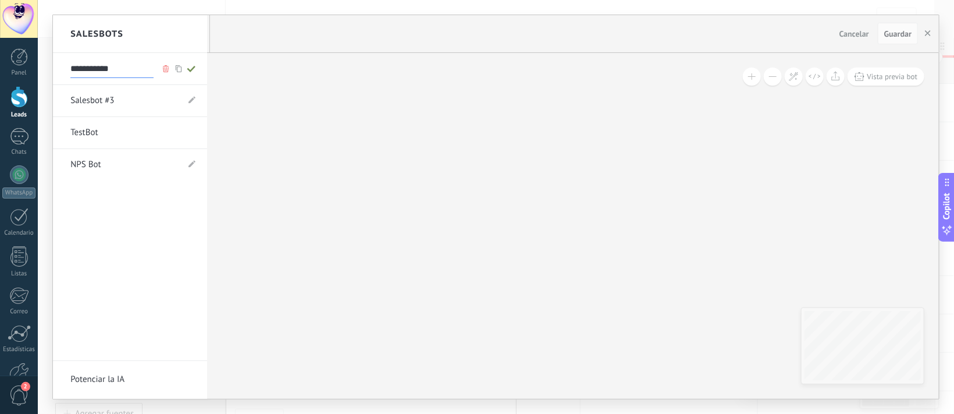
click at [91, 166] on link "NPS Bot" at bounding box center [124, 164] width 108 height 33
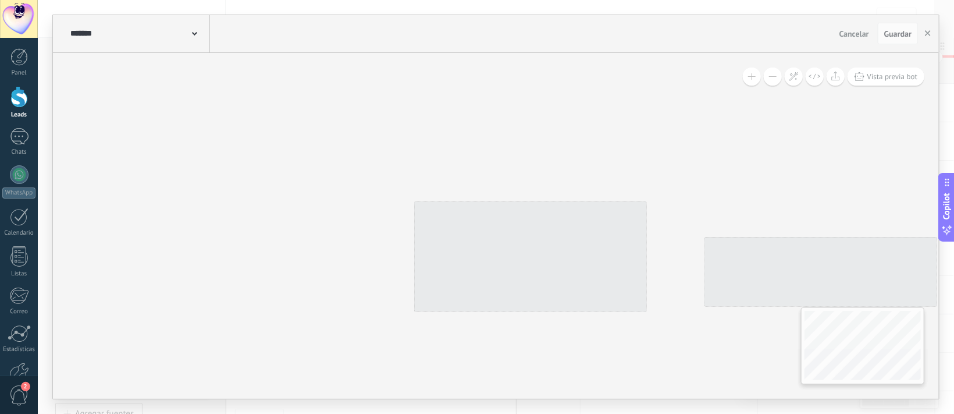
click at [197, 34] on use at bounding box center [194, 33] width 5 height 3
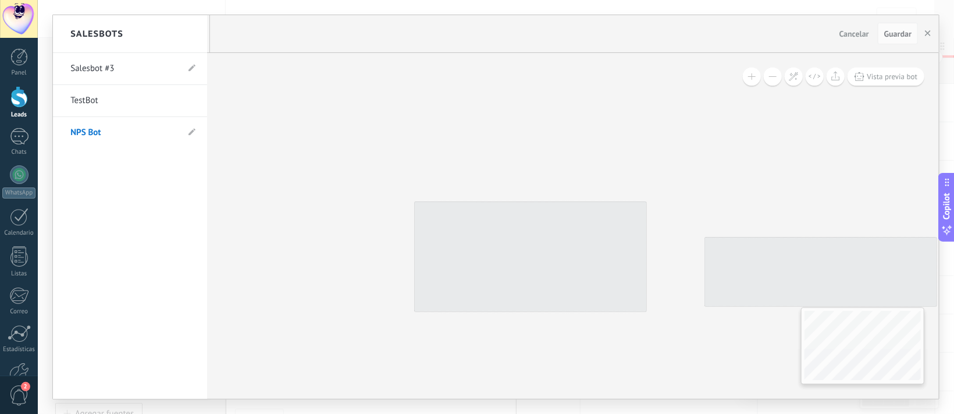
click at [92, 72] on link "Salesbot #3" at bounding box center [124, 68] width 108 height 33
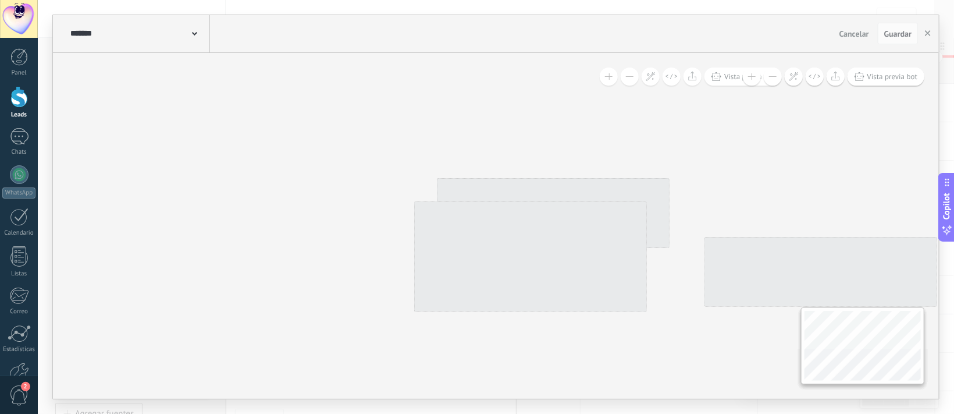
type input "**********"
click at [874, 73] on span "Vista previa bot" at bounding box center [893, 77] width 51 height 10
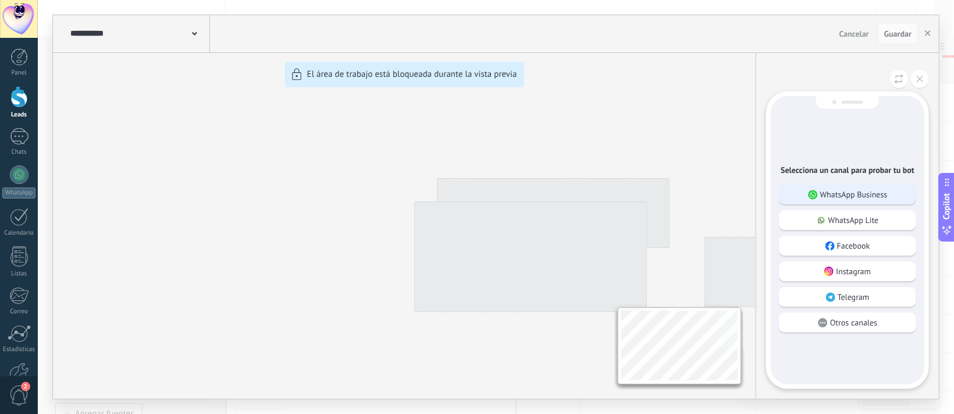
click at [839, 191] on p "WhatsApp Business" at bounding box center [853, 194] width 67 height 10
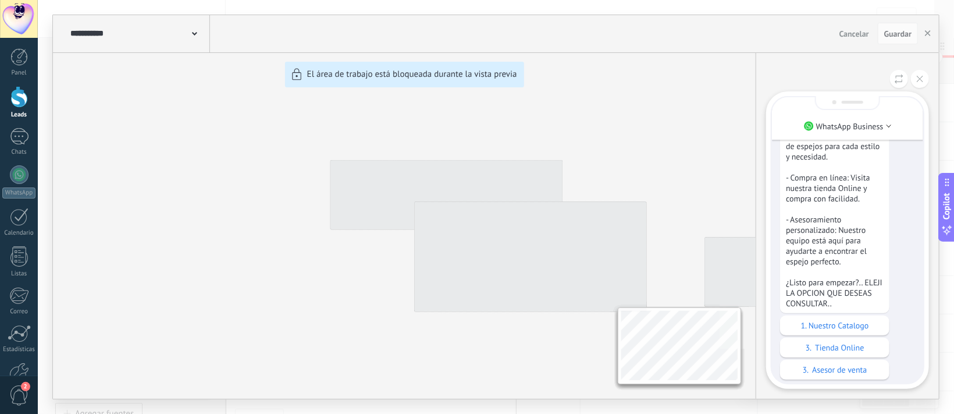
scroll to position [1, 0]
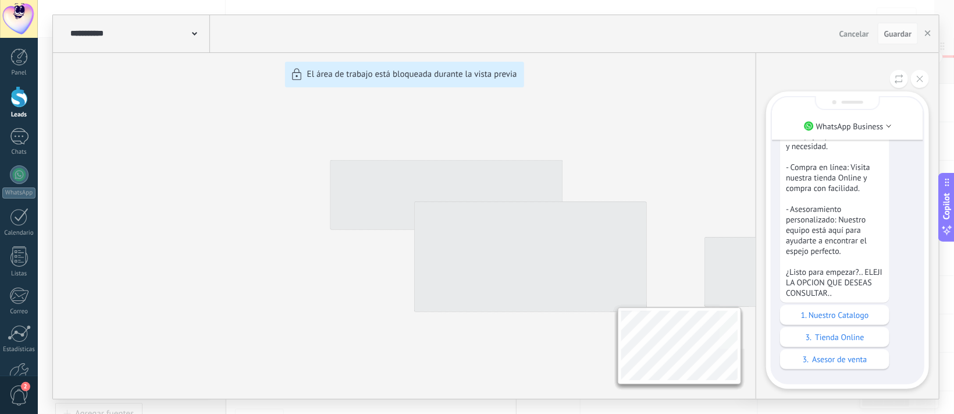
click at [626, 223] on div "**********" at bounding box center [496, 206] width 886 height 383
click at [924, 74] on button at bounding box center [920, 79] width 18 height 18
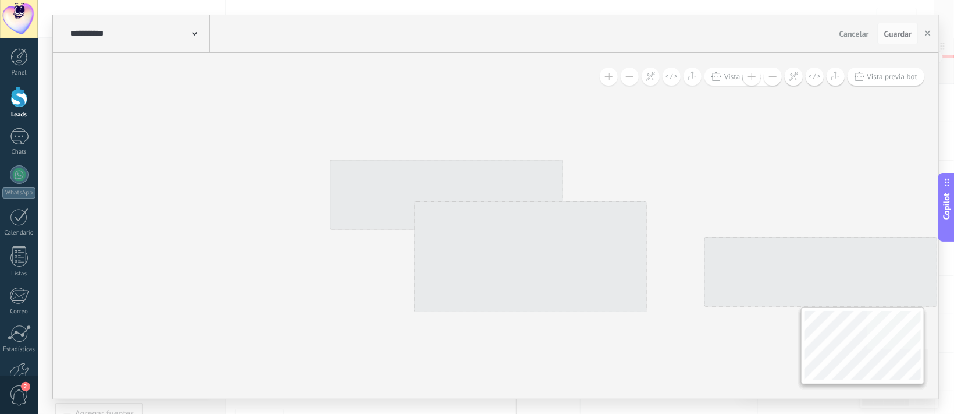
click at [488, 253] on icon at bounding box center [442, 269] width 175 height 87
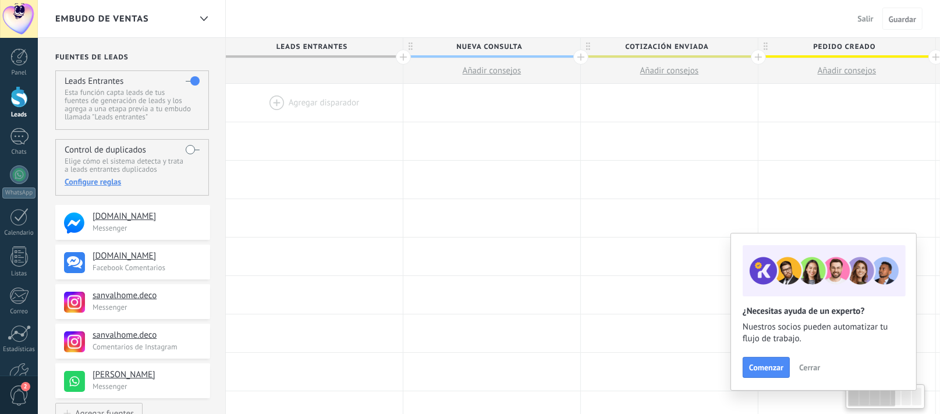
click at [294, 99] on div at bounding box center [314, 103] width 177 height 38
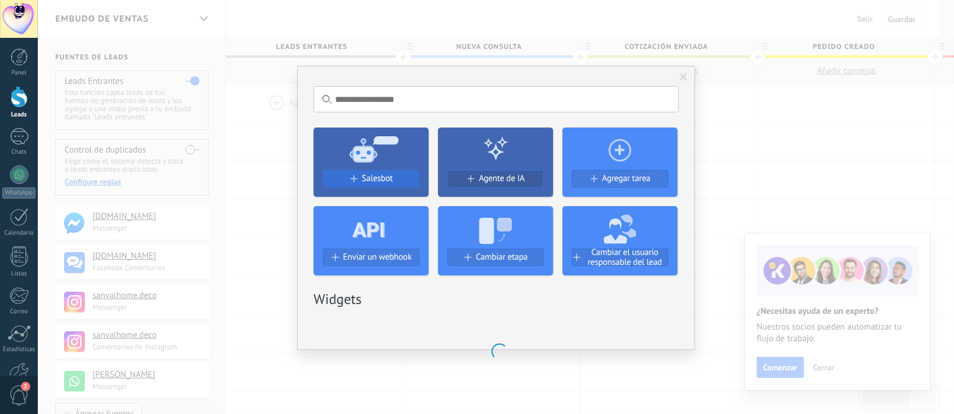
click at [374, 176] on div "Salesbot Agente de IA Agregar tarea Enviar un webhook Cambiar etapa Cambiar el …" at bounding box center [496, 196] width 365 height 157
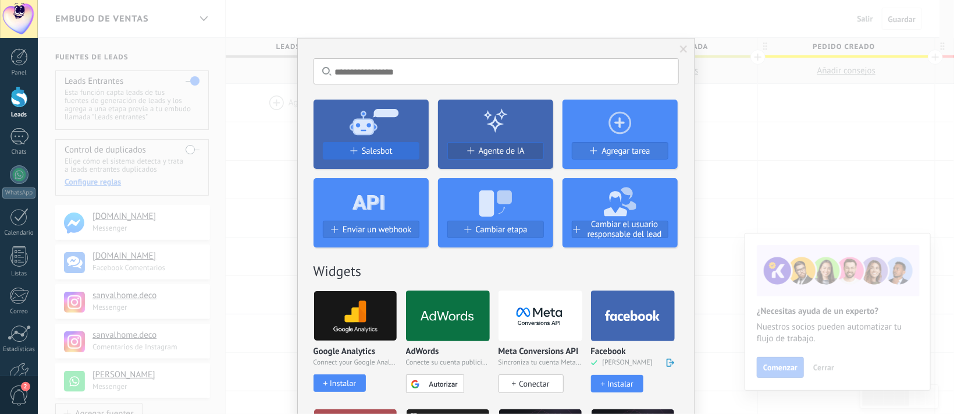
click at [364, 146] on span "Salesbot" at bounding box center [377, 151] width 31 height 10
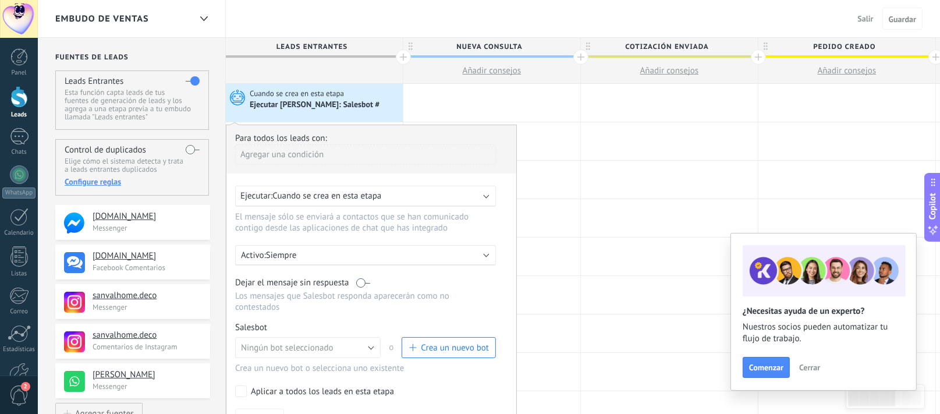
click at [432, 344] on span "Crea un nuevo bot" at bounding box center [455, 347] width 68 height 11
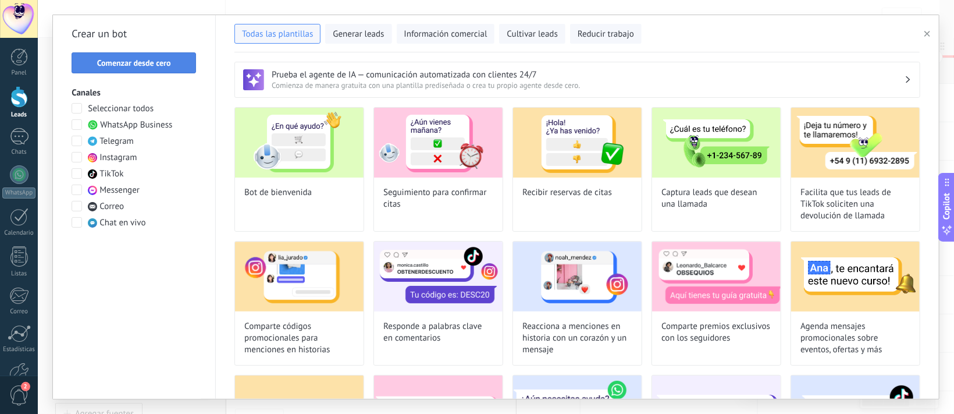
click at [143, 60] on span "Comenzar desde cero" at bounding box center [134, 63] width 74 height 8
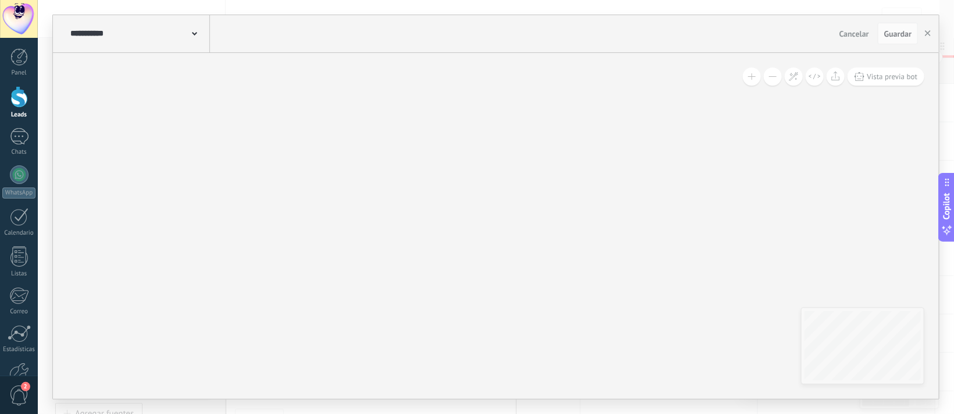
click at [195, 38] on div "**********" at bounding box center [138, 33] width 143 height 37
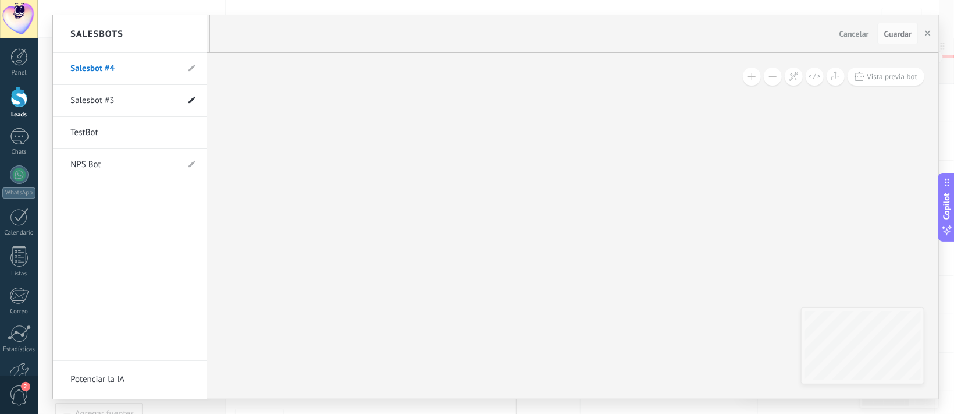
click at [190, 102] on use at bounding box center [192, 99] width 7 height 7
click at [122, 100] on input "**********" at bounding box center [111, 100] width 83 height 19
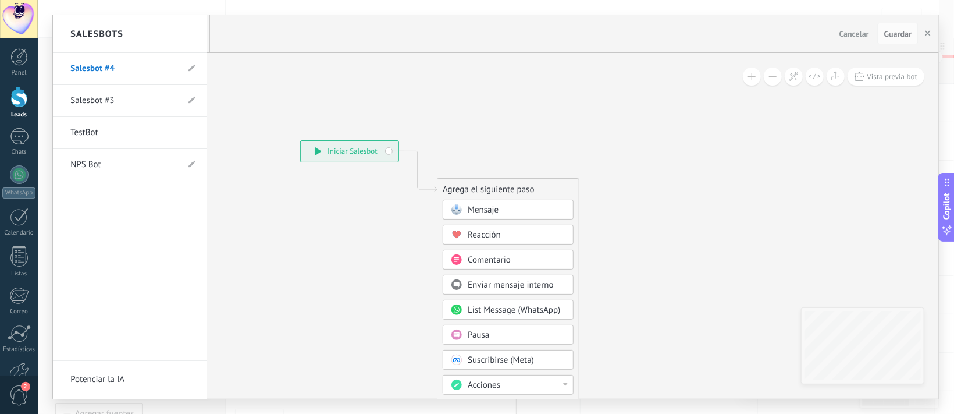
click at [264, 200] on div at bounding box center [496, 206] width 886 height 383
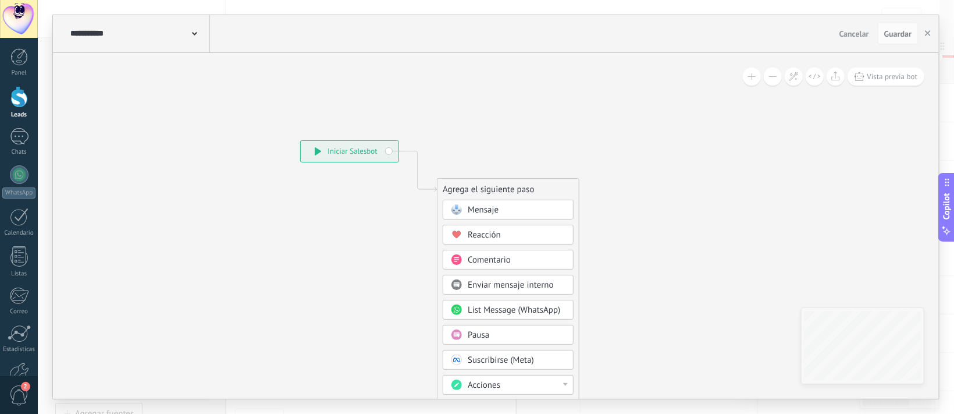
click at [191, 35] on input "**********" at bounding box center [131, 33] width 122 height 9
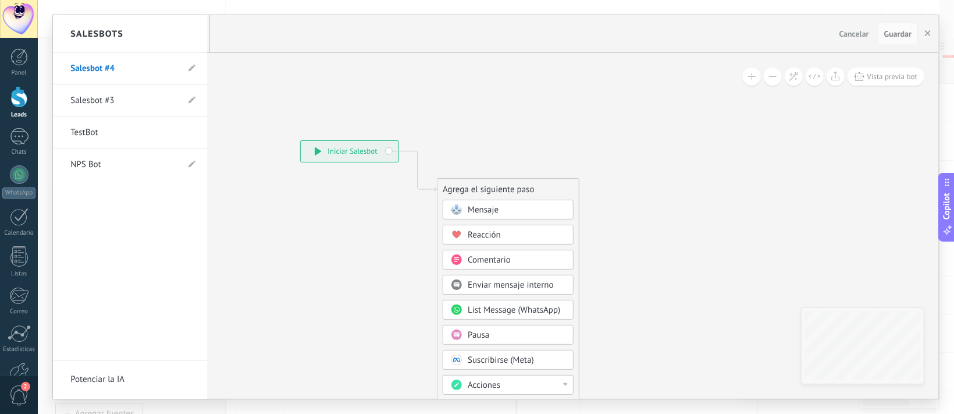
click at [91, 106] on link "Salesbot #3" at bounding box center [124, 100] width 108 height 33
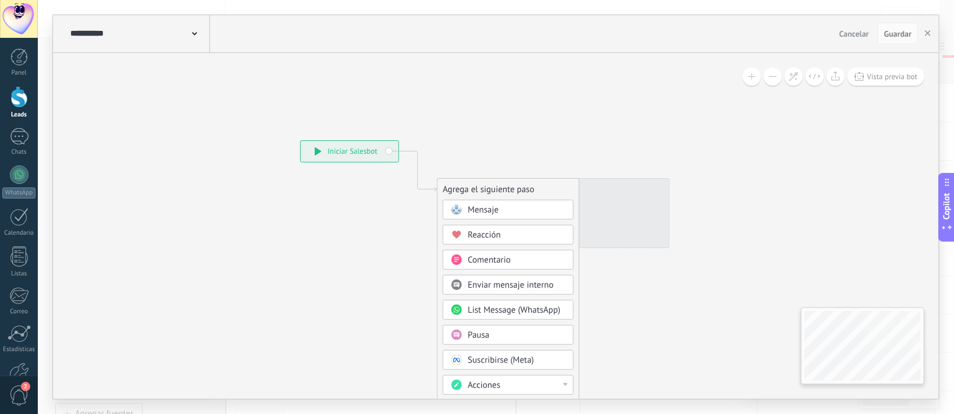
type input "**********"
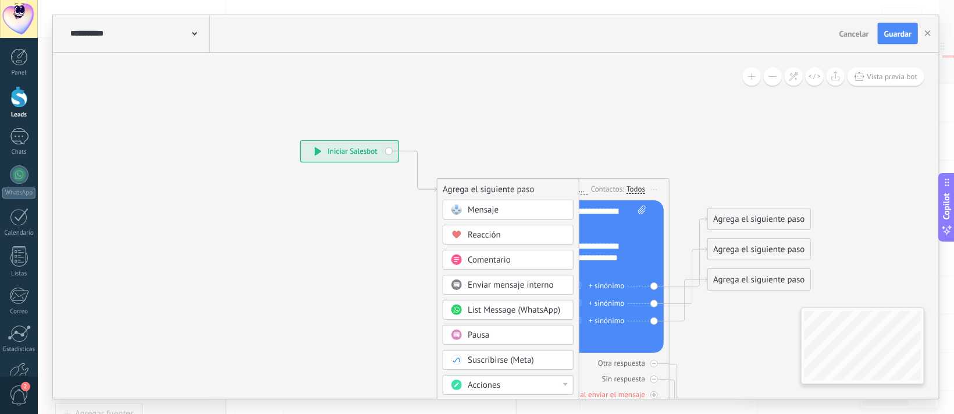
click at [509, 132] on icon at bounding box center [400, 352] width 782 height 1007
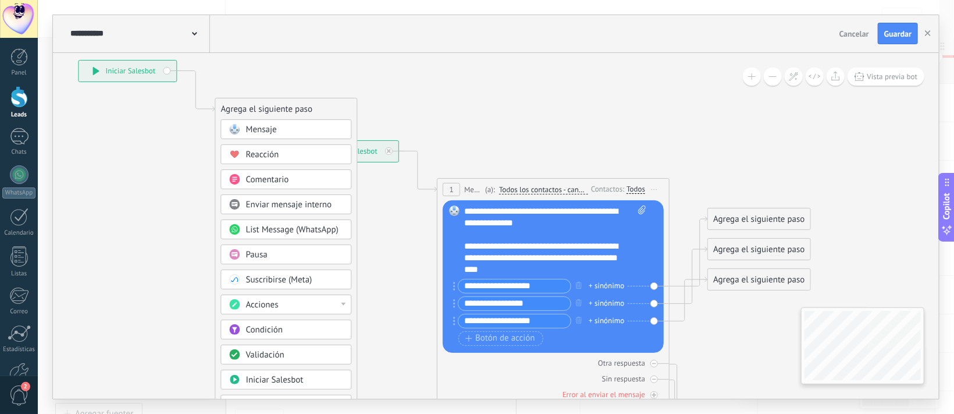
drag, startPoint x: 614, startPoint y: 186, endPoint x: 392, endPoint y: 106, distance: 235.8
click at [392, 106] on icon at bounding box center [179, 272] width 782 height 1007
click at [166, 72] on div "**********" at bounding box center [128, 71] width 98 height 21
click at [166, 70] on div "**********" at bounding box center [128, 71] width 98 height 21
click at [91, 73] on div "**********" at bounding box center [128, 71] width 98 height 21
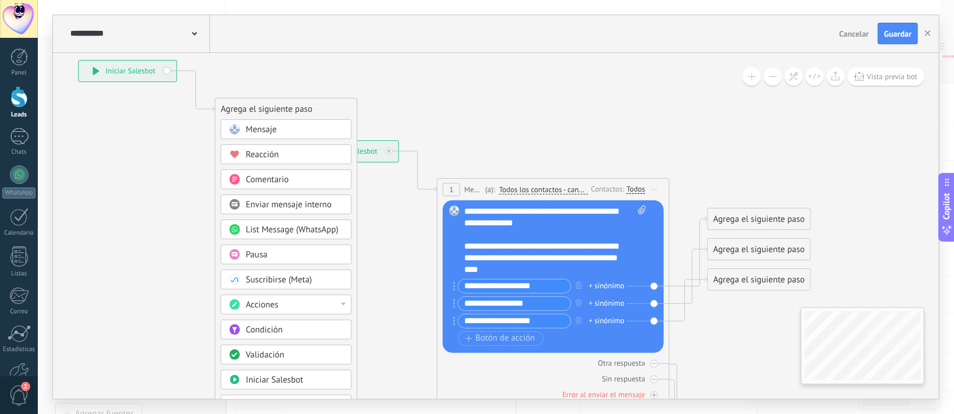
click at [92, 67] on div "**********" at bounding box center [128, 71] width 98 height 21
click at [912, 78] on span "Vista previa bot" at bounding box center [893, 77] width 51 height 10
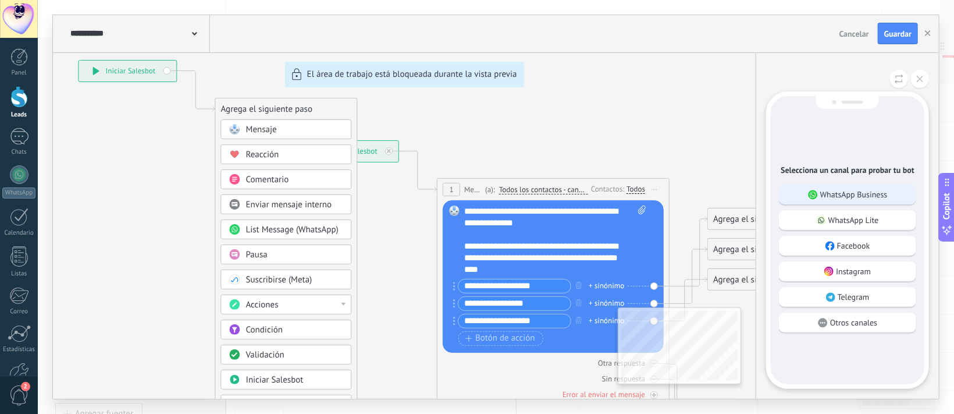
click at [855, 189] on p "WhatsApp Business" at bounding box center [853, 194] width 67 height 10
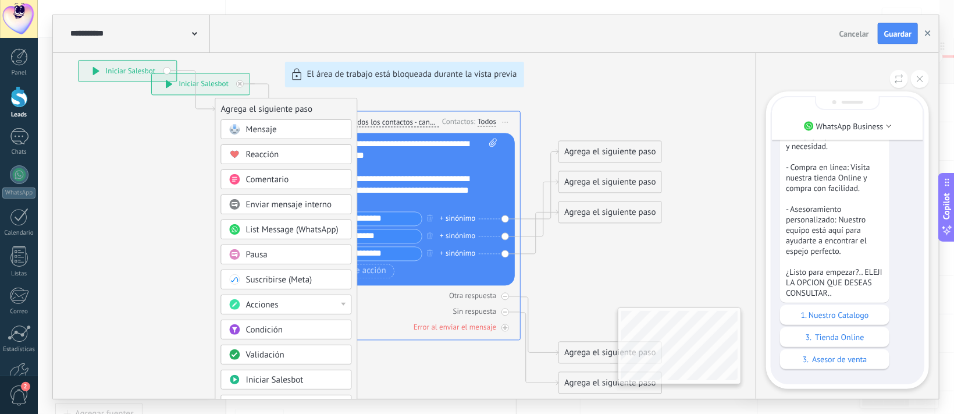
click at [929, 33] on use "button" at bounding box center [928, 33] width 6 height 6
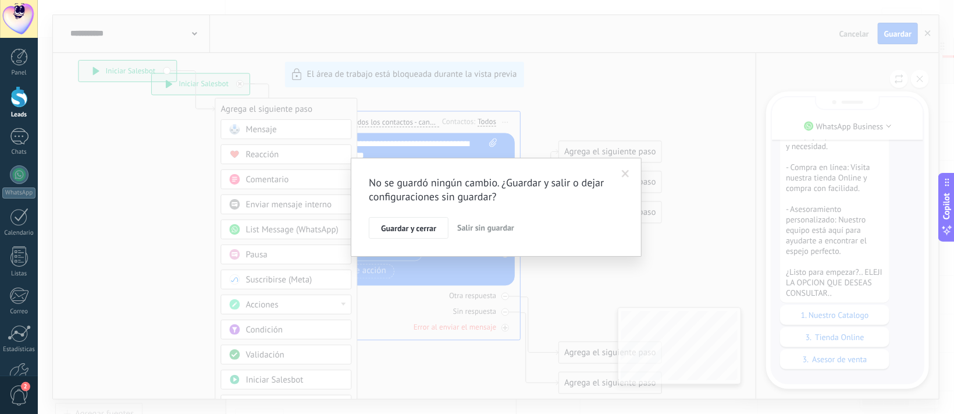
click at [497, 227] on span "Salir sin guardar" at bounding box center [485, 227] width 57 height 10
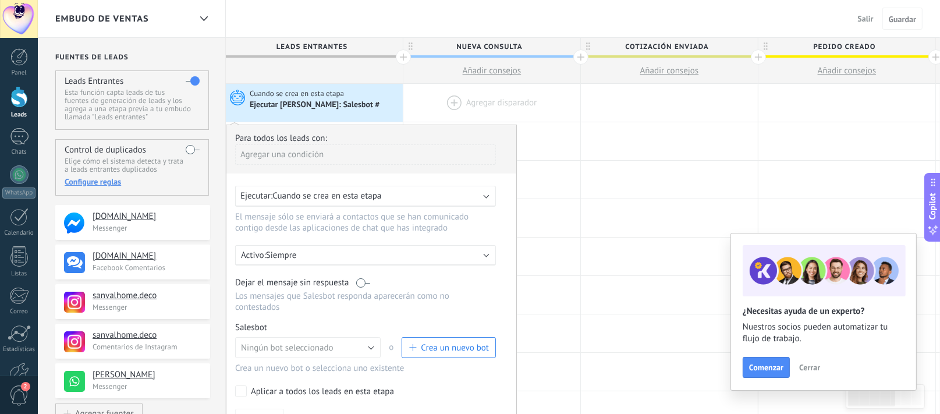
click at [452, 112] on div at bounding box center [491, 103] width 177 height 38
click at [0, 0] on div at bounding box center [0, 0] width 0 height 0
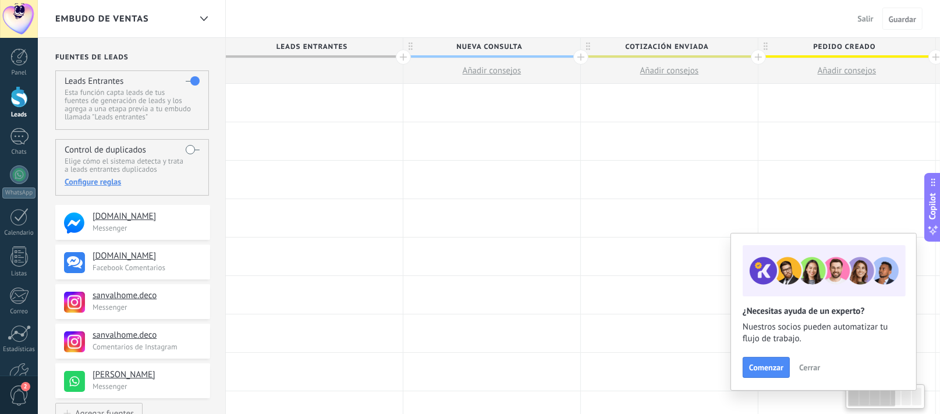
click at [294, 101] on div at bounding box center [314, 103] width 177 height 38
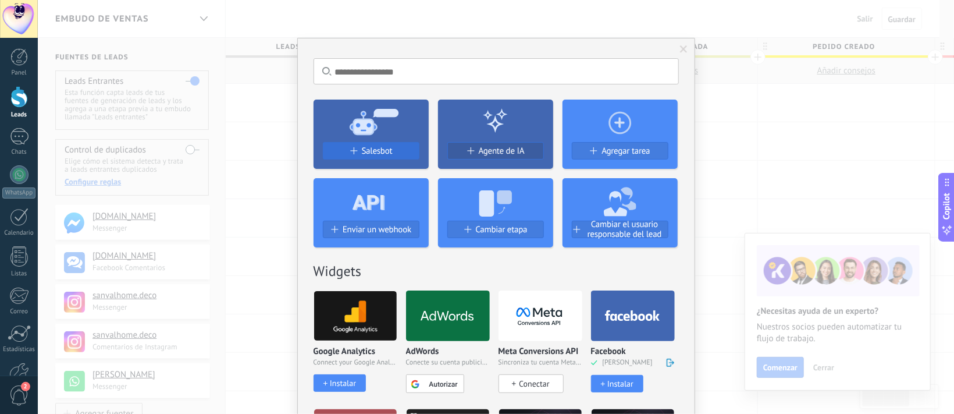
click at [375, 148] on span "Salesbot" at bounding box center [377, 151] width 31 height 10
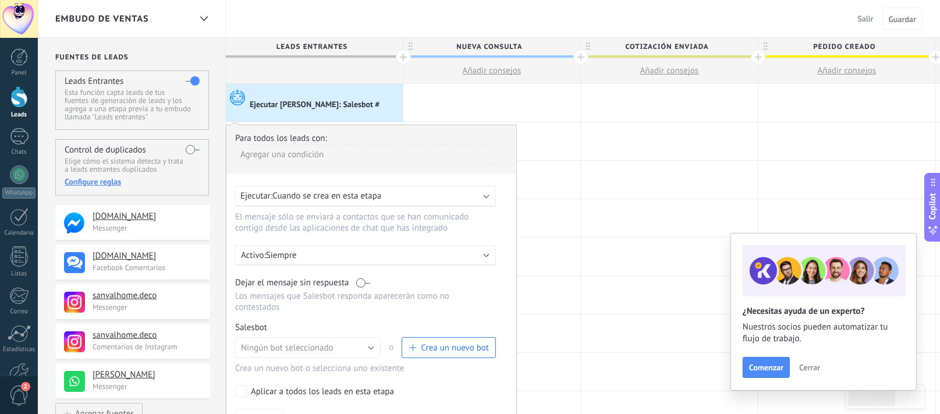
click at [417, 343] on span "Crea un nuevo bot" at bounding box center [448, 347] width 80 height 11
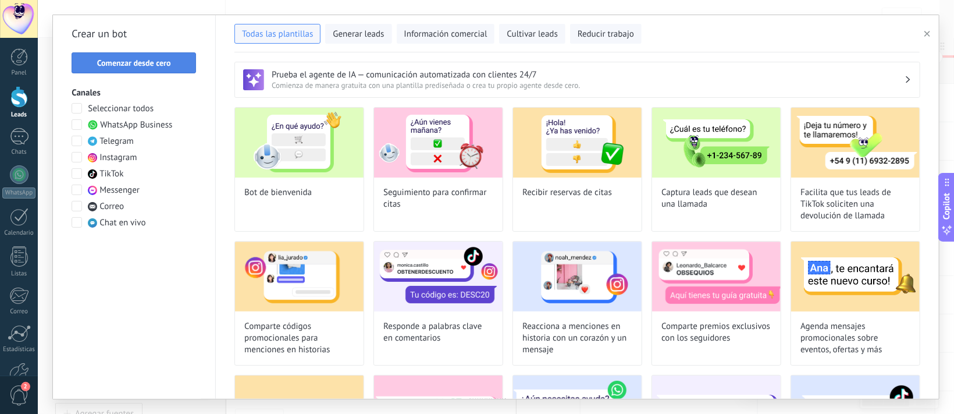
click at [149, 64] on span "Comenzar desde cero" at bounding box center [134, 63] width 74 height 8
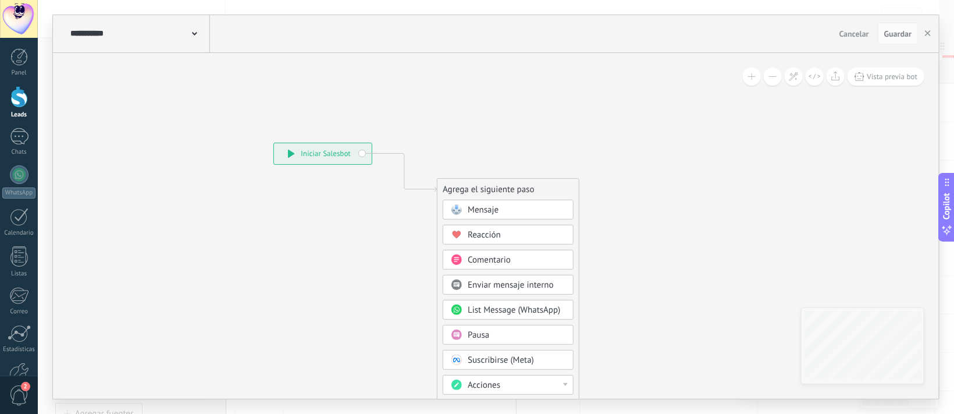
drag, startPoint x: 337, startPoint y: 150, endPoint x: 310, endPoint y: 153, distance: 27.0
click at [310, 153] on div "**********" at bounding box center [323, 153] width 98 height 21
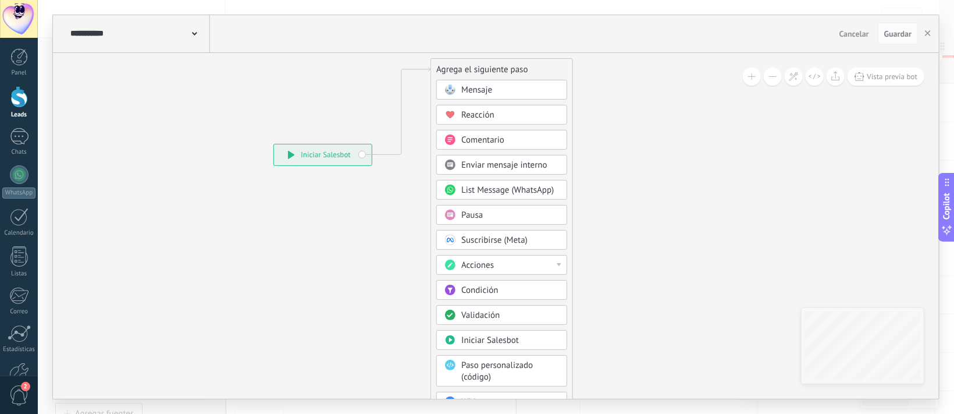
drag, startPoint x: 474, startPoint y: 183, endPoint x: 467, endPoint y: 64, distance: 118.9
click at [467, 64] on div "Agrega el siguiente paso" at bounding box center [501, 69] width 141 height 19
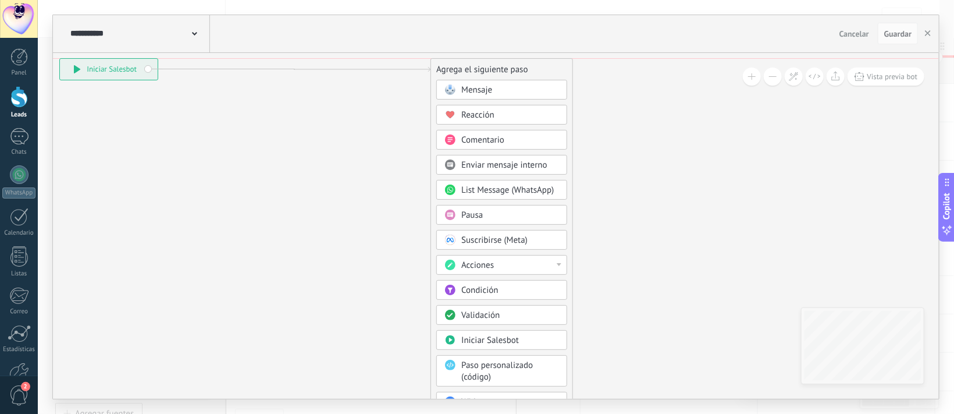
drag, startPoint x: 336, startPoint y: 153, endPoint x: 123, endPoint y: 70, distance: 229.0
click at [123, 70] on div "**********" at bounding box center [109, 69] width 98 height 21
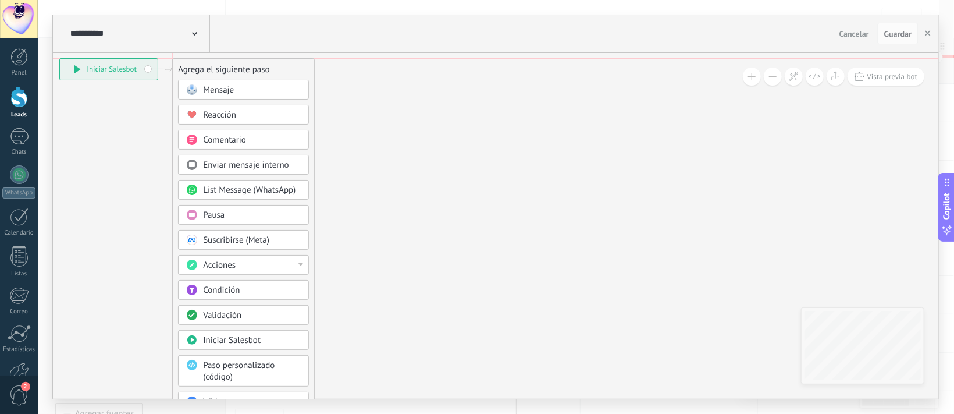
drag, startPoint x: 498, startPoint y: 67, endPoint x: 246, endPoint y: 69, distance: 252.5
click at [246, 69] on div "Agrega el siguiente paso" at bounding box center [243, 69] width 141 height 19
click at [228, 88] on span "Mensaje" at bounding box center [218, 89] width 31 height 11
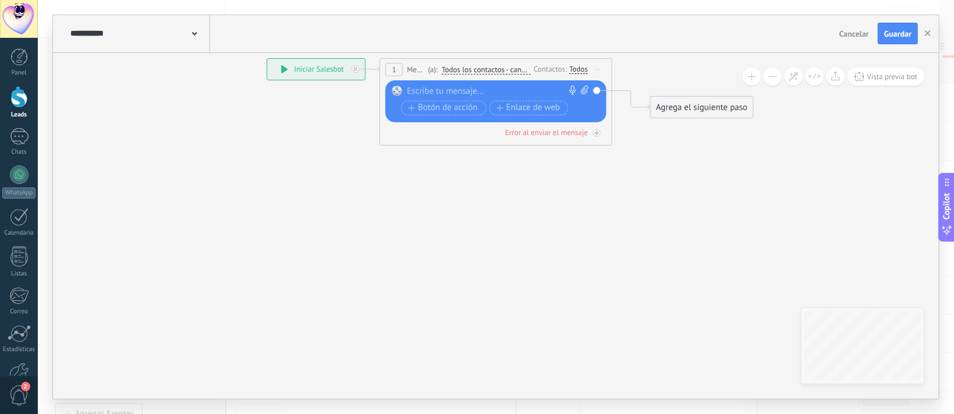
paste div
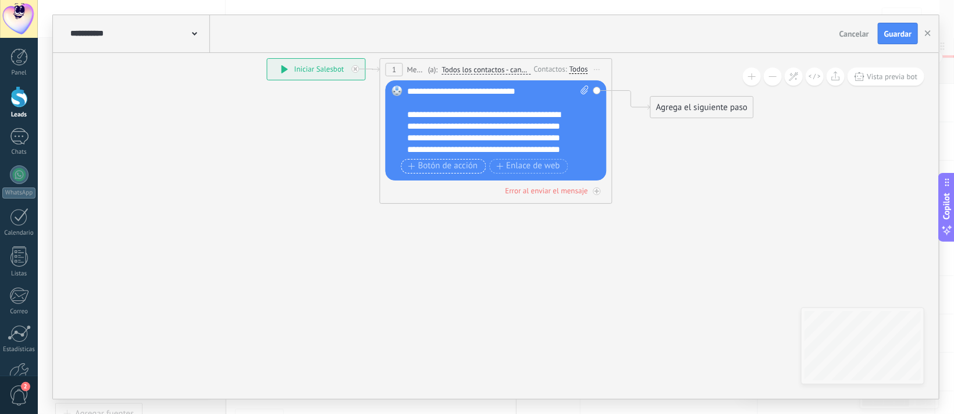
click at [451, 165] on span "Botón de acción" at bounding box center [443, 165] width 70 height 9
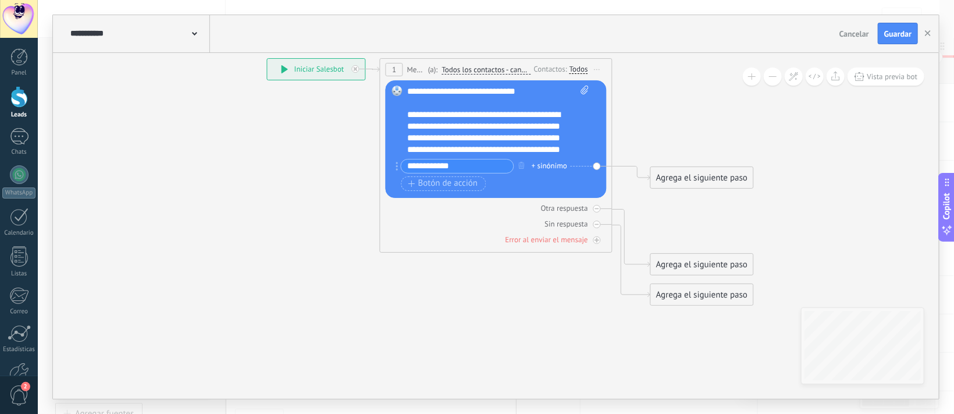
click at [404, 165] on input "**********" at bounding box center [457, 165] width 112 height 13
type input "**********"
click at [416, 184] on span "Botón de acción" at bounding box center [443, 183] width 70 height 9
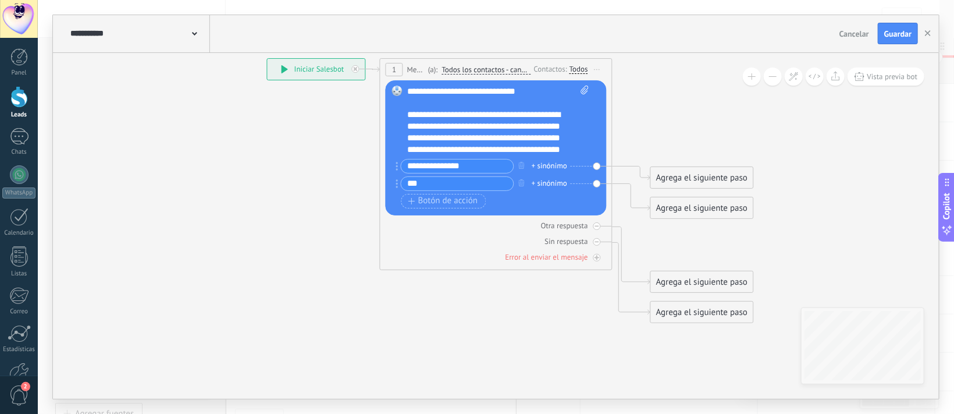
type input "**"
click at [484, 163] on input "**********" at bounding box center [457, 165] width 112 height 13
drag, startPoint x: 484, startPoint y: 163, endPoint x: 460, endPoint y: 166, distance: 23.5
paste input "**********"
type input "**********"
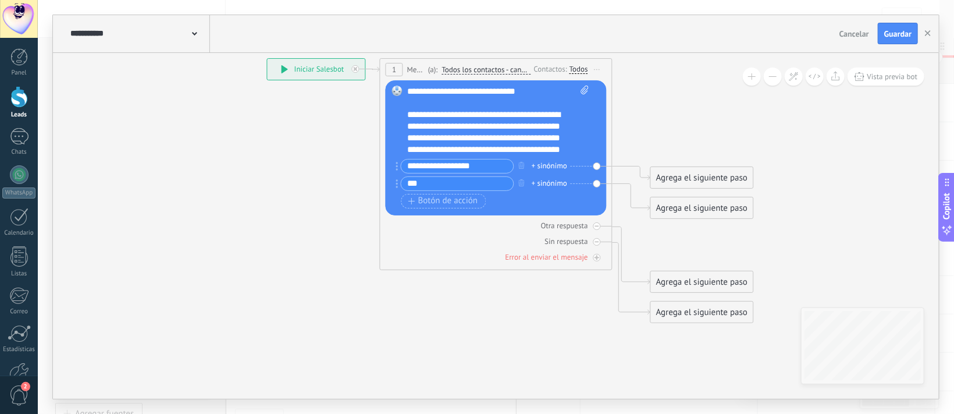
paste input "**********"
type input "**********"
click at [422, 205] on span "Botón de acción" at bounding box center [443, 200] width 70 height 9
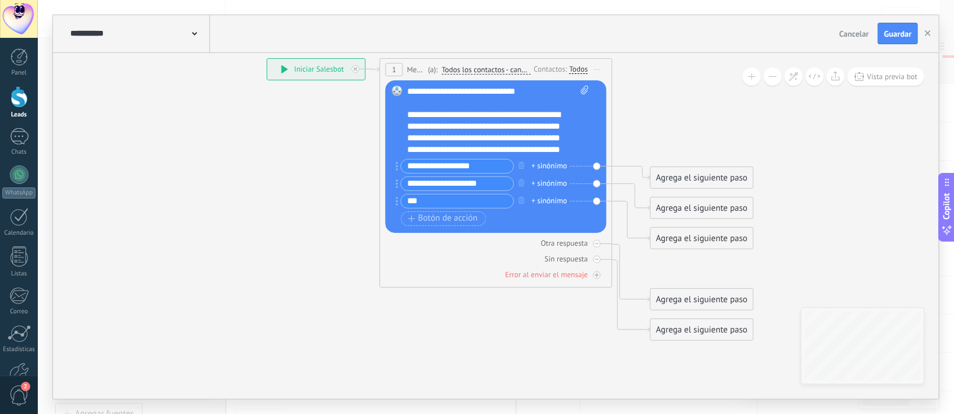
paste input "**********"
type input "**********"
click at [545, 167] on div "+ sinónimo" at bounding box center [549, 166] width 35 height 12
type input "*"
click at [546, 184] on div "+ sinónimo" at bounding box center [549, 183] width 35 height 12
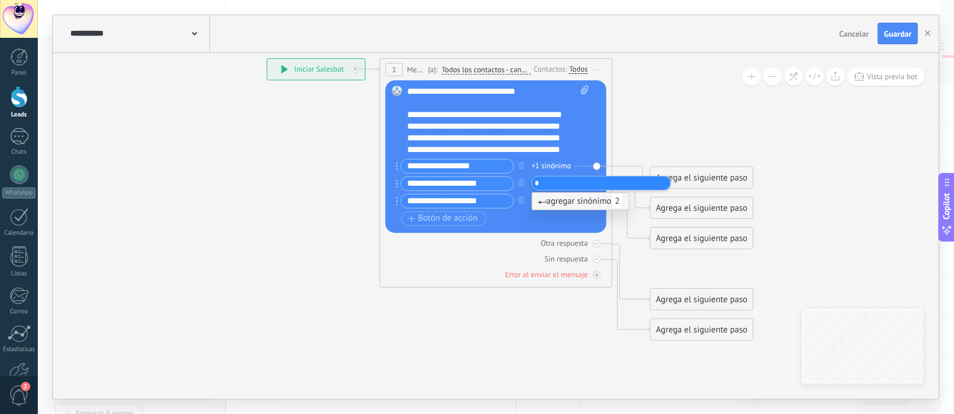
type input "*"
click at [540, 215] on div "Botón de acción Enlace de web" at bounding box center [494, 218] width 187 height 15
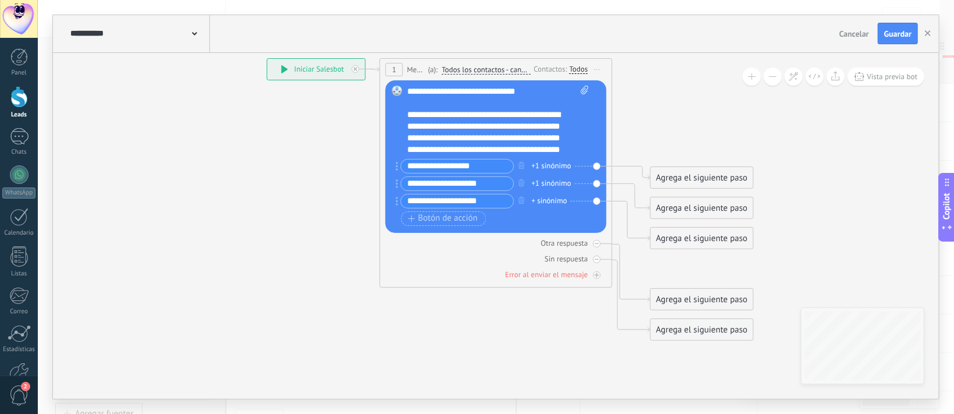
click at [549, 164] on div "+1 sinónimo" at bounding box center [552, 166] width 40 height 12
click at [543, 178] on div "+1 sinónimo" at bounding box center [552, 183] width 40 height 12
click at [543, 198] on div "+ sinónimo" at bounding box center [549, 201] width 35 height 12
type input "*"
click at [664, 173] on div "Agrega el siguiente paso" at bounding box center [702, 177] width 102 height 19
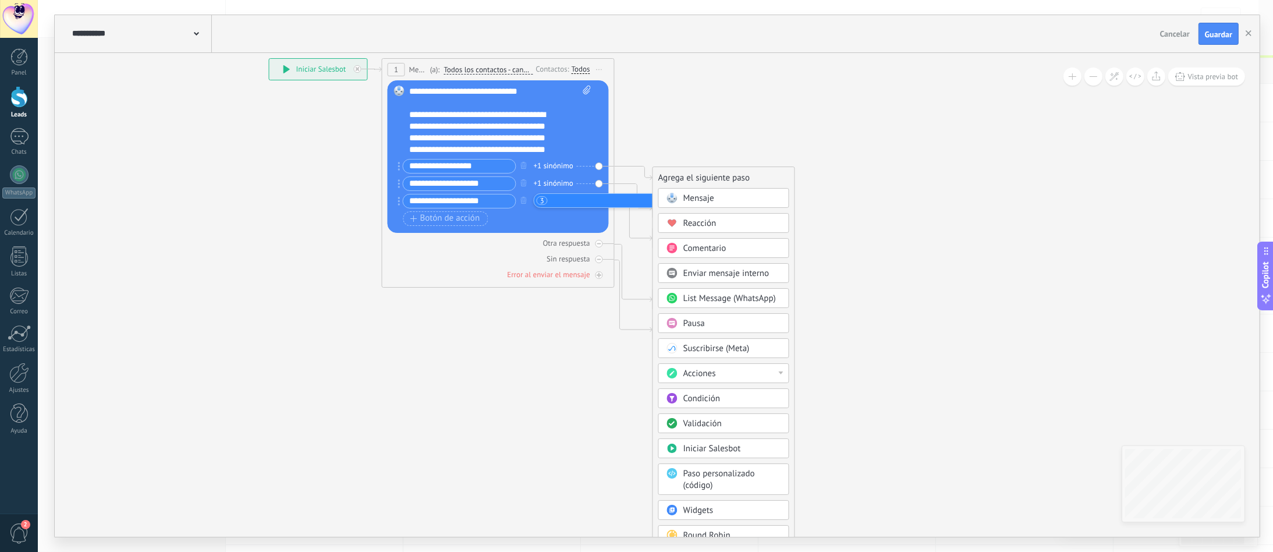
click at [705, 413] on span "Paso personalizado (código)" at bounding box center [719, 479] width 72 height 23
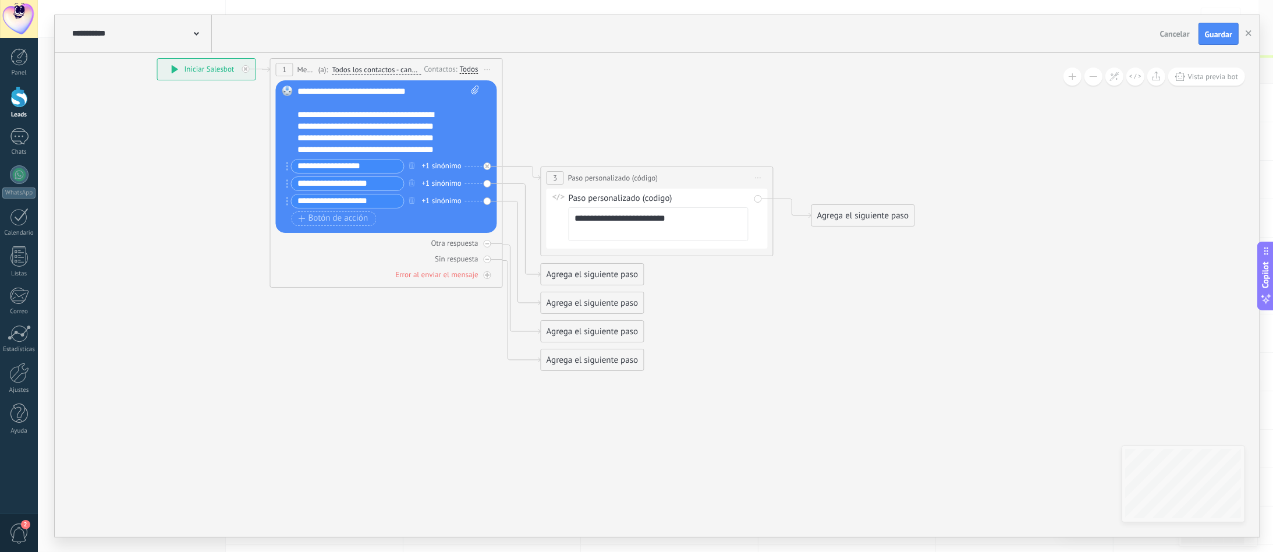
click at [685, 234] on textarea "**********" at bounding box center [658, 224] width 180 height 34
click at [756, 178] on icon at bounding box center [758, 177] width 6 height 1
click at [791, 256] on div "Borrar" at bounding box center [811, 254] width 115 height 20
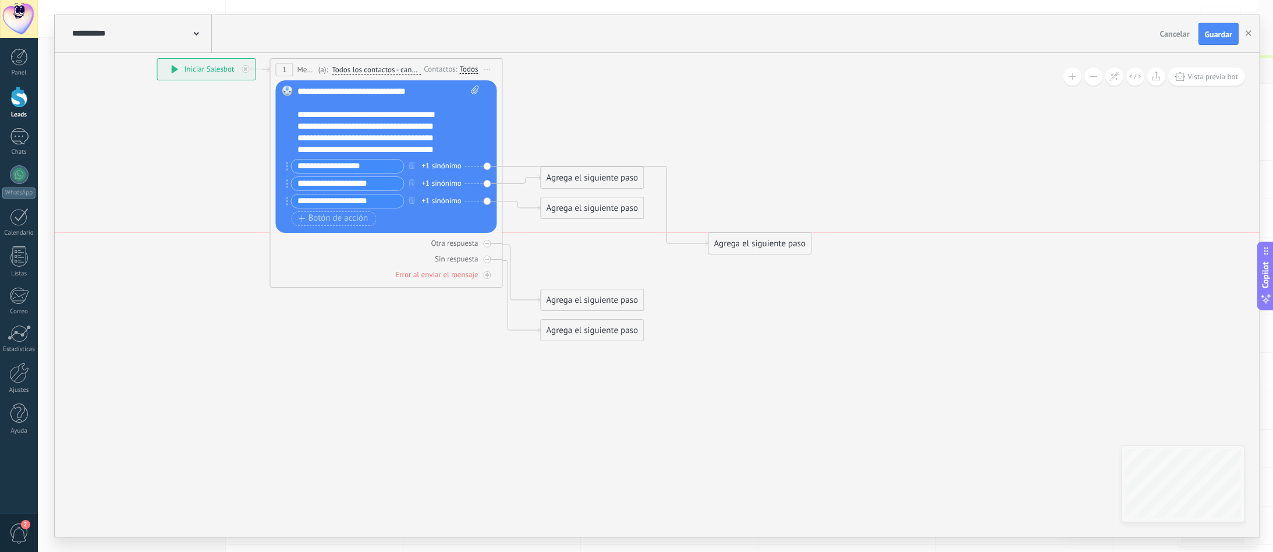
drag, startPoint x: 605, startPoint y: 235, endPoint x: 612, endPoint y: 190, distance: 45.3
click at [774, 241] on div "Agrega el siguiente paso" at bounding box center [760, 243] width 102 height 19
drag, startPoint x: 603, startPoint y: 181, endPoint x: 624, endPoint y: 123, distance: 61.5
click at [624, 123] on div "Agrega el siguiente paso" at bounding box center [613, 119] width 102 height 19
click at [733, 240] on div "Agrega el siguiente paso" at bounding box center [761, 243] width 102 height 19
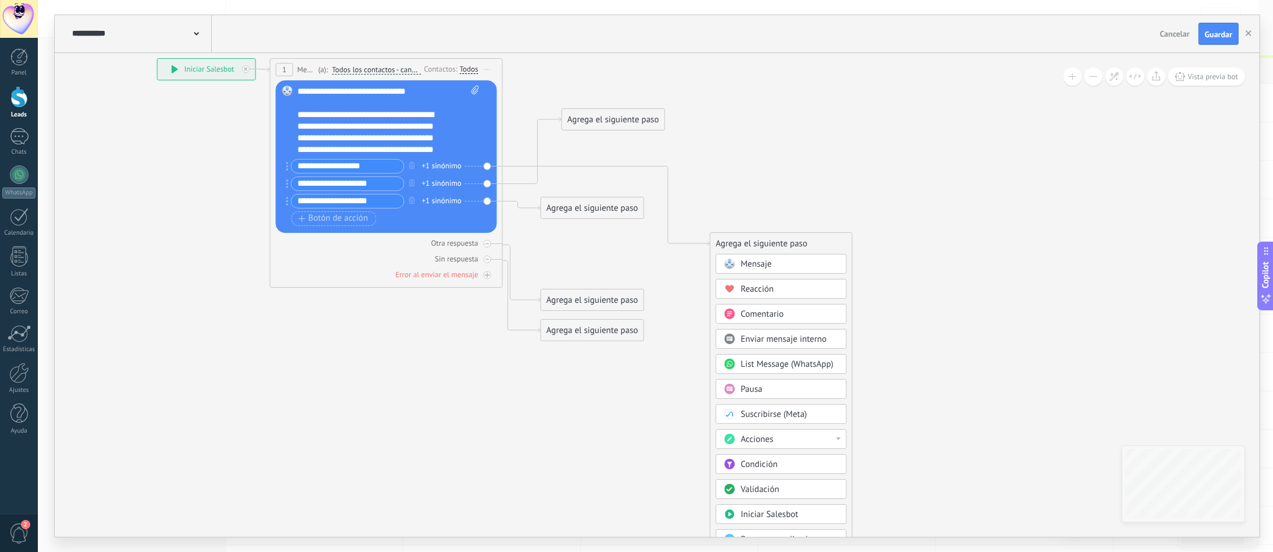
click at [754, 263] on span "Mensaje" at bounding box center [756, 263] width 31 height 11
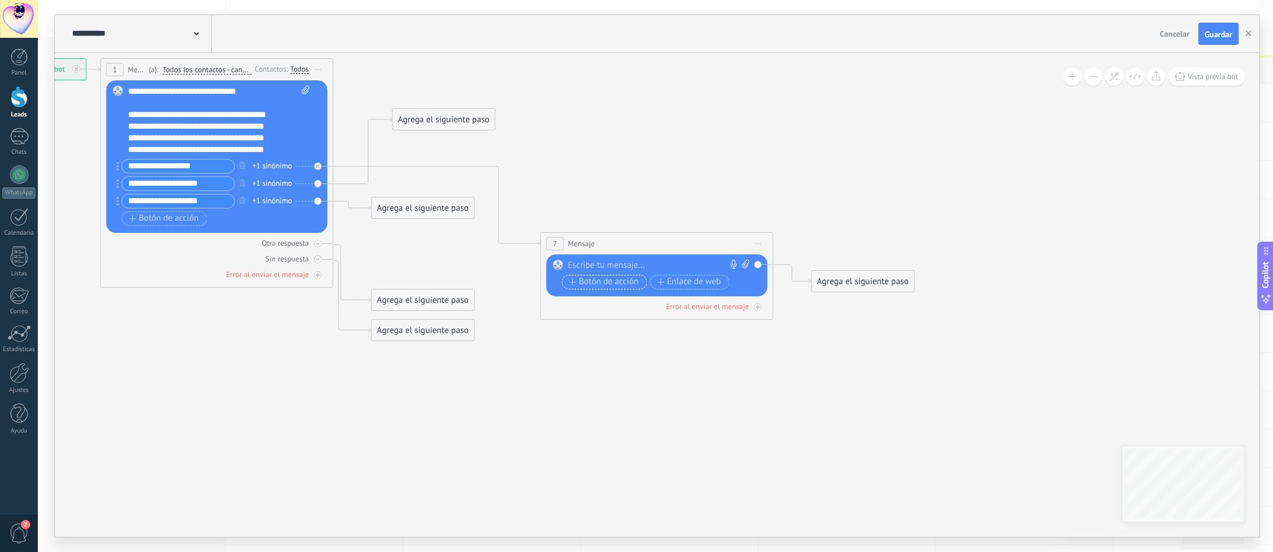
click at [609, 286] on span "Botón de acción" at bounding box center [604, 281] width 70 height 9
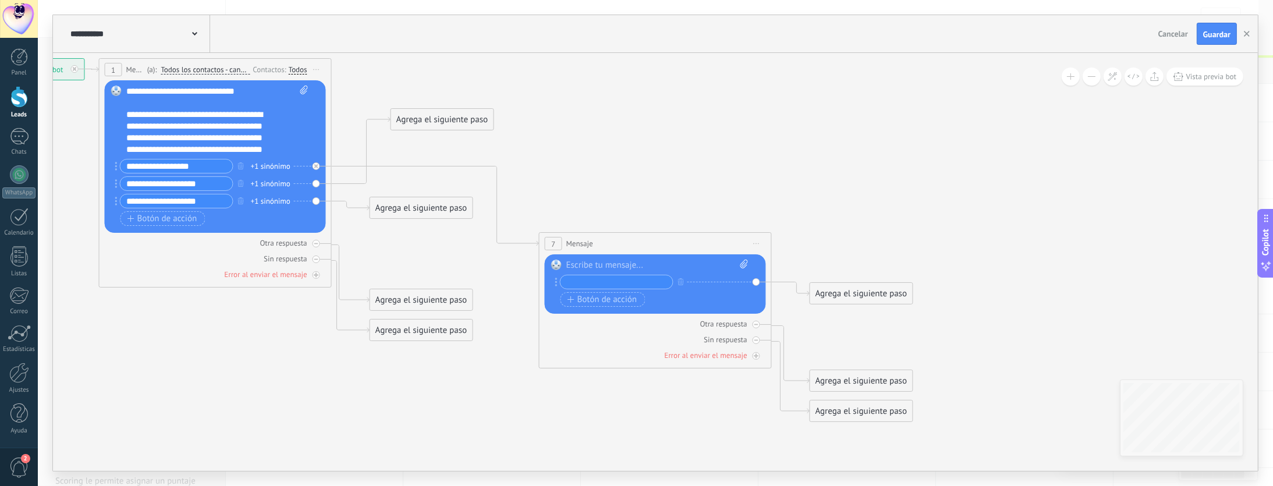
click at [753, 246] on span "Iniciar vista previa aquí Cambiar nombre Duplicar [GEOGRAPHIC_DATA]" at bounding box center [756, 243] width 19 height 17
click at [774, 318] on div "Borrar" at bounding box center [809, 320] width 115 height 20
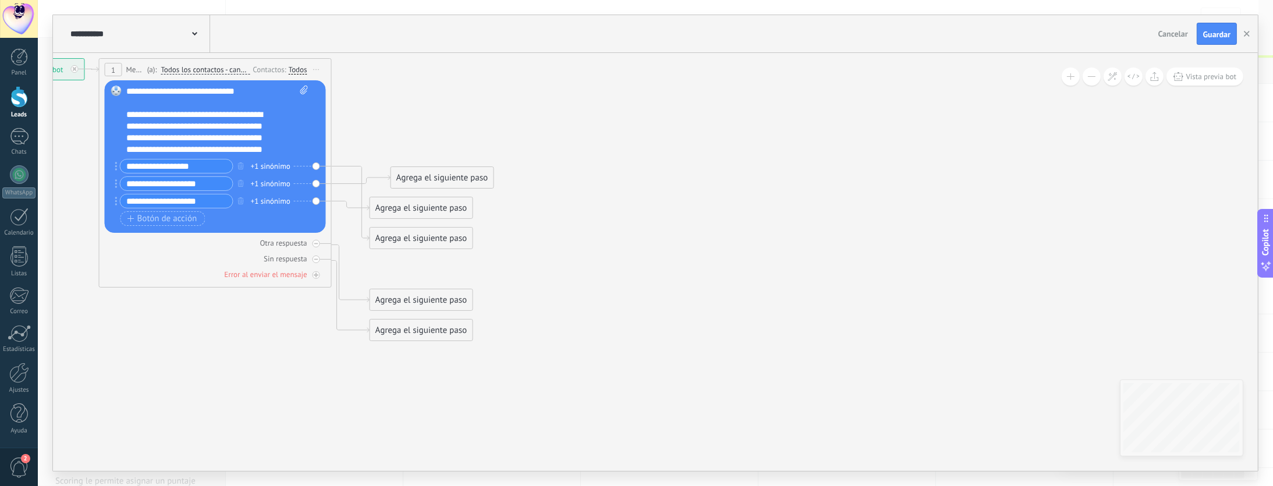
click at [433, 244] on div "Agrega el siguiente paso" at bounding box center [421, 238] width 102 height 19
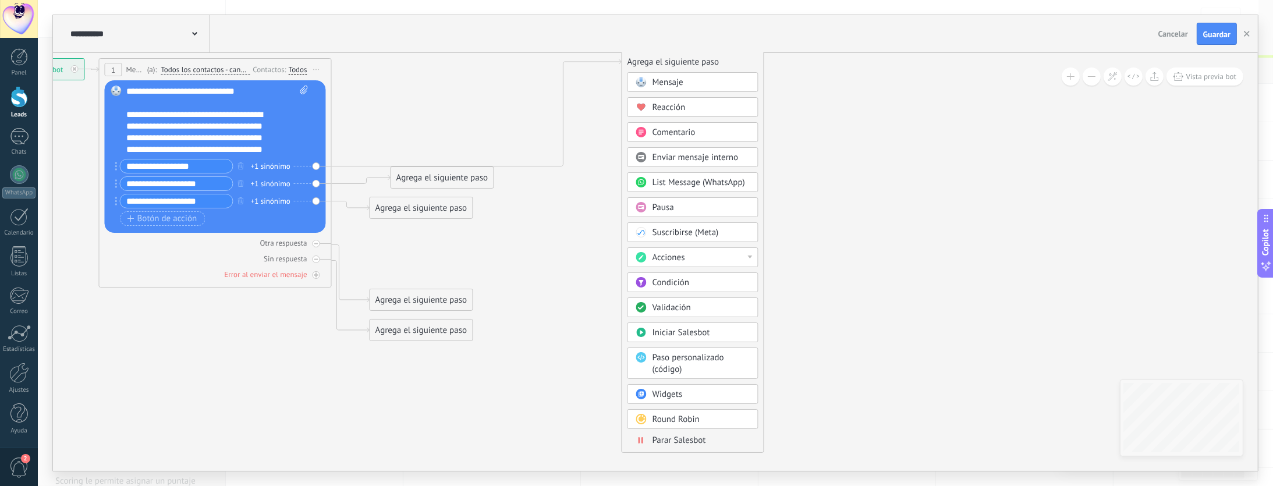
drag, startPoint x: 433, startPoint y: 244, endPoint x: 685, endPoint y: 68, distance: 307.5
click at [685, 68] on div "Agrega el siguiente paso" at bounding box center [692, 61] width 141 height 19
click at [691, 401] on body ".abccls-1,.abccls-2{fill-rule:evenodd}.abccls-2{fill:#fff} .abfcls-1{fill:none}…" at bounding box center [636, 243] width 1273 height 486
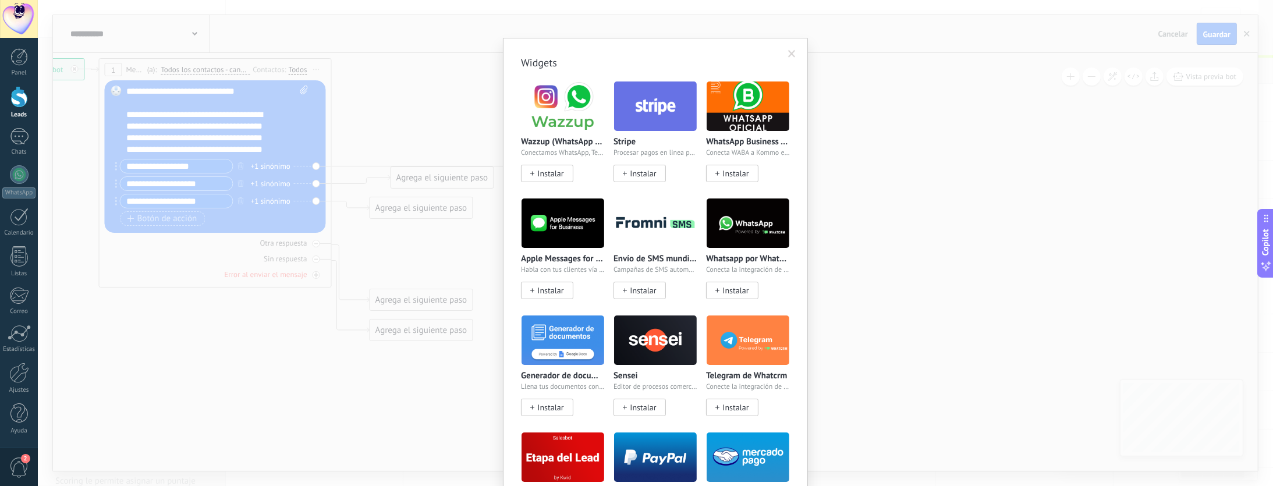
click at [568, 368] on img at bounding box center [562, 340] width 83 height 56
drag, startPoint x: 1043, startPoint y: 317, endPoint x: 1049, endPoint y: 351, distance: 35.4
click at [939, 351] on div "Widgets Wazzup (WhatsApp & Instagram) Conectamos WhatsApp, Telegram e Instagram…" at bounding box center [655, 243] width 1235 height 486
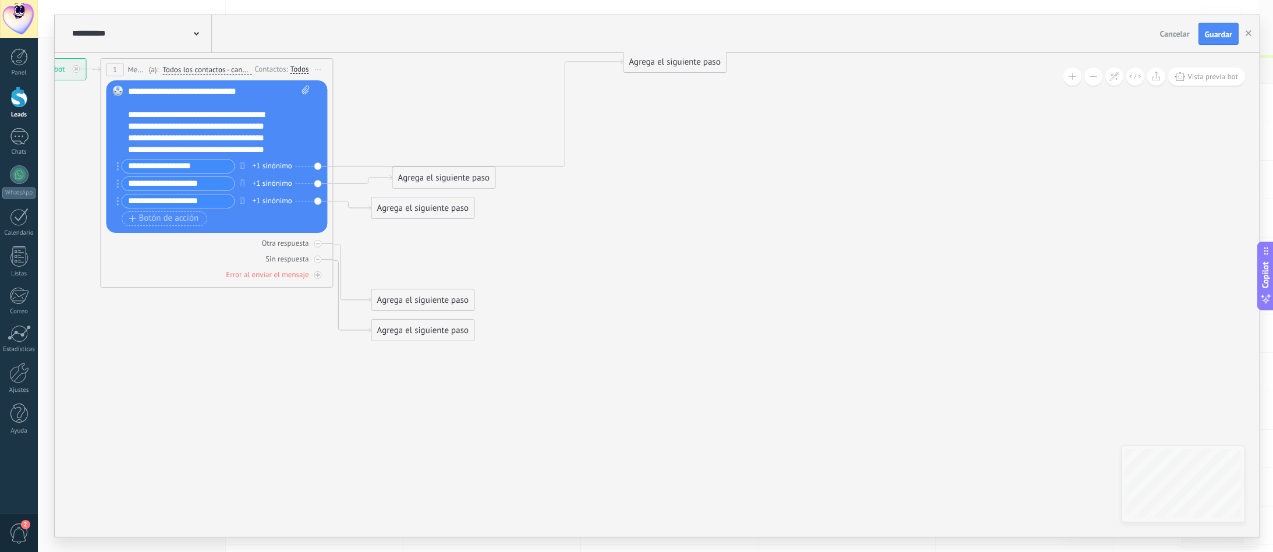
click at [686, 61] on div "Agrega el siguiente paso" at bounding box center [675, 61] width 102 height 19
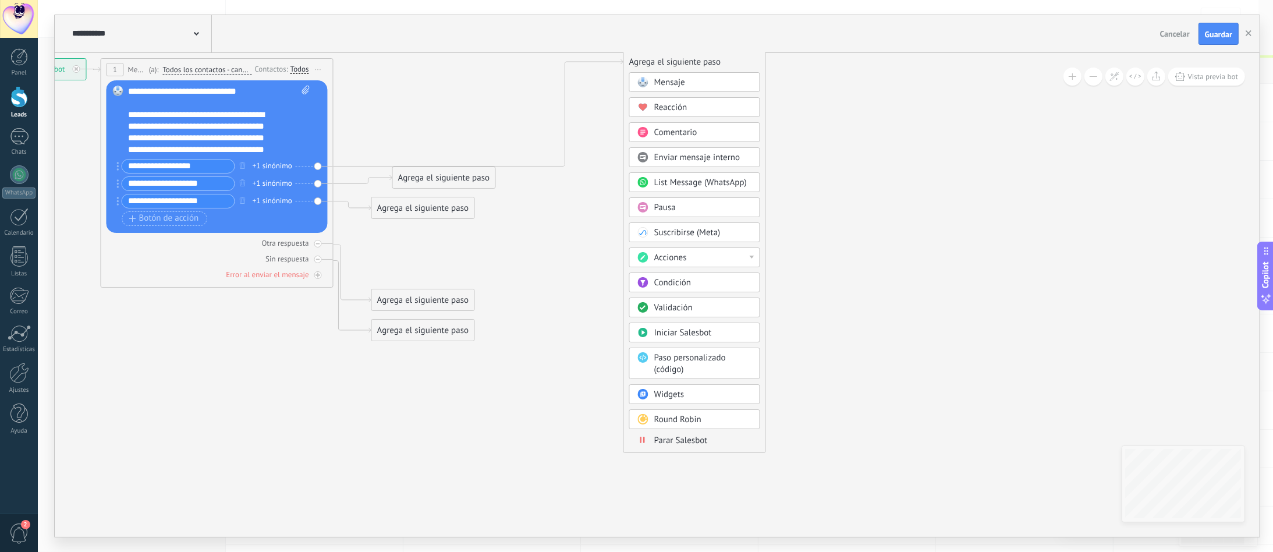
click at [695, 403] on body ".abccls-1,.abccls-2{fill-rule:evenodd}.abccls-2{fill:#fff} .abfcls-1{fill:none}…" at bounding box center [636, 276] width 1273 height 552
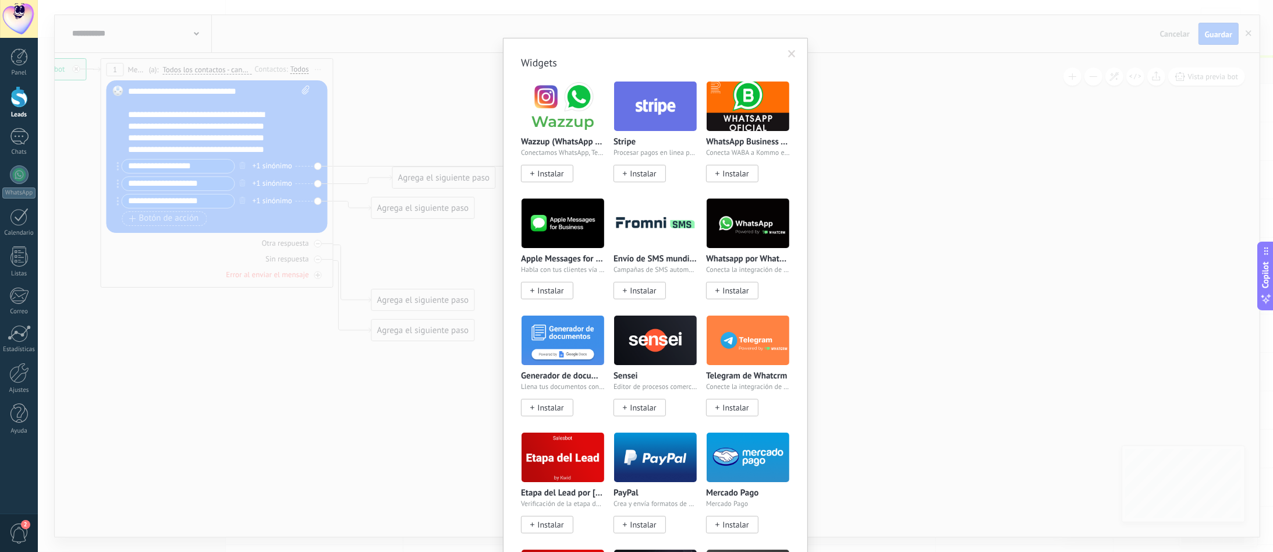
click at [545, 413] on span "Instalar" at bounding box center [550, 408] width 26 height 10
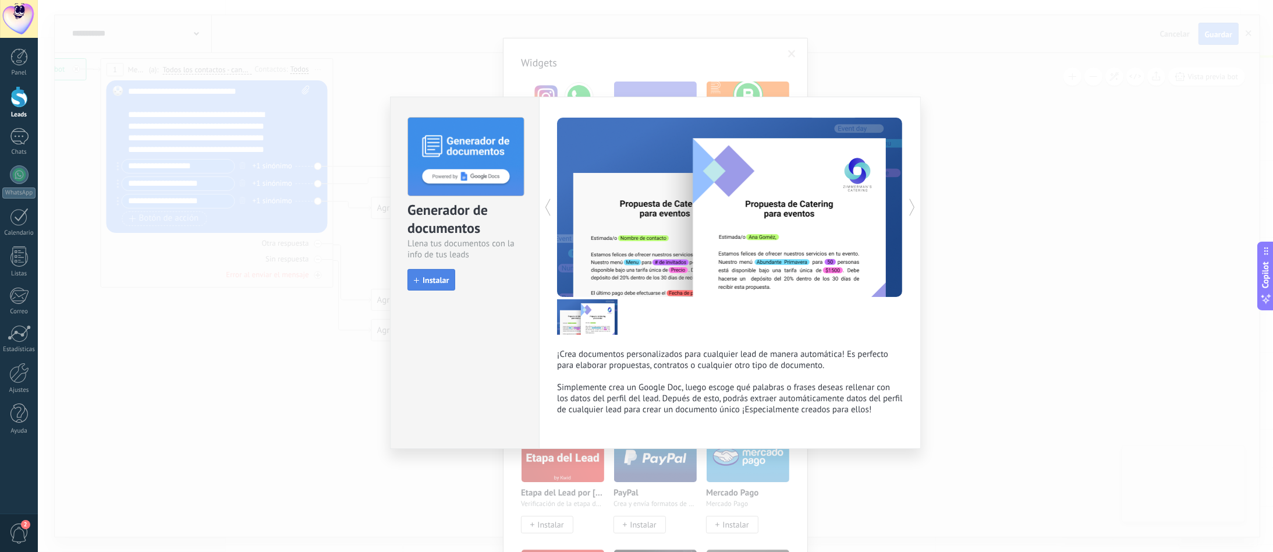
click at [424, 280] on span "Instalar" at bounding box center [435, 280] width 26 height 8
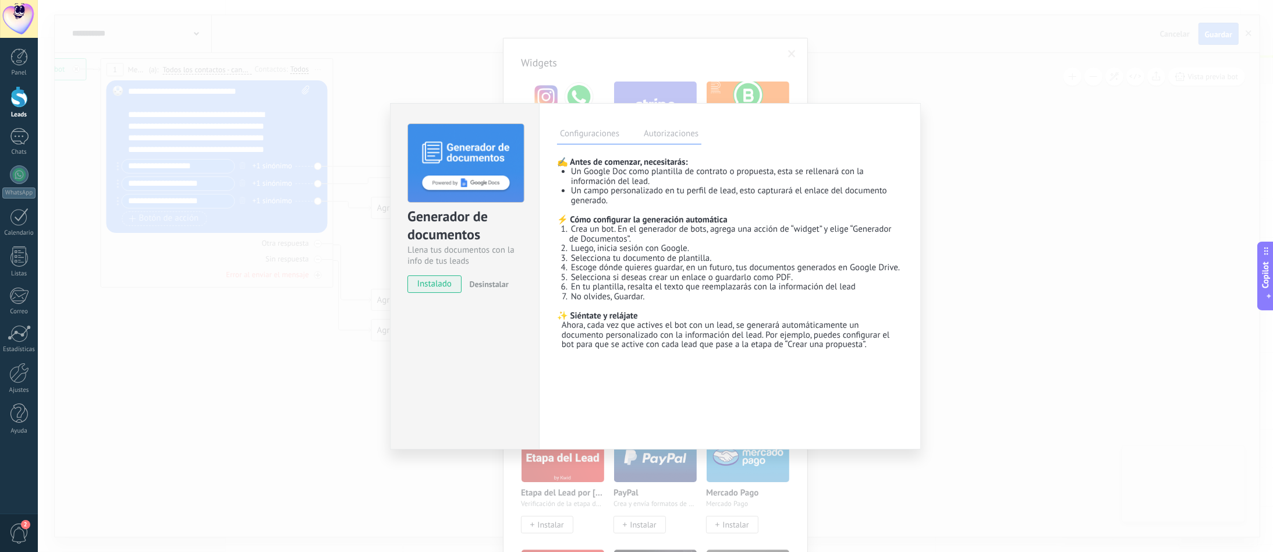
click at [660, 137] on label "Autorizaciones" at bounding box center [671, 135] width 61 height 17
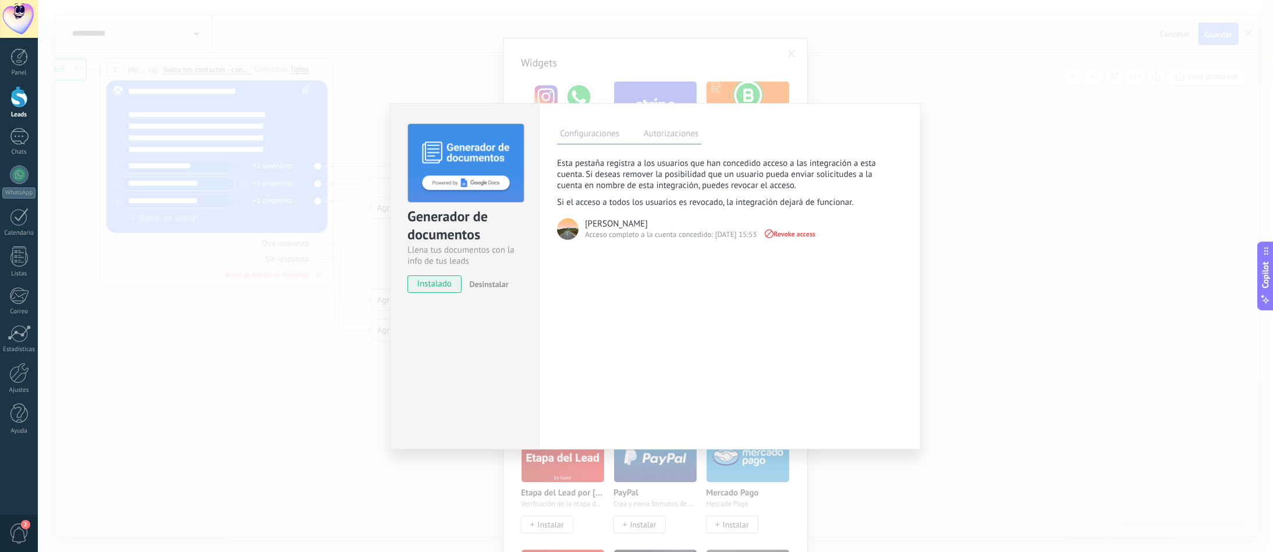
click at [589, 133] on label "Configuraciones" at bounding box center [589, 135] width 65 height 17
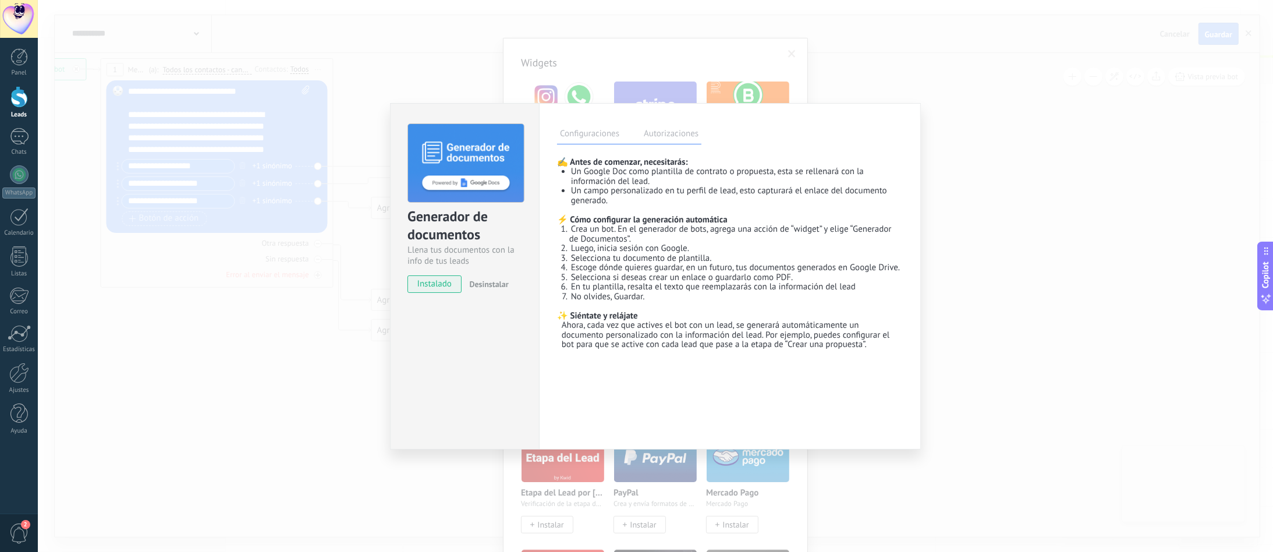
click at [939, 257] on div "Generador de documentos Llena tus documentos con la info de tus leads instalado…" at bounding box center [655, 276] width 1235 height 552
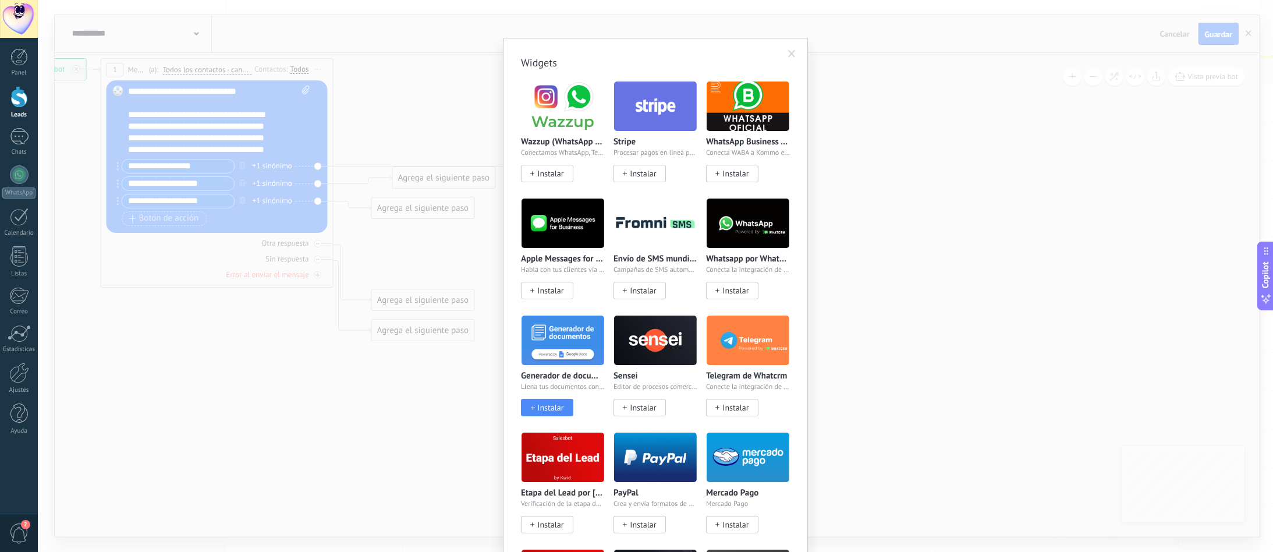
click at [543, 368] on img at bounding box center [562, 340] width 83 height 56
click at [790, 55] on span at bounding box center [792, 54] width 8 height 8
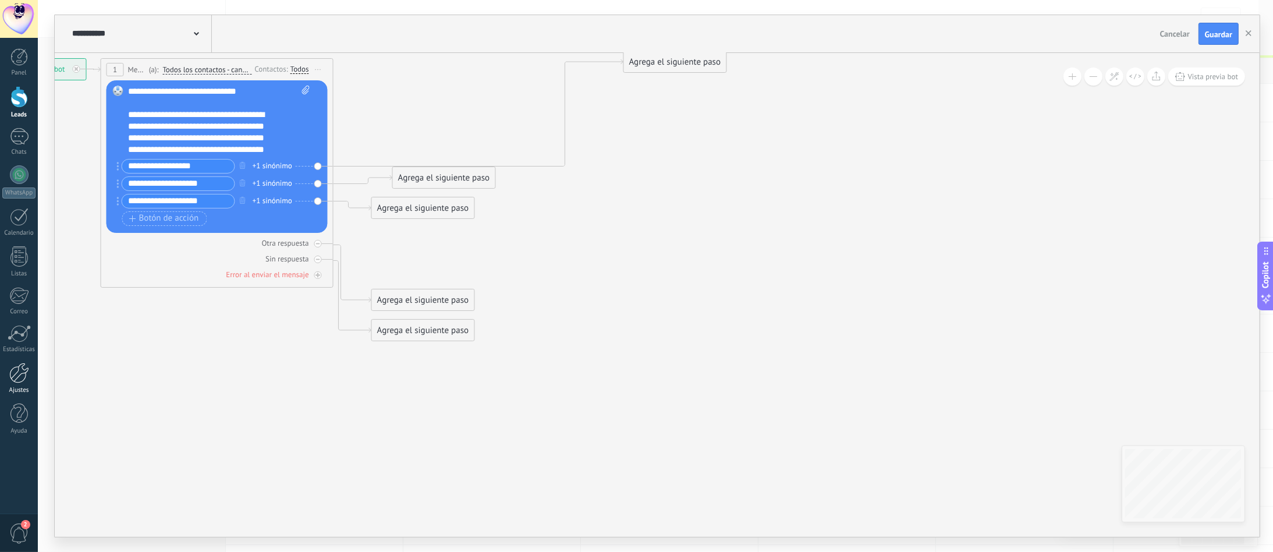
click at [16, 379] on div at bounding box center [19, 373] width 20 height 20
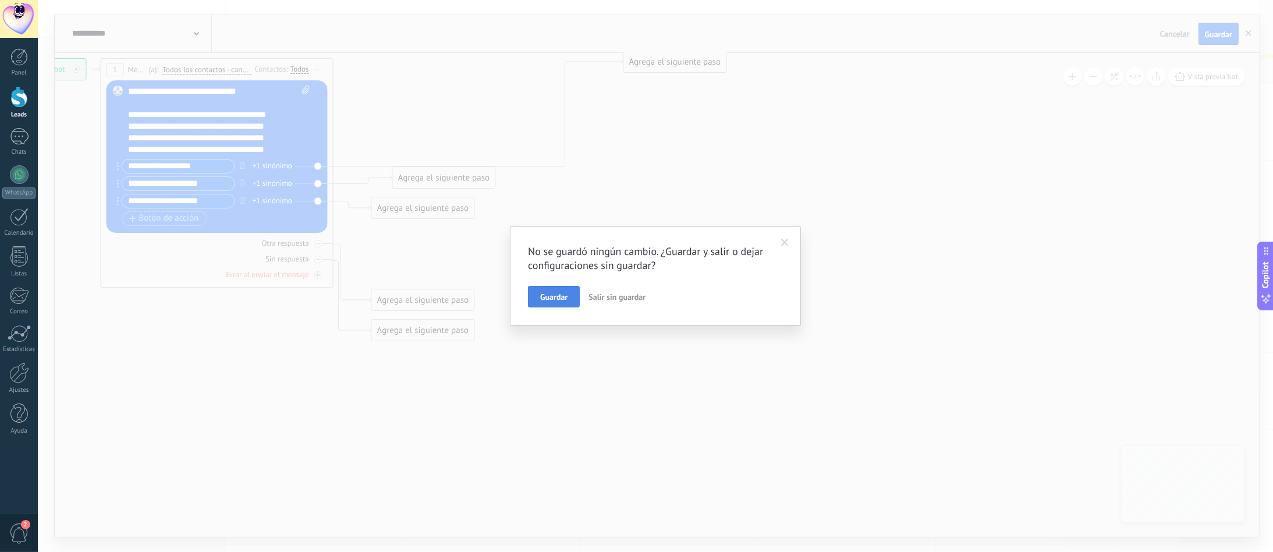
click at [550, 298] on span "Guardar" at bounding box center [553, 297] width 27 height 8
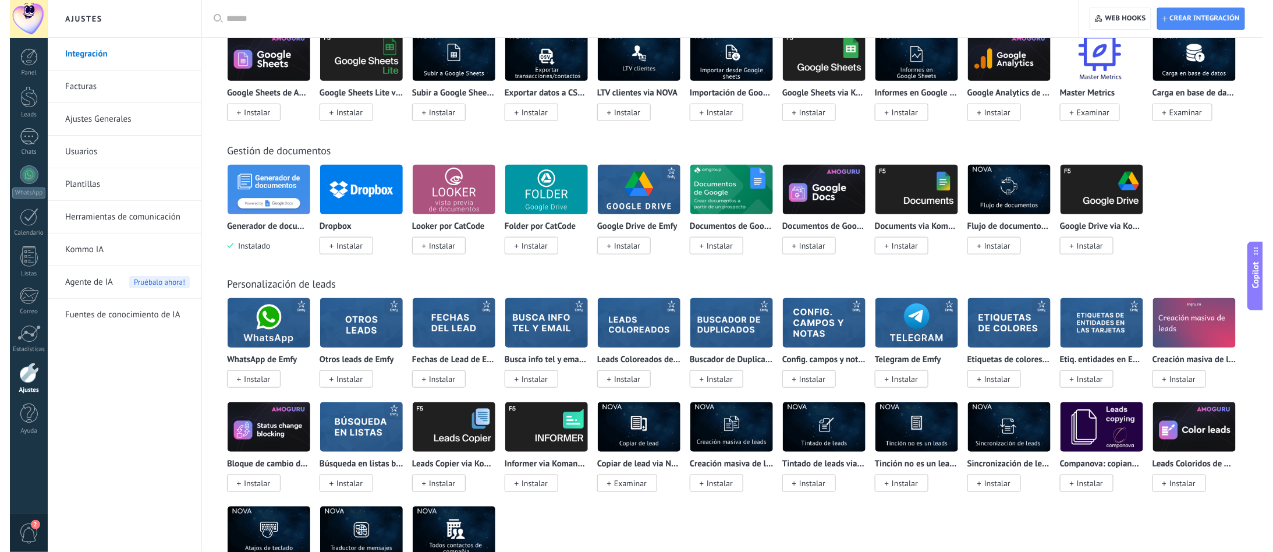
scroll to position [2513, 0]
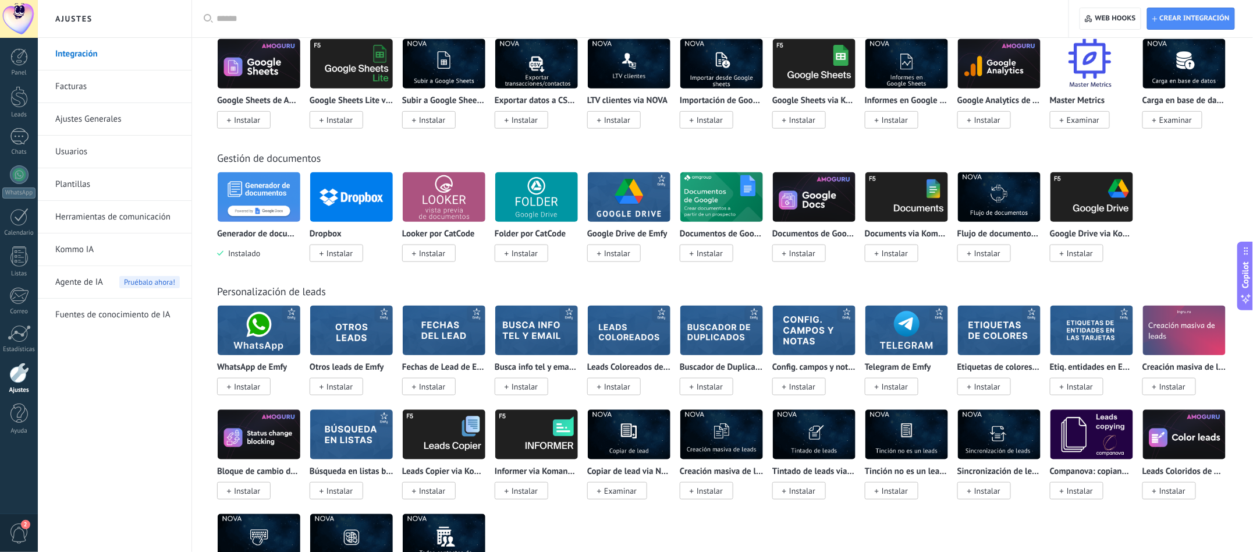
click at [255, 209] on img at bounding box center [259, 197] width 83 height 56
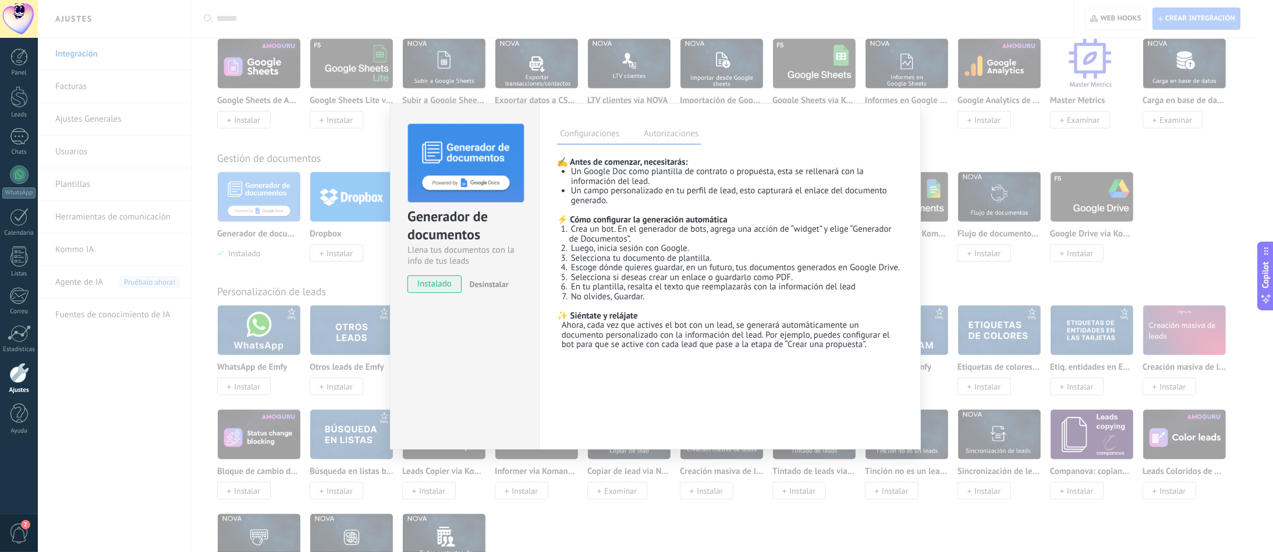
drag, startPoint x: 453, startPoint y: 351, endPoint x: 784, endPoint y: 113, distance: 407.6
click at [784, 113] on div "Generador de documentos Llena tus documentos con la info de tus leads instalado…" at bounding box center [655, 276] width 531 height 346
click at [939, 166] on div "Generador de documentos Llena tus documentos con la info de tus leads instalado…" at bounding box center [655, 276] width 1235 height 552
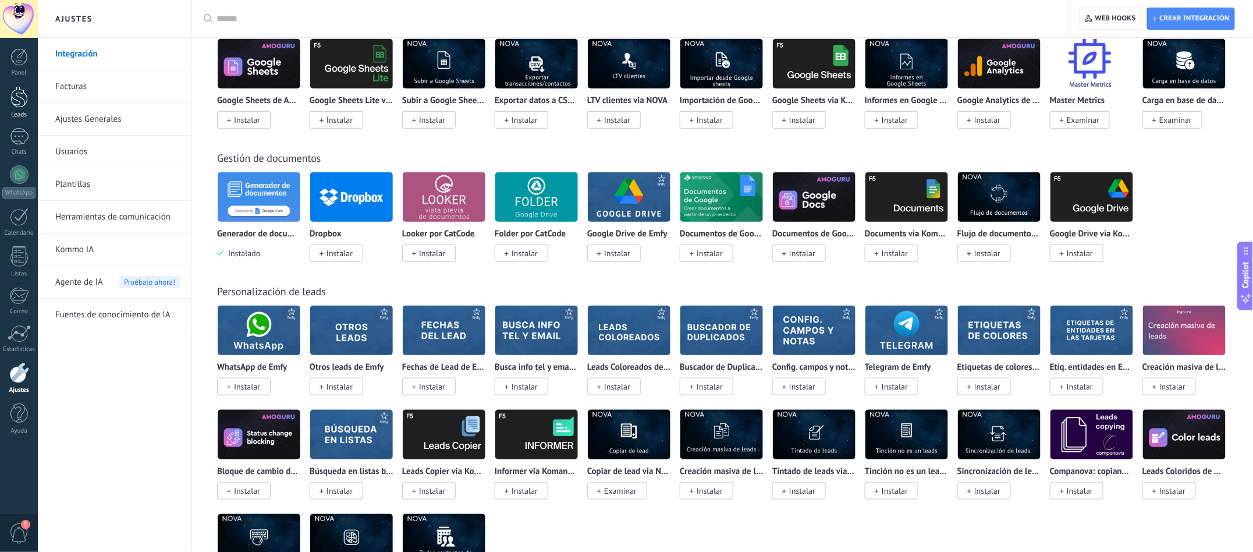
click at [20, 114] on div "Leads" at bounding box center [19, 115] width 34 height 8
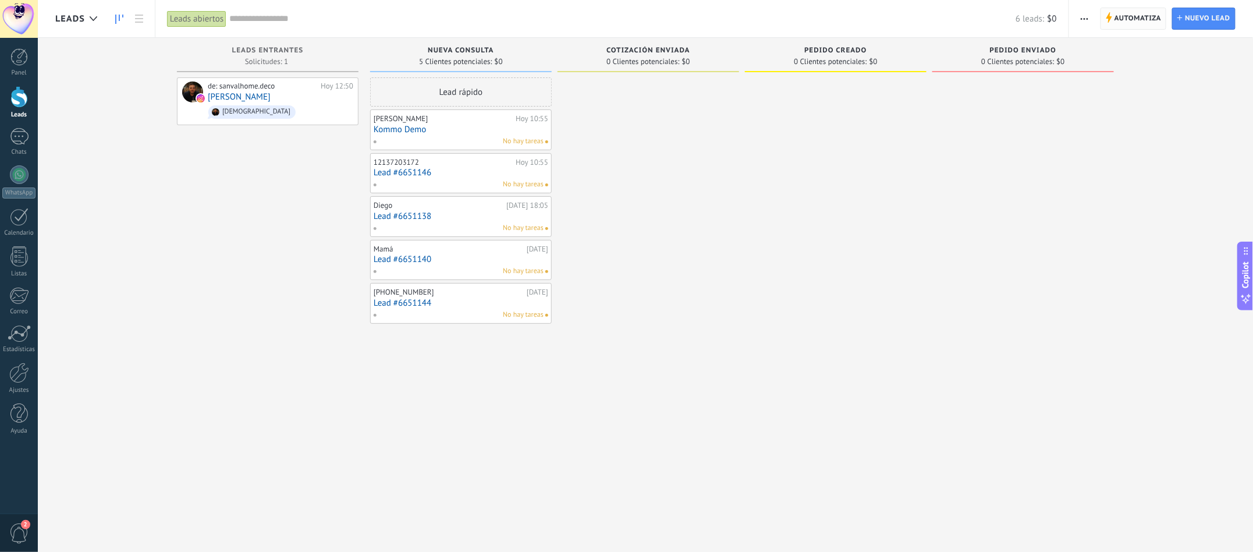
click at [939, 23] on span "Automatiza" at bounding box center [1137, 18] width 47 height 21
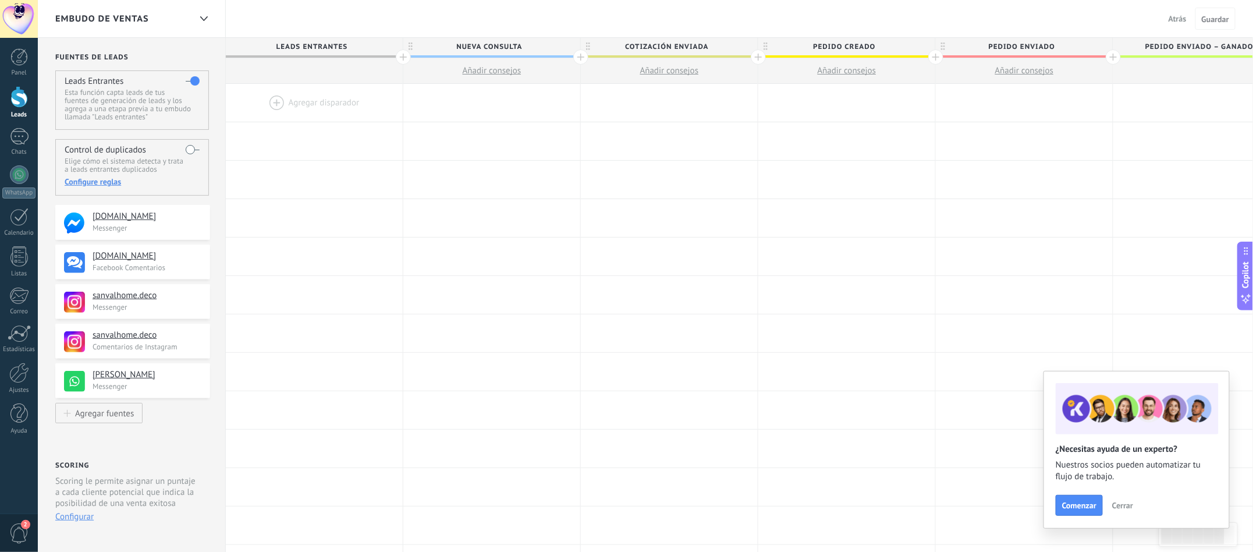
click at [314, 93] on div at bounding box center [314, 103] width 177 height 38
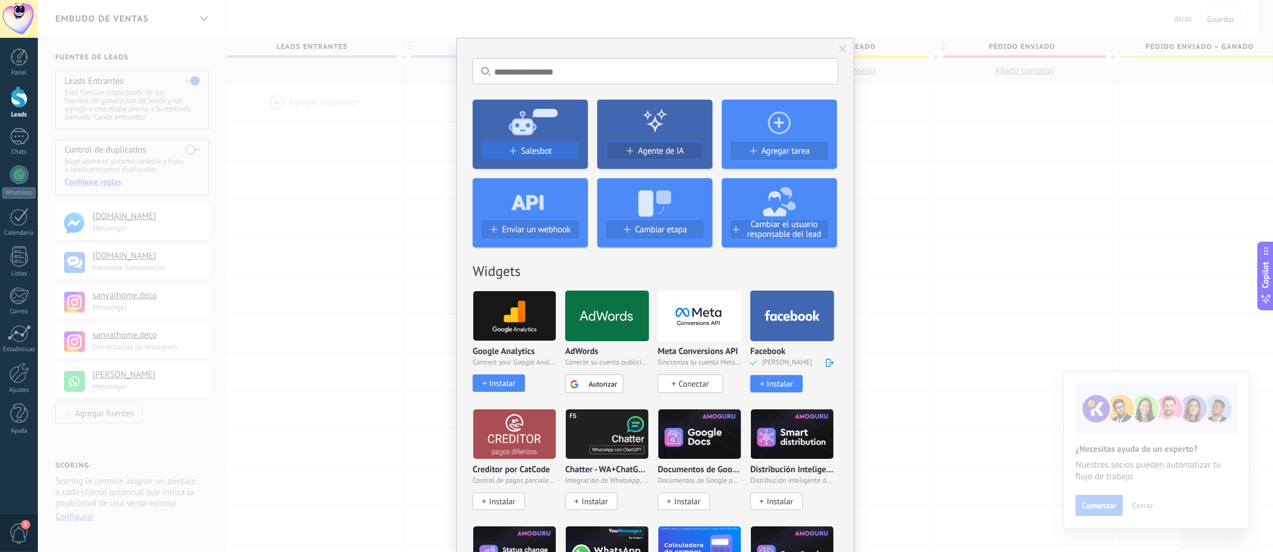
click at [503, 152] on div "Salesbot" at bounding box center [529, 151] width 95 height 10
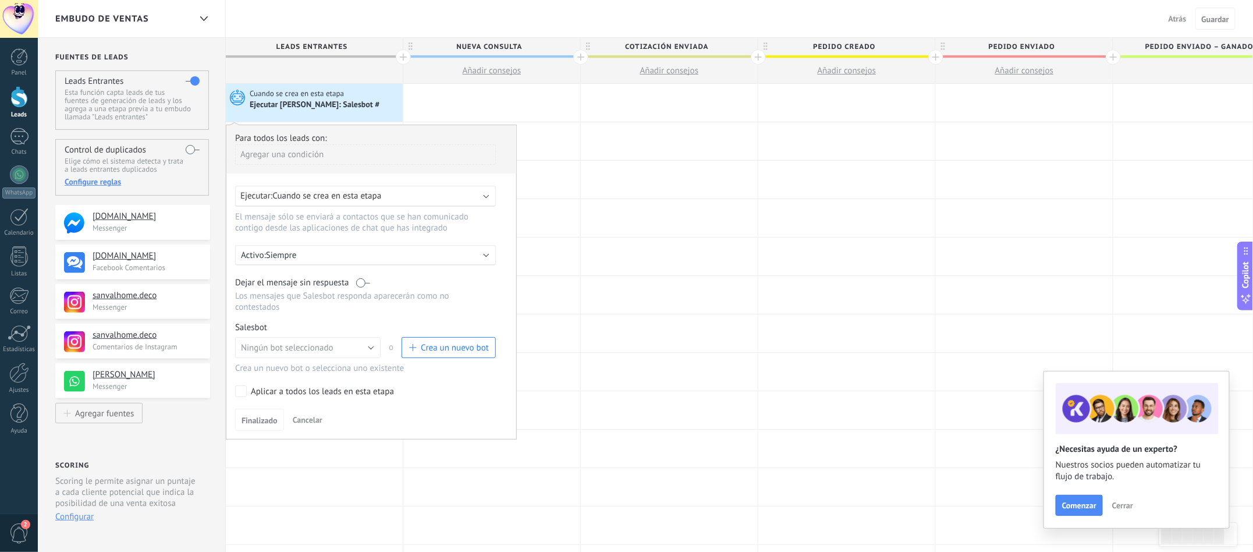
click at [444, 353] on span "Crea un nuevo bot" at bounding box center [455, 347] width 68 height 11
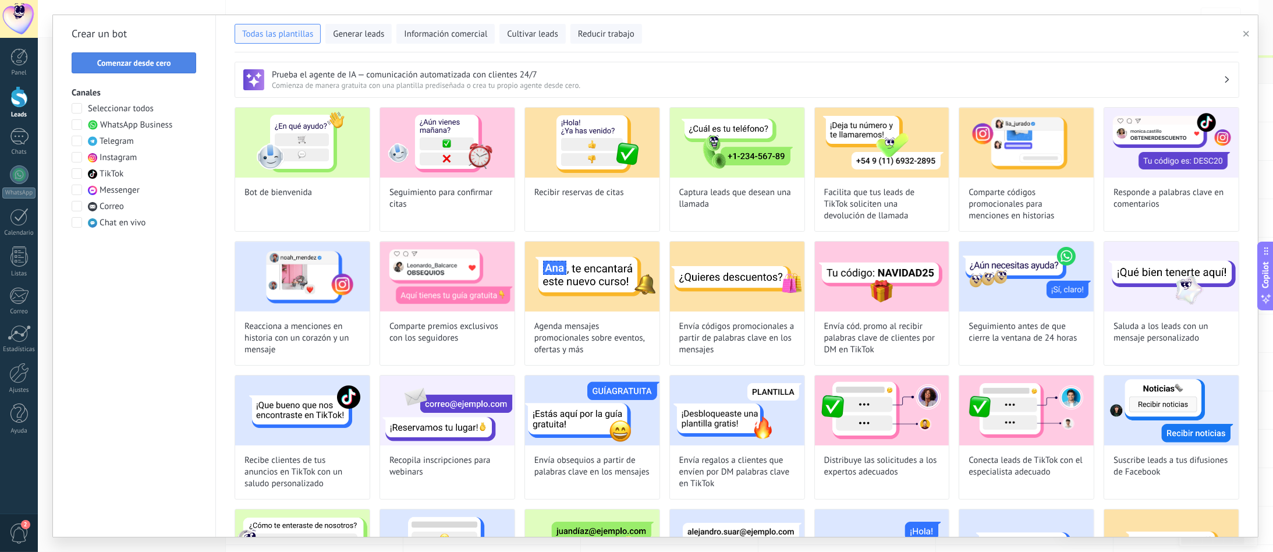
click at [150, 57] on button "Comenzar desde cero" at bounding box center [134, 62] width 125 height 21
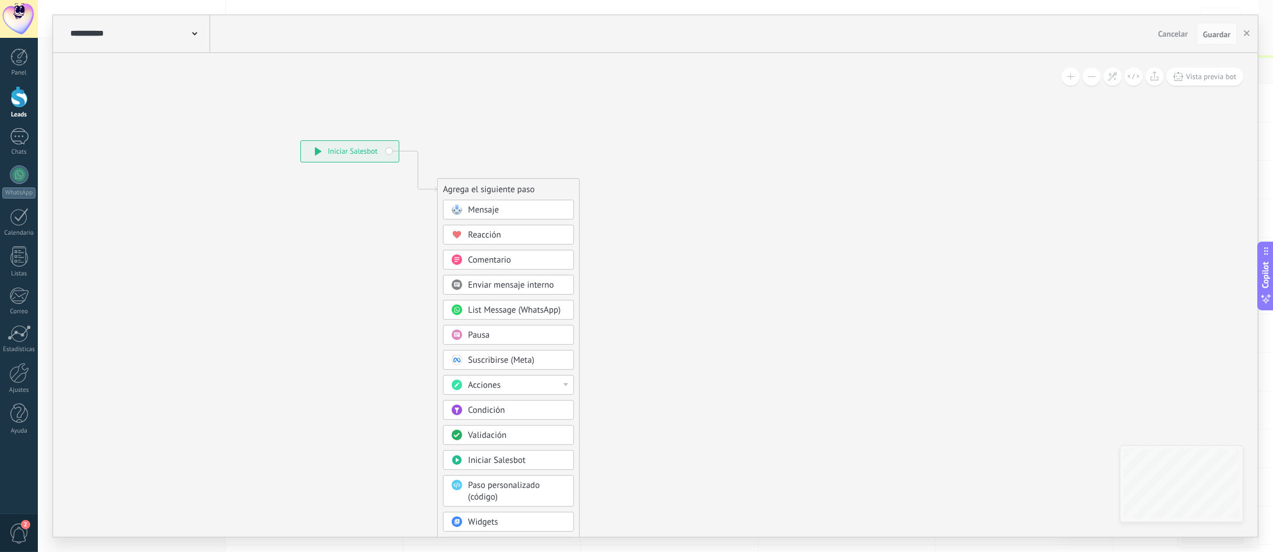
click at [193, 35] on icon at bounding box center [194, 33] width 5 height 3
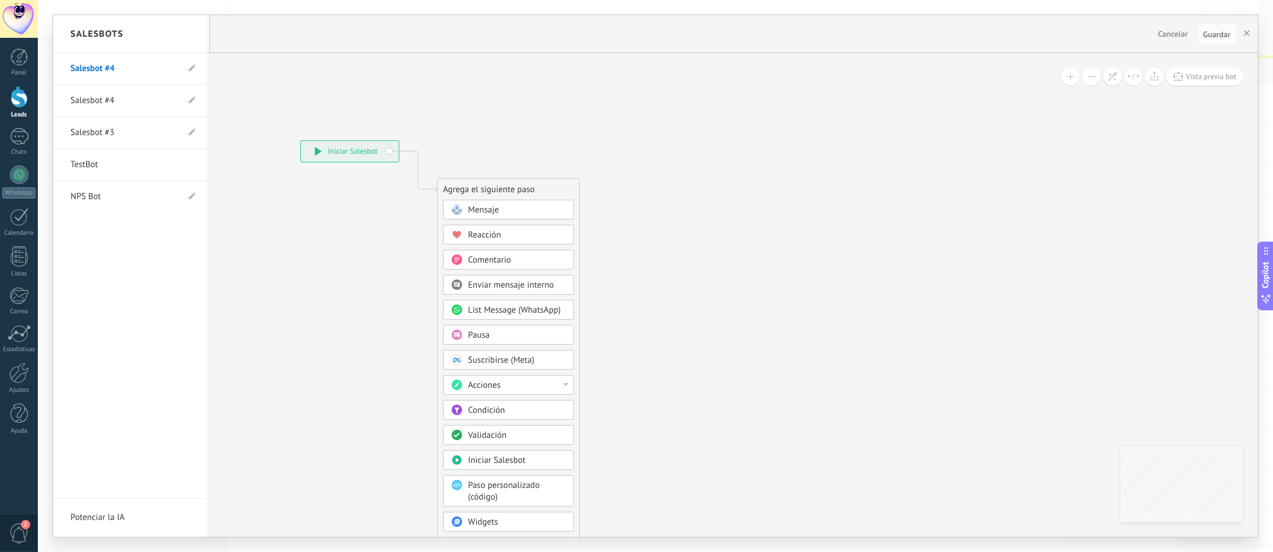
click at [163, 101] on link "Salesbot #4" at bounding box center [124, 100] width 108 height 33
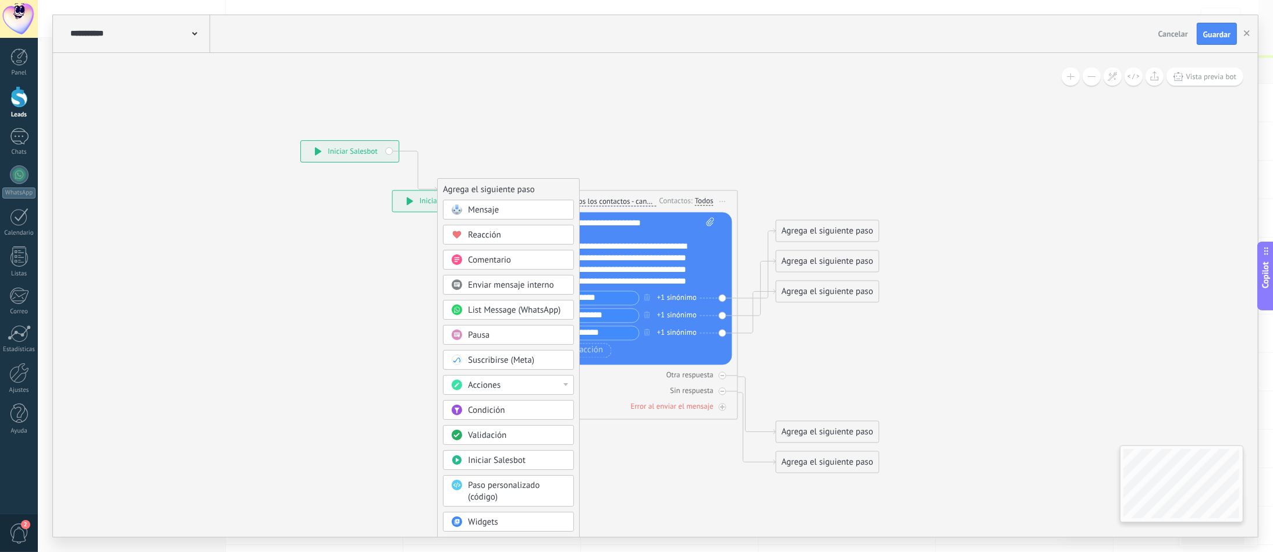
click at [325, 319] on icon at bounding box center [400, 356] width 782 height 1015
click at [517, 209] on div "Mensaje" at bounding box center [517, 210] width 98 height 12
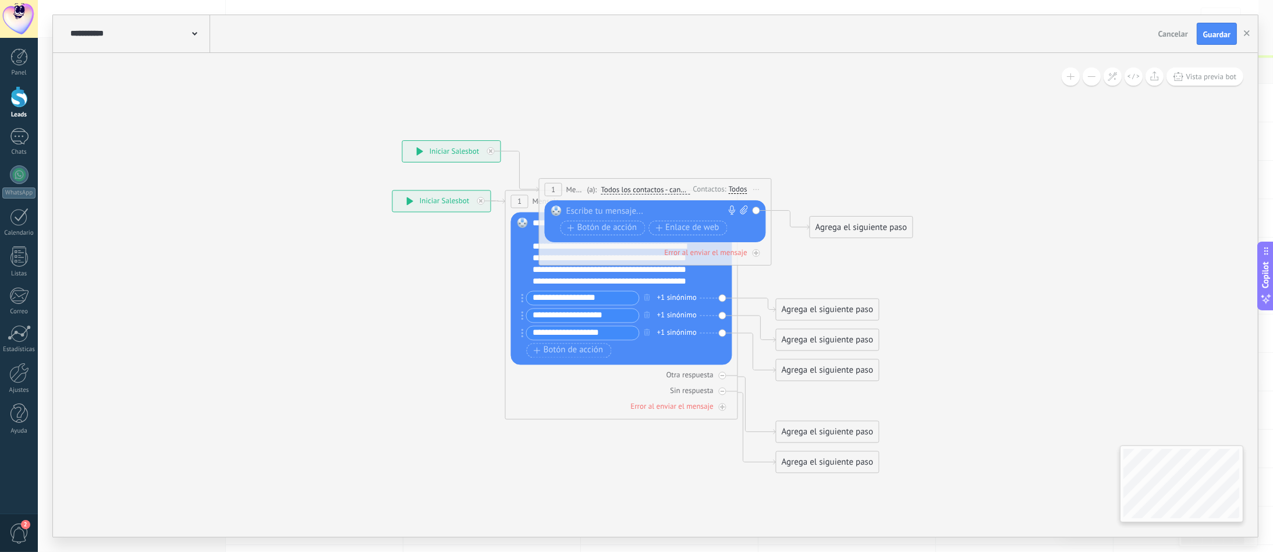
click at [752, 190] on span "Iniciar vista previa aquí Cambiar nombre Duplicar [GEOGRAPHIC_DATA]" at bounding box center [756, 189] width 19 height 17
click at [784, 264] on div "Borrar" at bounding box center [809, 265] width 115 height 20
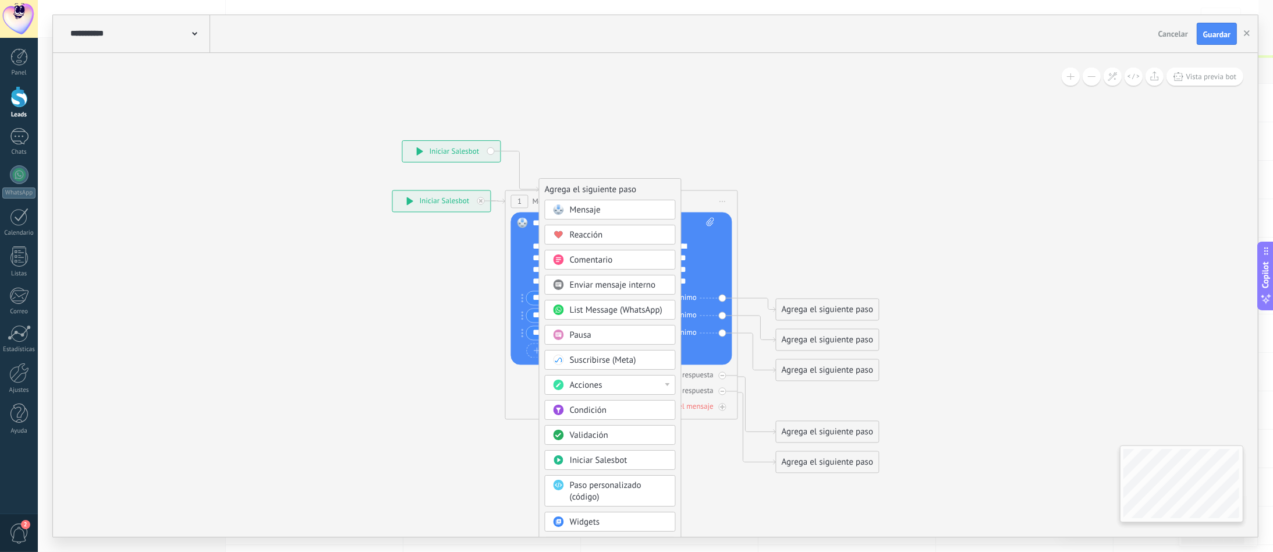
click at [694, 132] on icon at bounding box center [502, 356] width 782 height 1015
drag, startPoint x: 463, startPoint y: 147, endPoint x: 126, endPoint y: 79, distance: 344.3
click at [126, 79] on div "**********" at bounding box center [114, 83] width 98 height 21
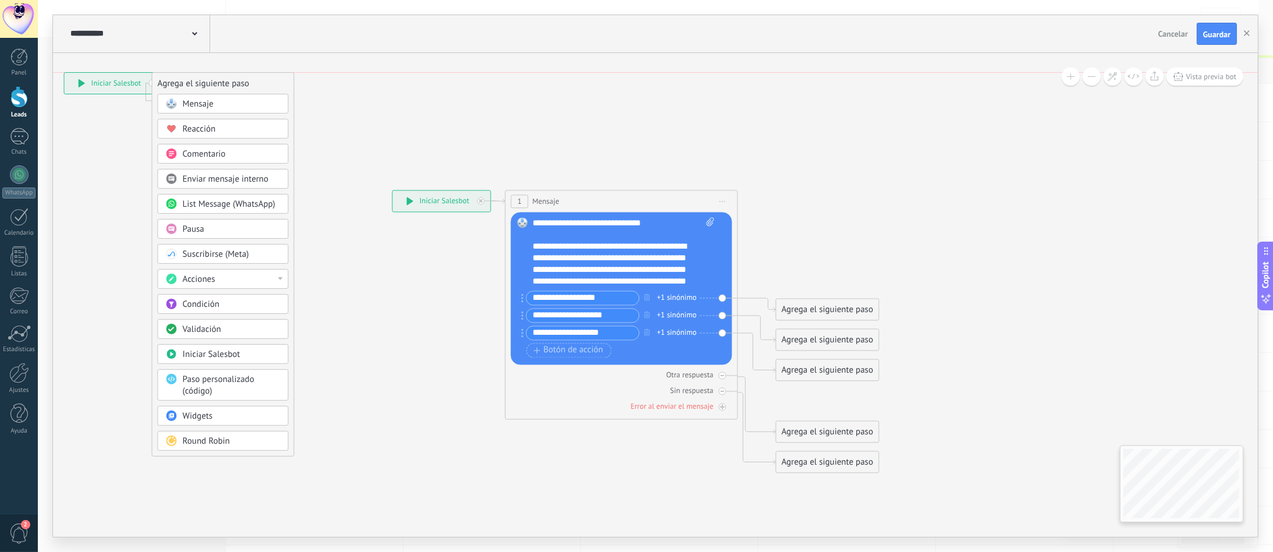
drag, startPoint x: 635, startPoint y: 198, endPoint x: 249, endPoint y: 87, distance: 402.0
click at [249, 87] on div "Agrega el siguiente paso" at bounding box center [222, 83] width 141 height 19
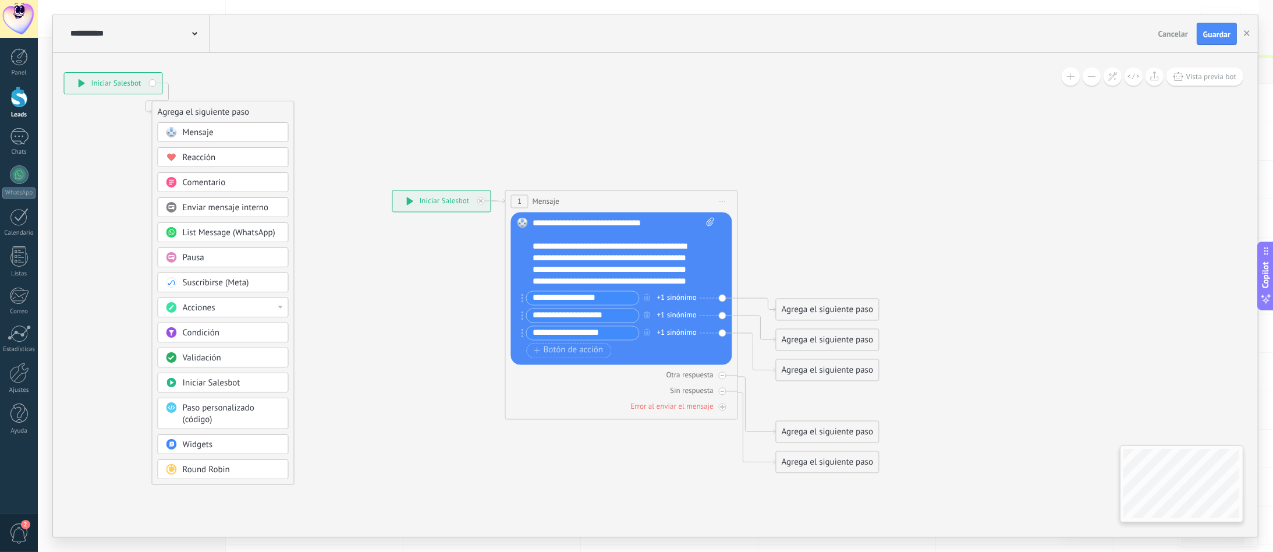
click at [830, 305] on div "Agrega el siguiente paso" at bounding box center [827, 309] width 102 height 19
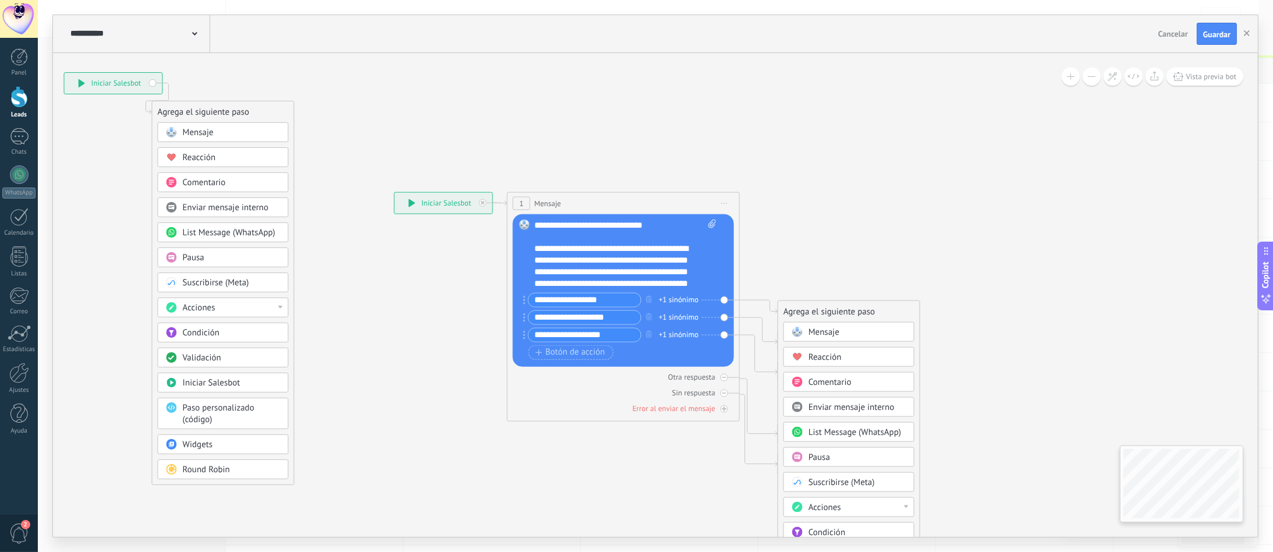
drag, startPoint x: 1824, startPoint y: 10, endPoint x: 786, endPoint y: 99, distance: 1041.9
click at [786, 99] on icon at bounding box center [617, 334] width 1029 height 866
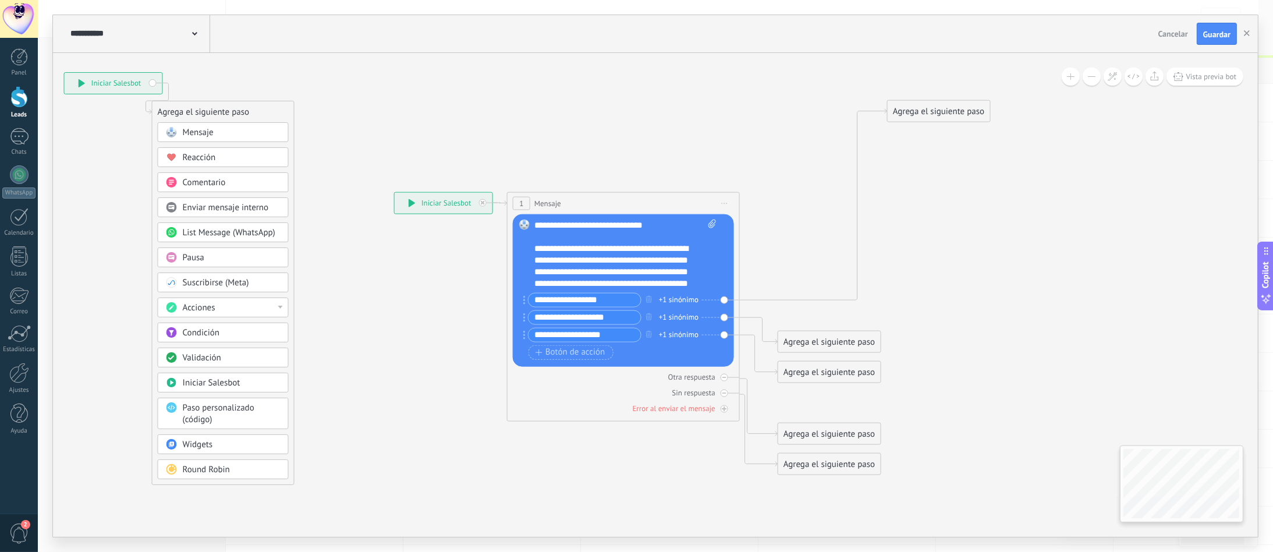
drag, startPoint x: 832, startPoint y: 307, endPoint x: 944, endPoint y: 105, distance: 230.8
click at [939, 105] on div "Agrega el siguiente paso" at bounding box center [938, 111] width 102 height 19
click at [939, 105] on div "Agrega el siguiente paso" at bounding box center [941, 109] width 102 height 19
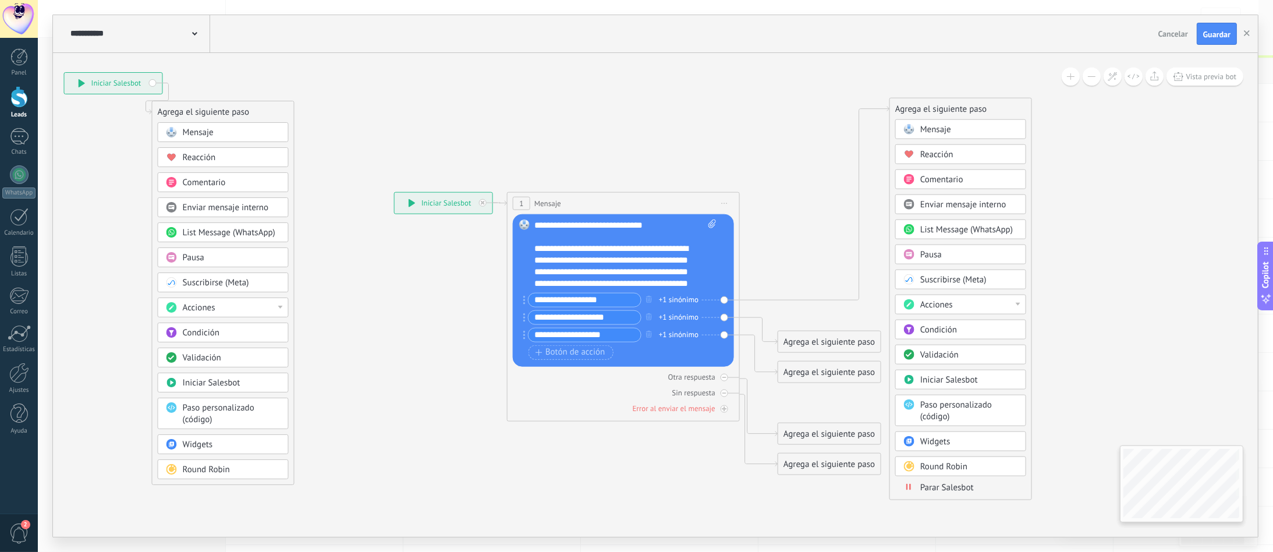
click at [939, 413] on body ".abccls-1,.abccls-2{fill-rule:evenodd}.abccls-2{fill:#fff} .abfcls-1{fill:none}…" at bounding box center [636, 276] width 1273 height 552
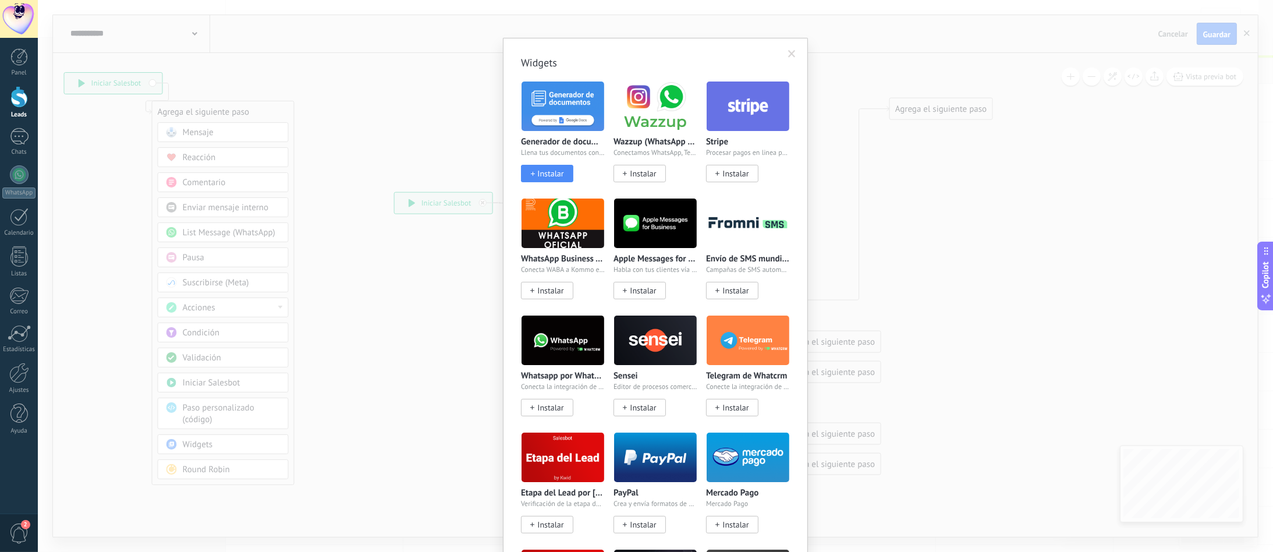
click at [561, 119] on img at bounding box center [562, 106] width 83 height 56
click at [542, 108] on img at bounding box center [562, 106] width 83 height 56
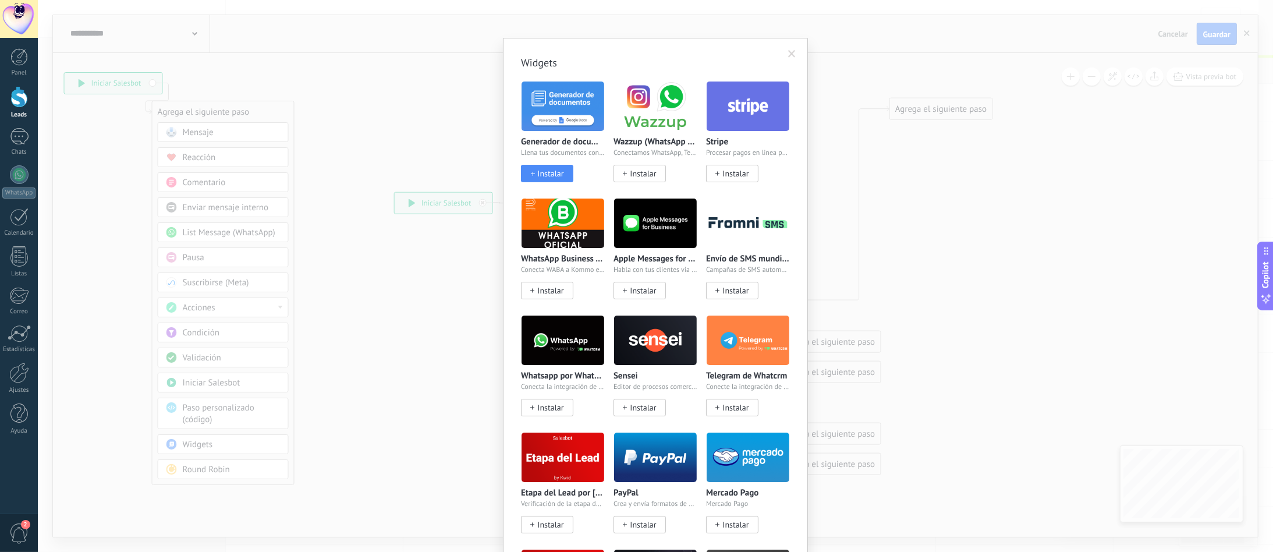
click at [542, 108] on img at bounding box center [562, 106] width 83 height 56
click at [547, 169] on span "Instalar" at bounding box center [550, 174] width 26 height 10
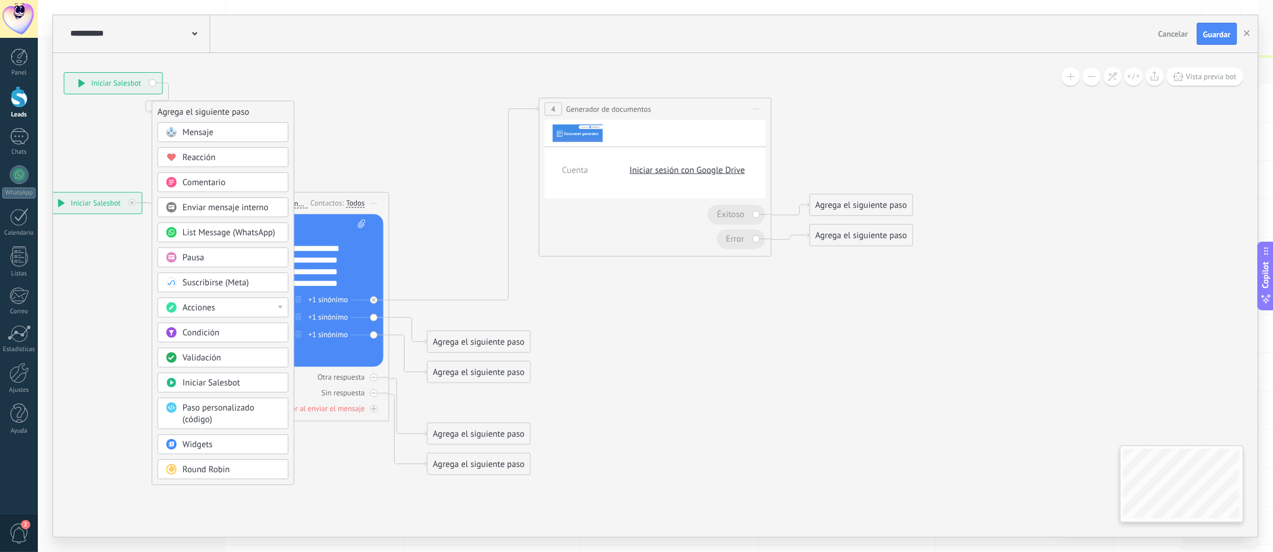
click at [661, 170] on link "Iniciar sesión con Google Drive" at bounding box center [687, 170] width 115 height 11
click at [728, 169] on icon at bounding box center [727, 170] width 9 height 9
click at [731, 170] on icon at bounding box center [727, 170] width 9 height 9
click at [739, 170] on icon at bounding box center [742, 170] width 9 height 9
click at [717, 168] on link "Iniciar sesión con Google Drive" at bounding box center [687, 170] width 115 height 11
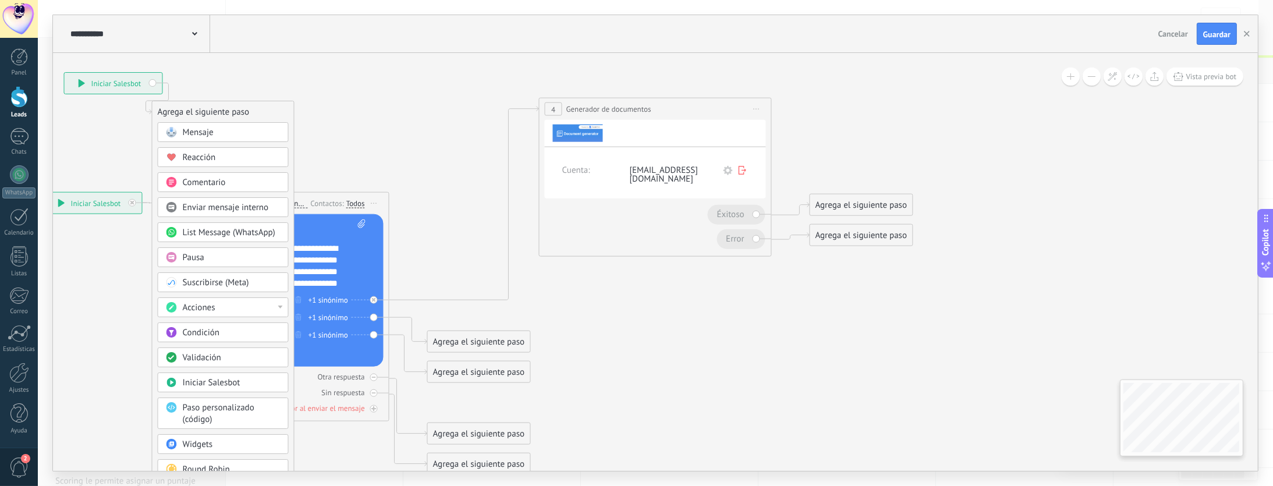
click at [727, 172] on icon at bounding box center [727, 170] width 9 height 9
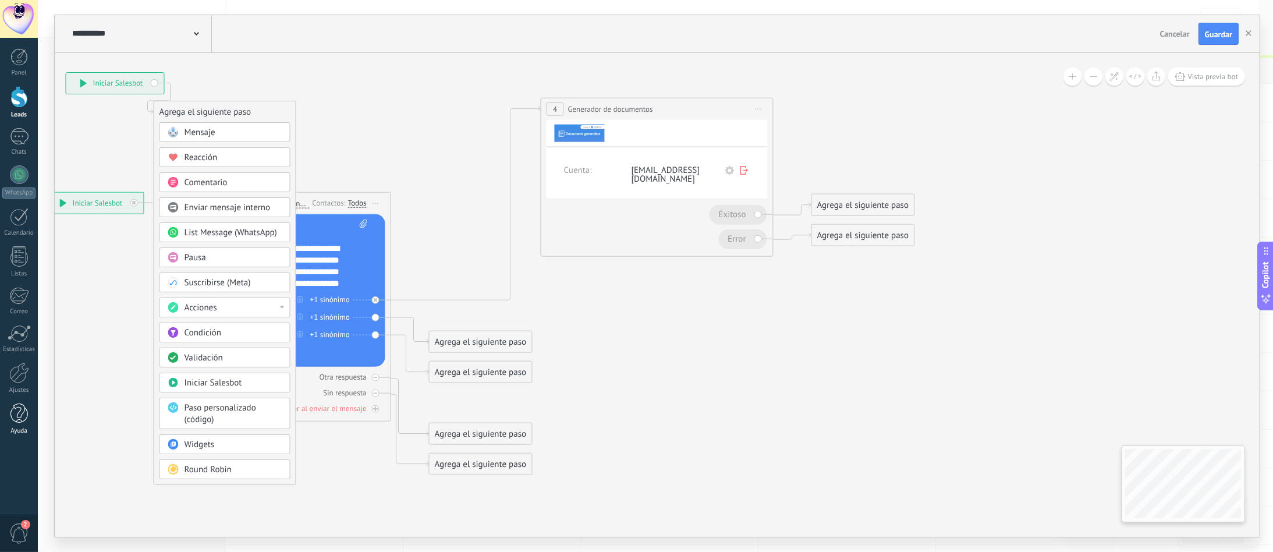
click at [13, 412] on div at bounding box center [18, 413] width 17 height 20
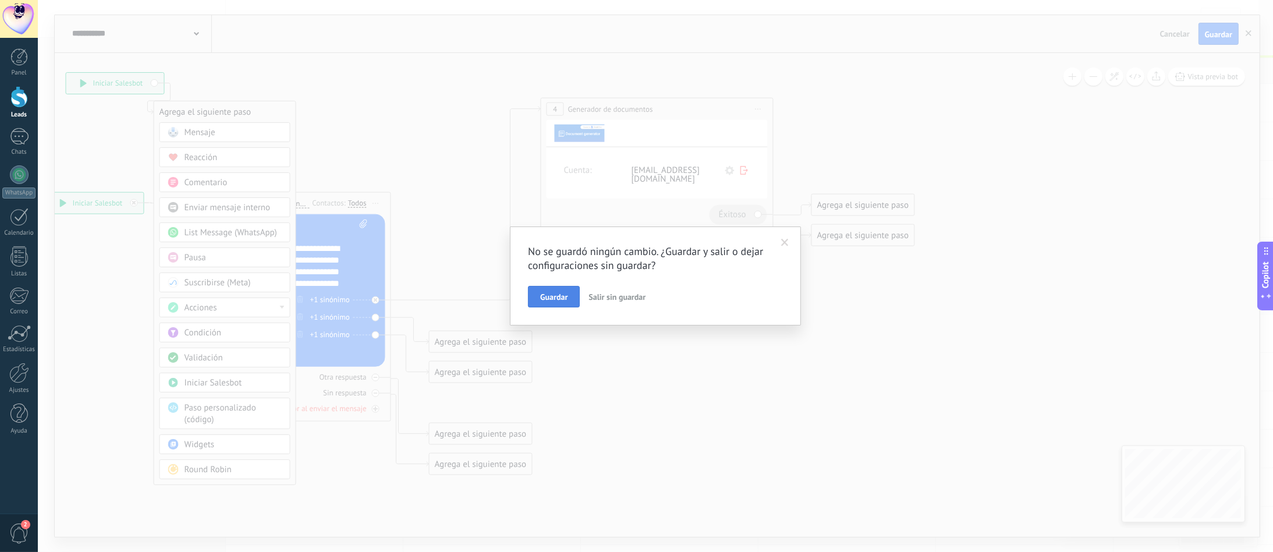
click at [543, 298] on span "Guardar" at bounding box center [553, 297] width 27 height 8
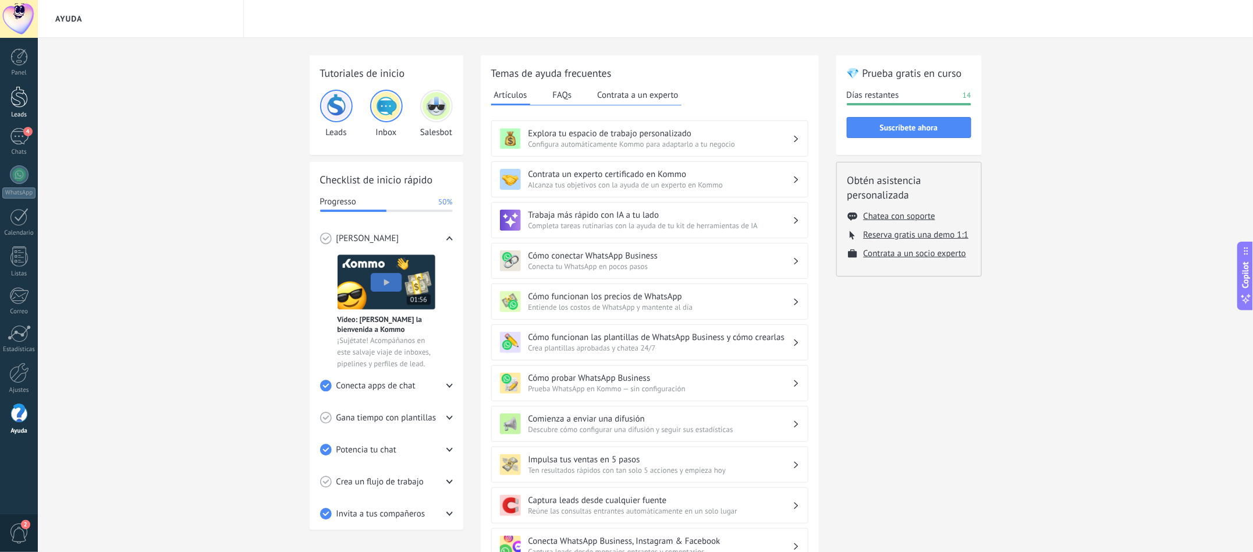
click at [17, 114] on div "Leads" at bounding box center [19, 115] width 34 height 8
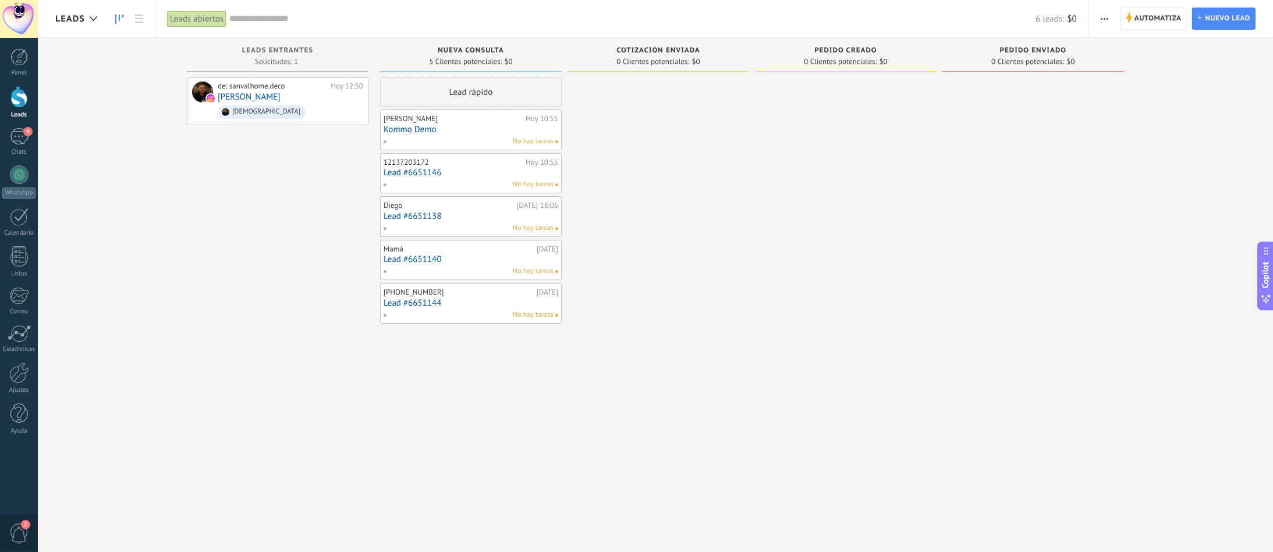
click at [199, 163] on div "de: sanvalhome.deco [DATE] 12:50 [PERSON_NAME]" at bounding box center [278, 277] width 182 height 400
click at [939, 12] on span "Automatiza" at bounding box center [1137, 18] width 47 height 21
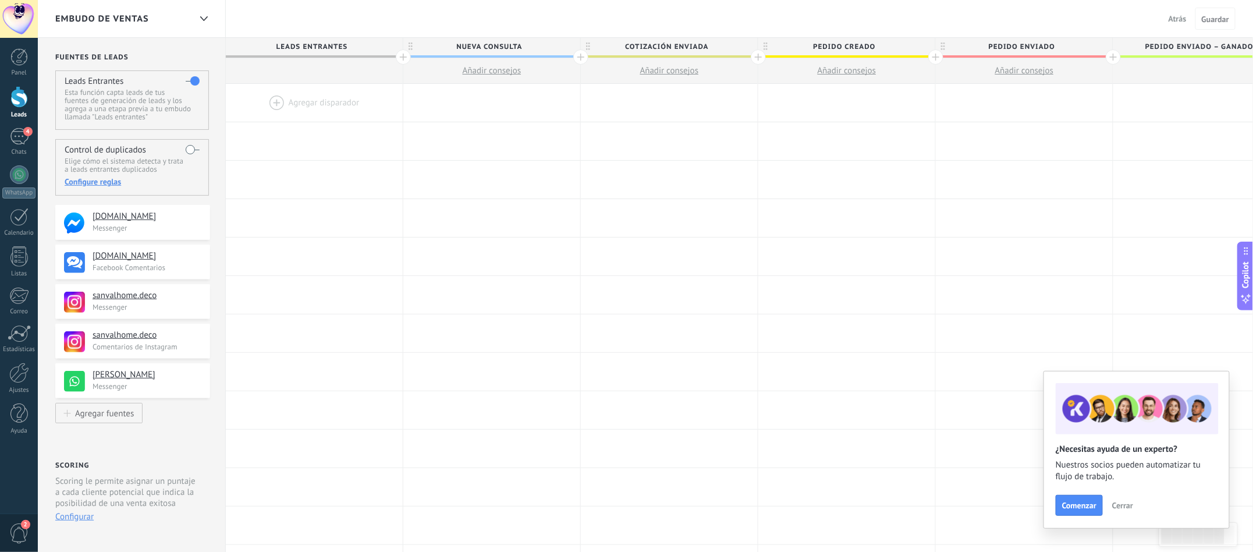
click at [289, 97] on div at bounding box center [314, 103] width 177 height 38
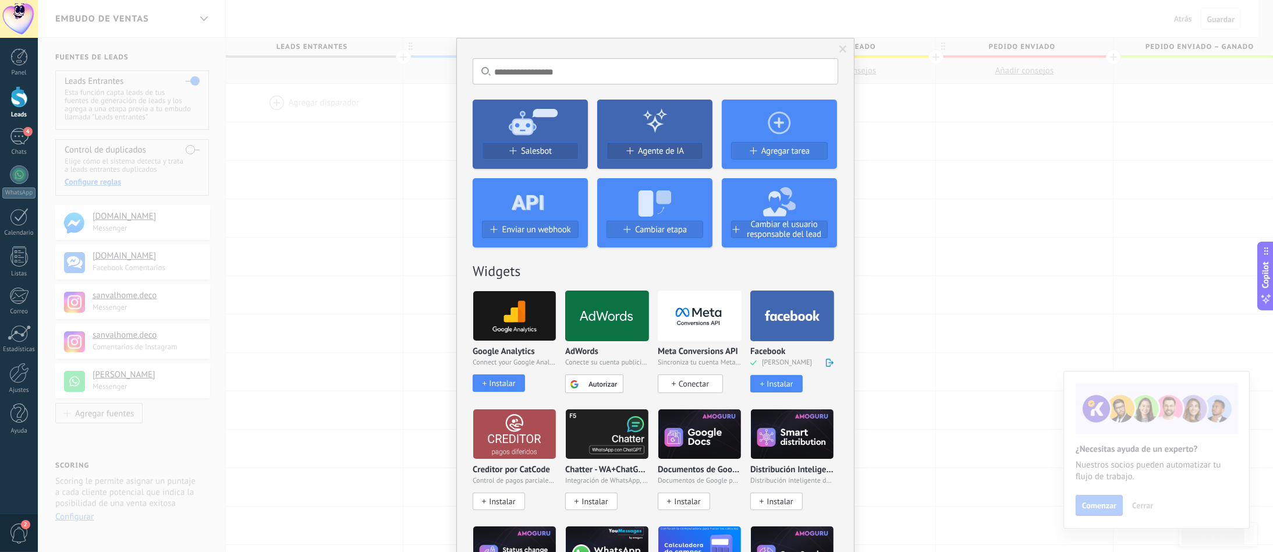
click at [839, 49] on span at bounding box center [843, 49] width 8 height 8
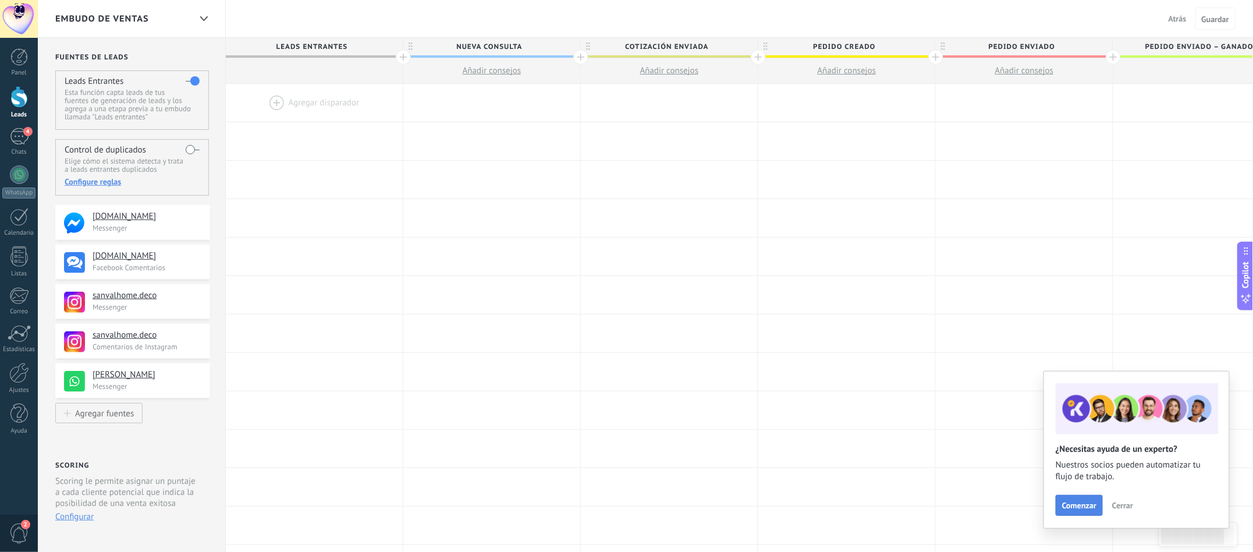
click at [939, 413] on span "Comenzar" at bounding box center [1079, 505] width 34 height 8
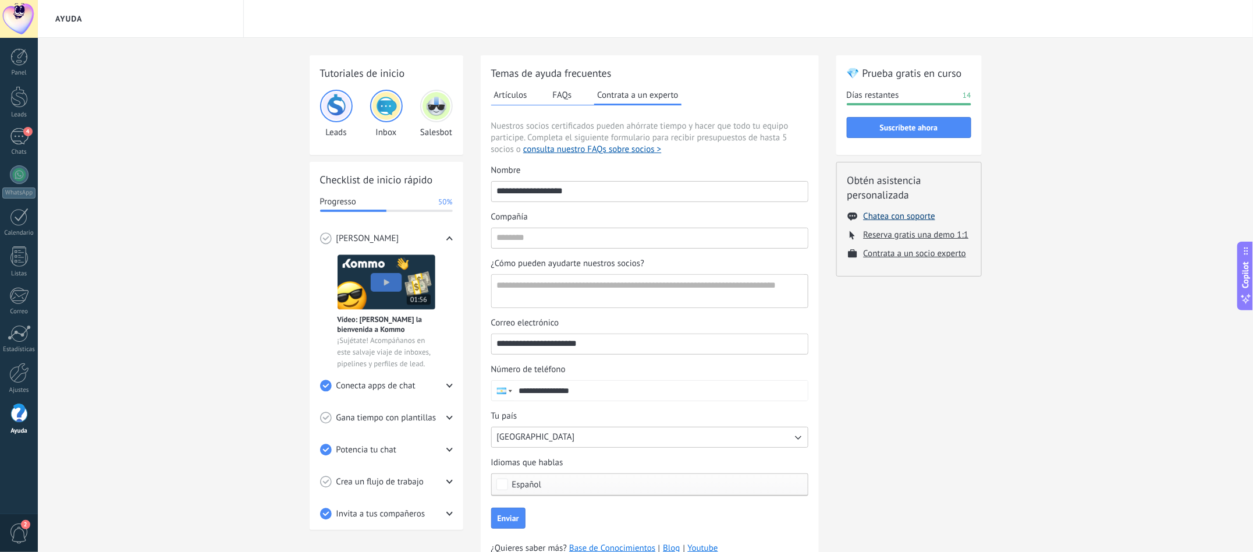
click at [911, 216] on button "Chatea con soporte" at bounding box center [900, 216] width 72 height 11
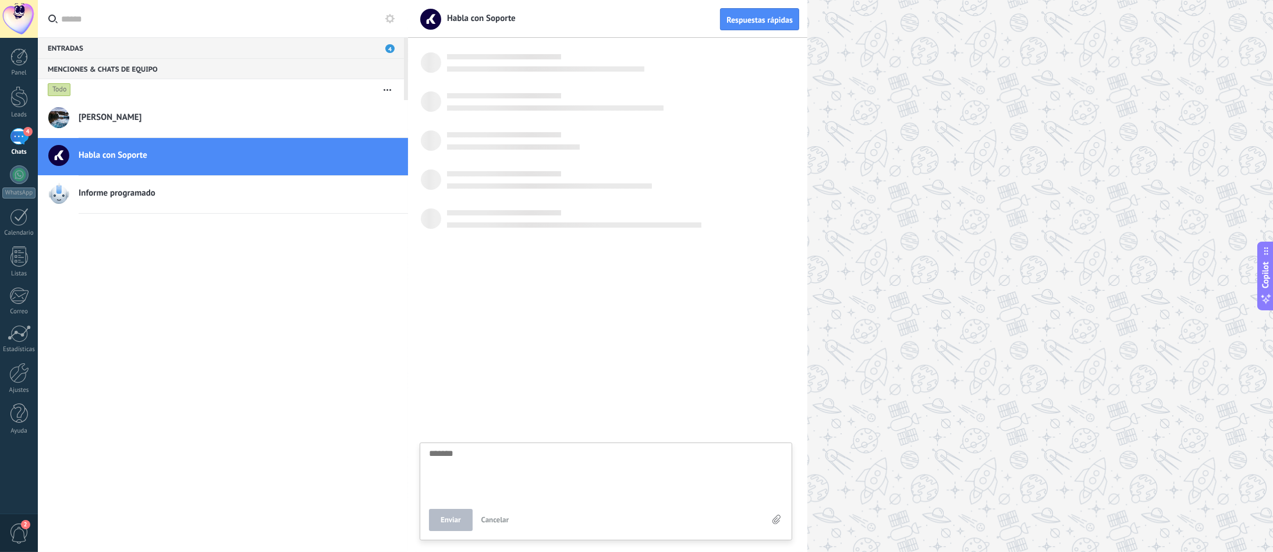
scroll to position [12, 0]
type textarea "*"
type textarea "***"
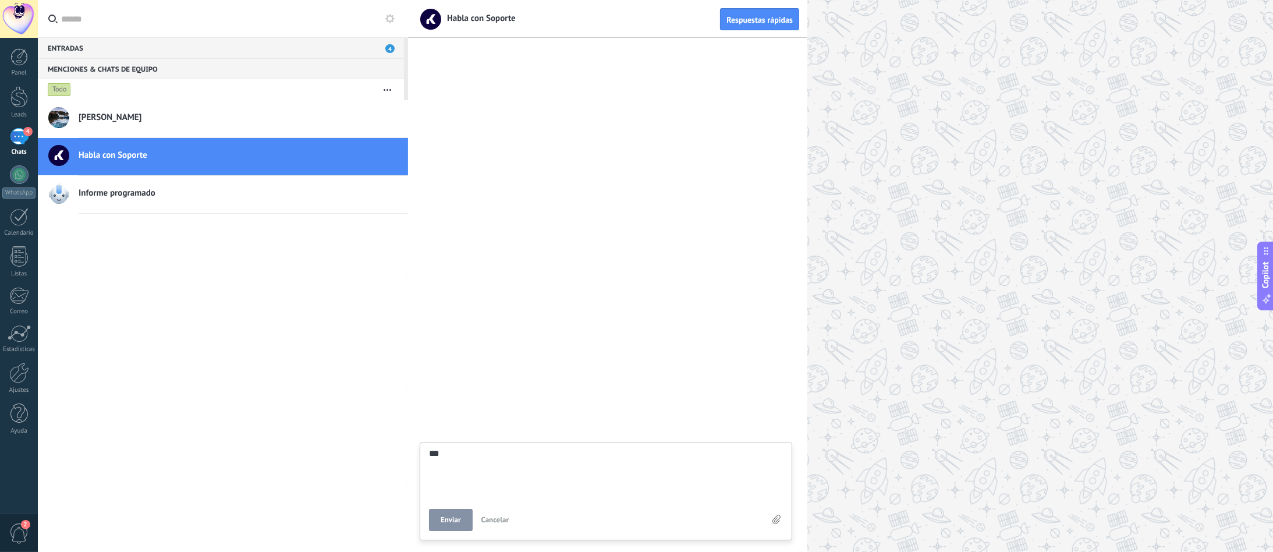
type textarea "****"
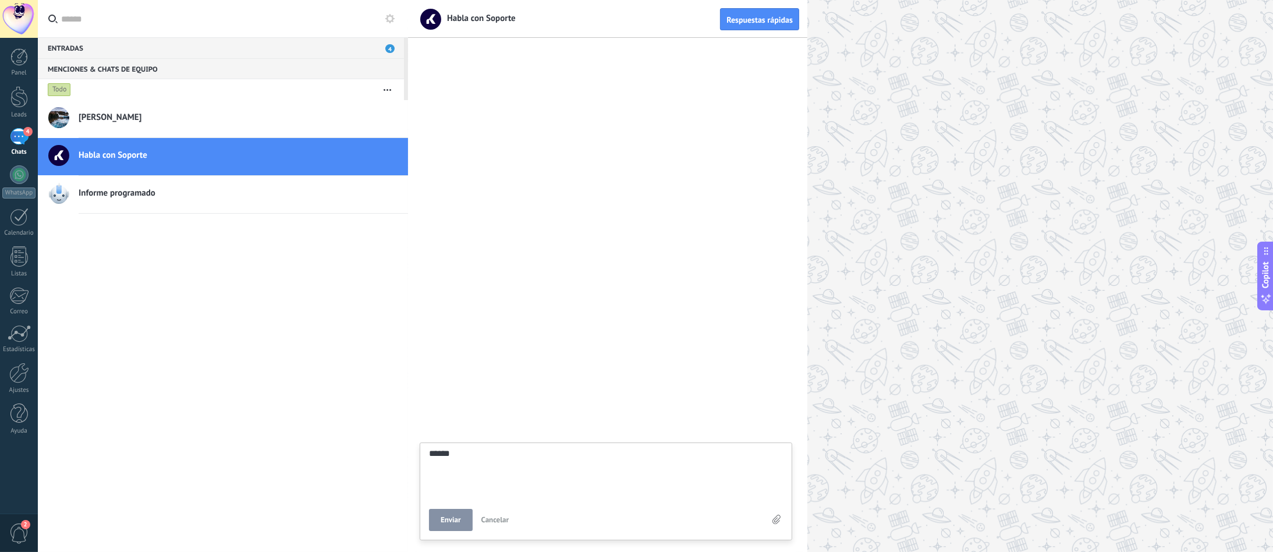
scroll to position [36, 0]
type textarea "****"
click at [450, 413] on button "Enviar" at bounding box center [451, 520] width 44 height 22
type textarea "*******"
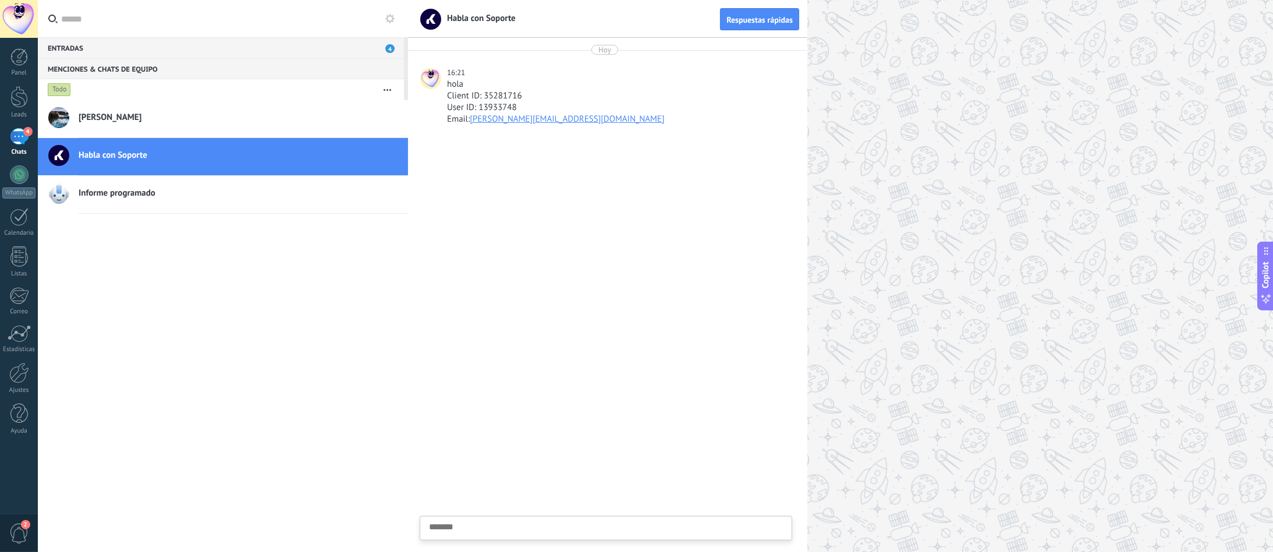
scroll to position [12, 0]
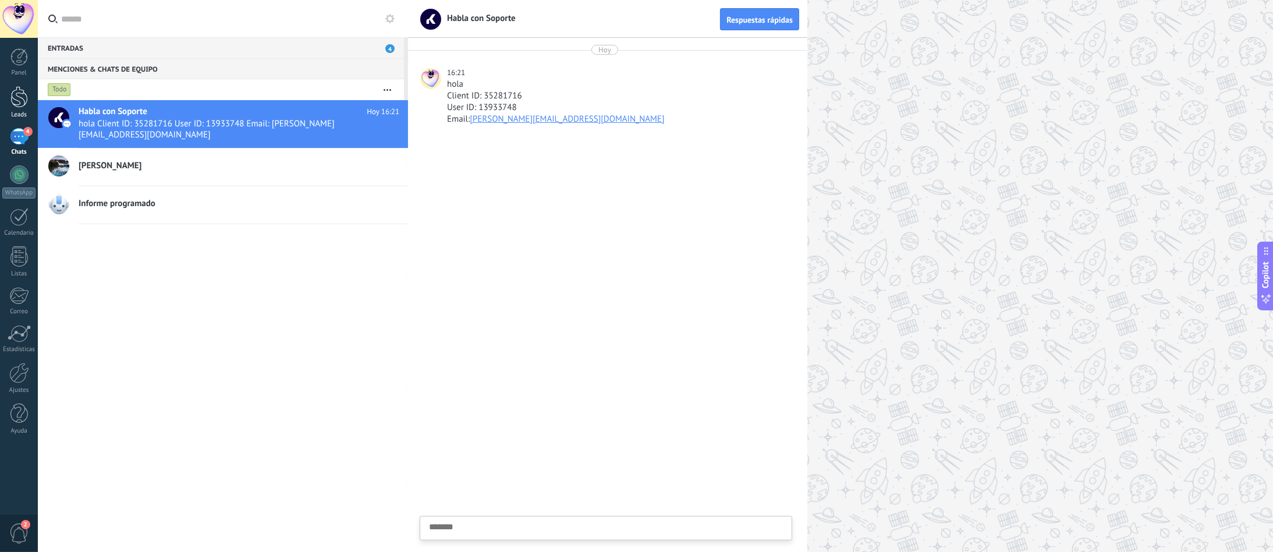
click at [19, 111] on div "Leads" at bounding box center [19, 115] width 34 height 8
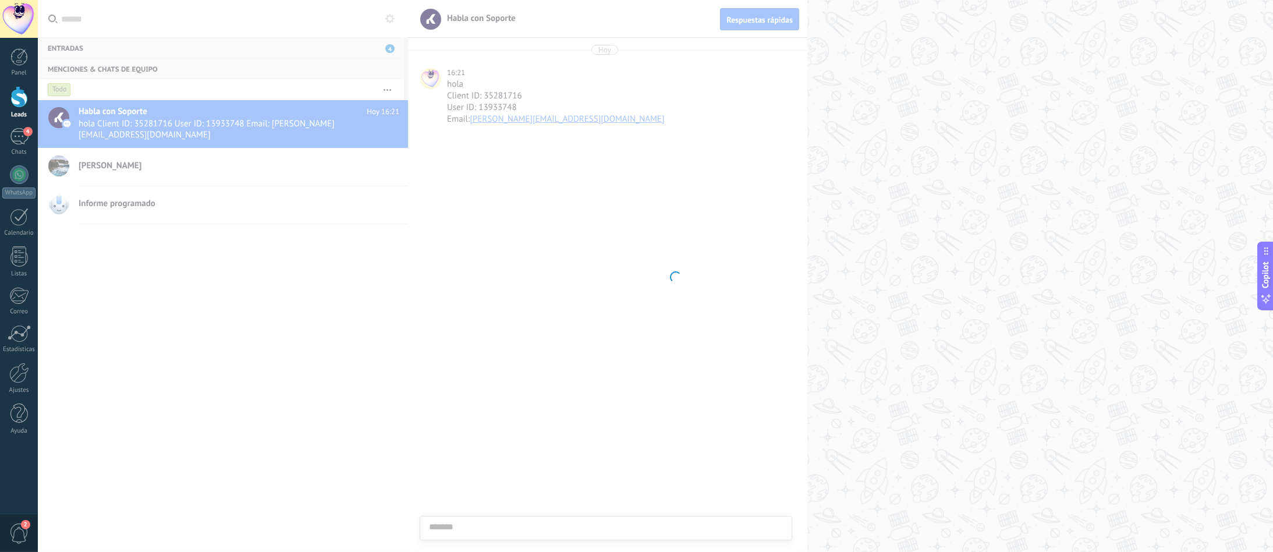
click at [19, 111] on div "Leads" at bounding box center [19, 115] width 34 height 8
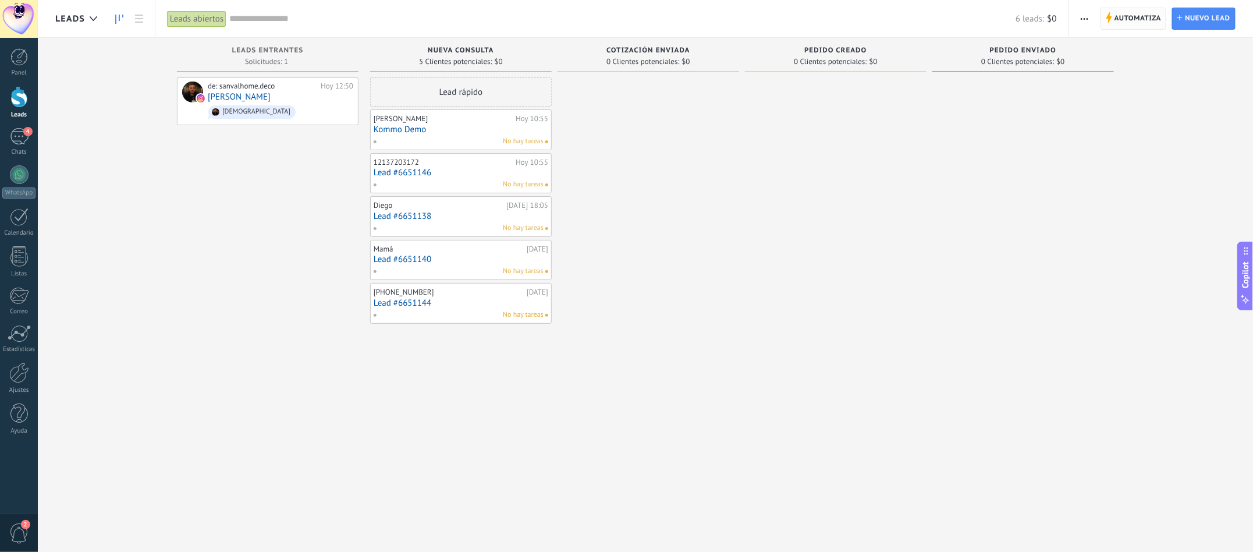
click at [939, 19] on span "Automatiza" at bounding box center [1137, 18] width 47 height 21
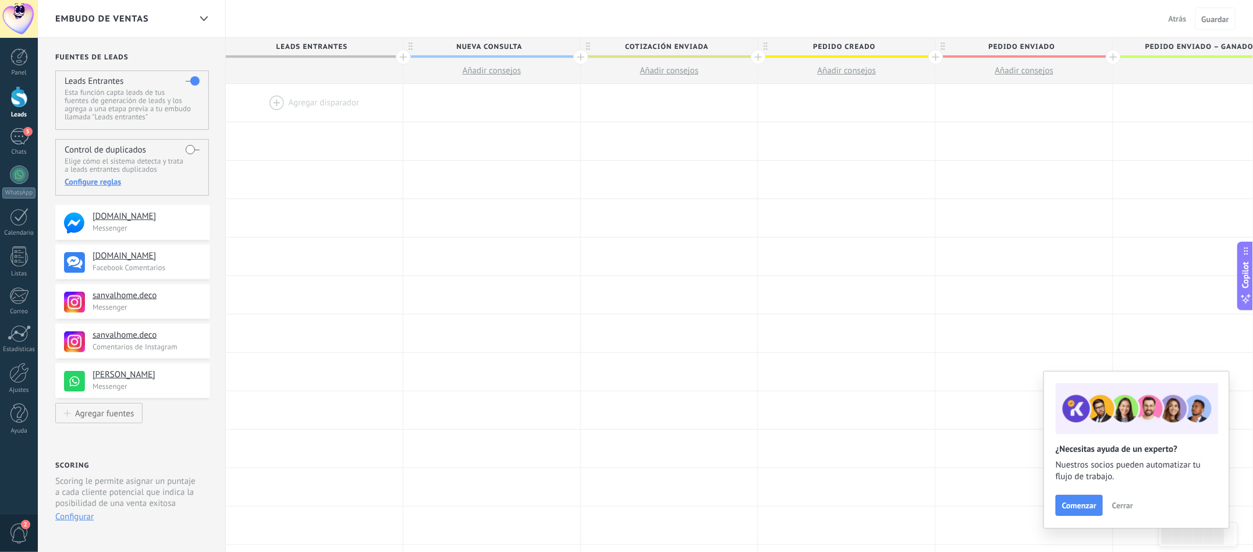
click at [295, 98] on div at bounding box center [314, 103] width 177 height 38
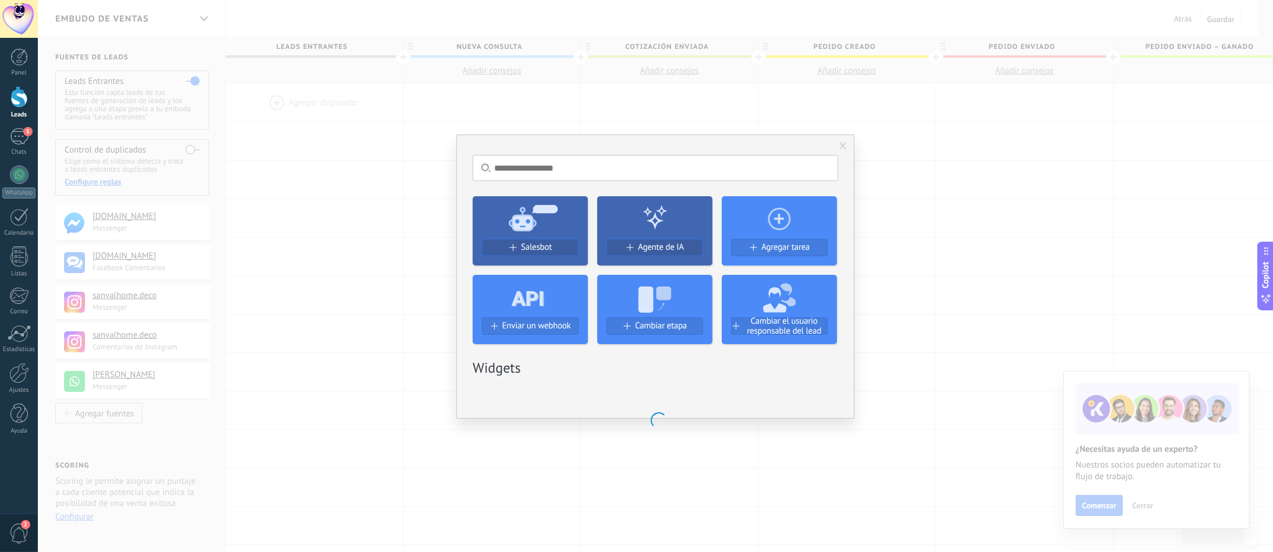
click at [531, 317] on div "Enviar un webhook" at bounding box center [529, 330] width 115 height 27
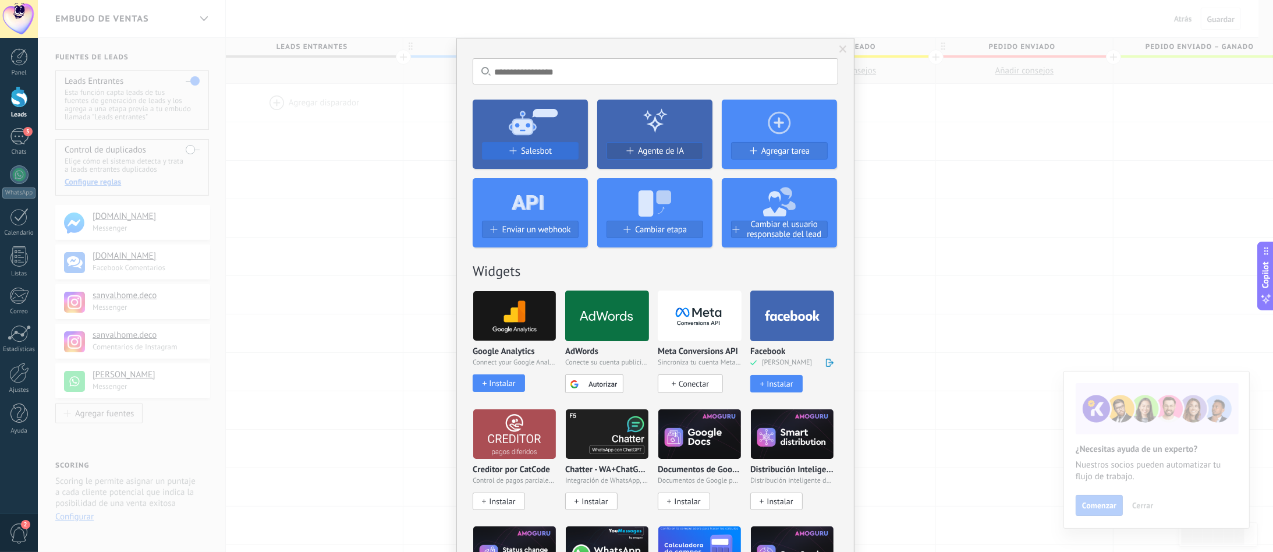
click at [542, 154] on span "Salesbot" at bounding box center [536, 151] width 31 height 10
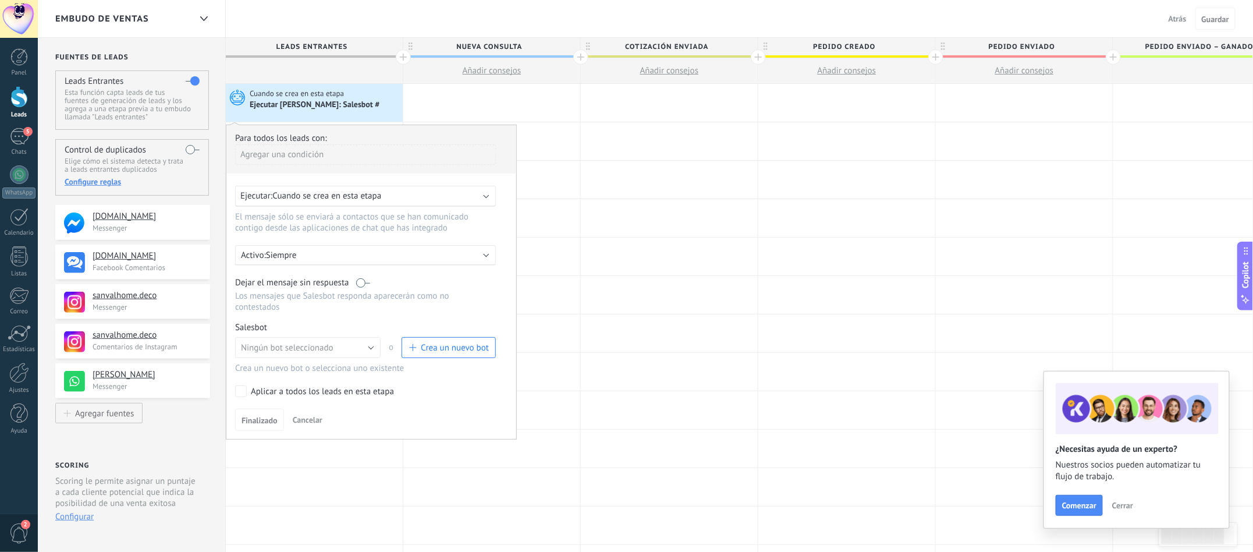
click at [430, 353] on span "Crea un nuevo bot" at bounding box center [455, 347] width 68 height 11
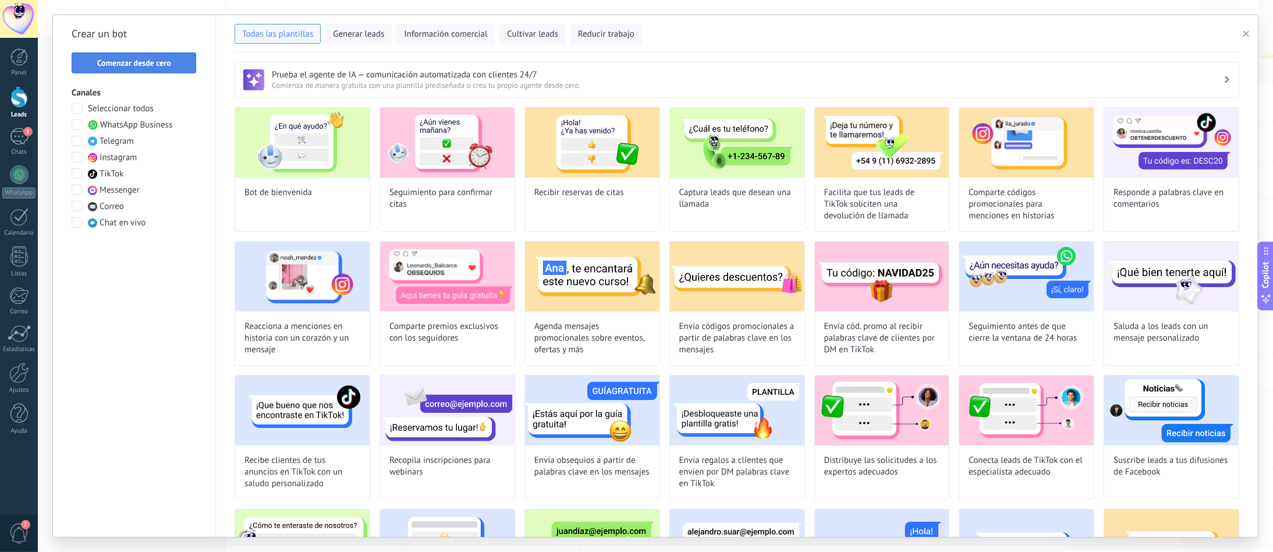
click at [164, 65] on span "Comenzar desde cero" at bounding box center [134, 63] width 74 height 8
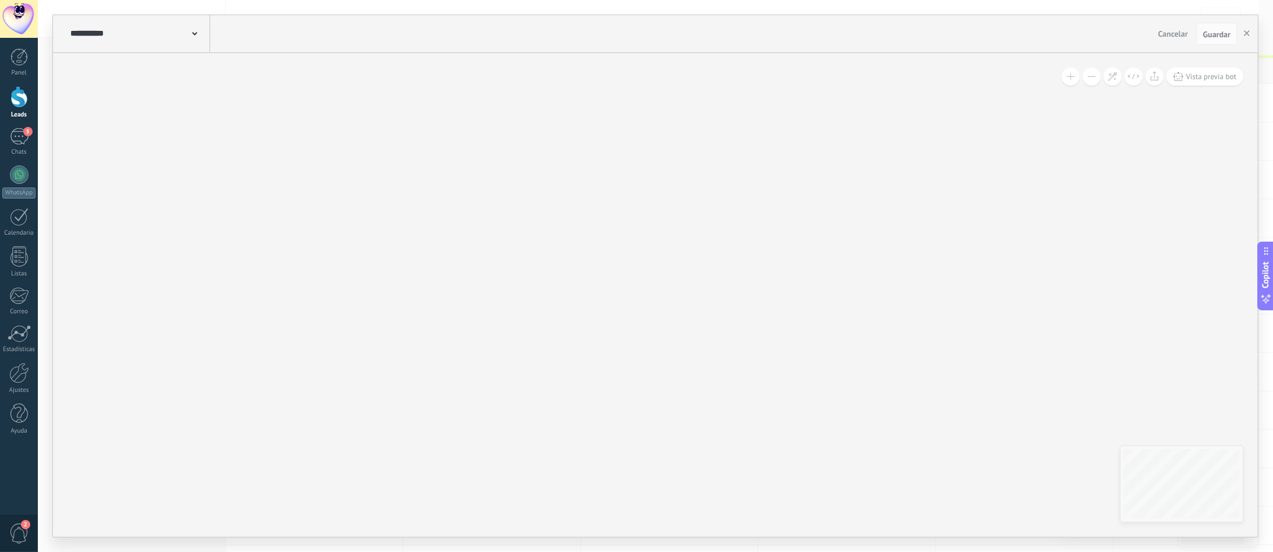
click at [197, 37] on div "**********" at bounding box center [138, 33] width 143 height 37
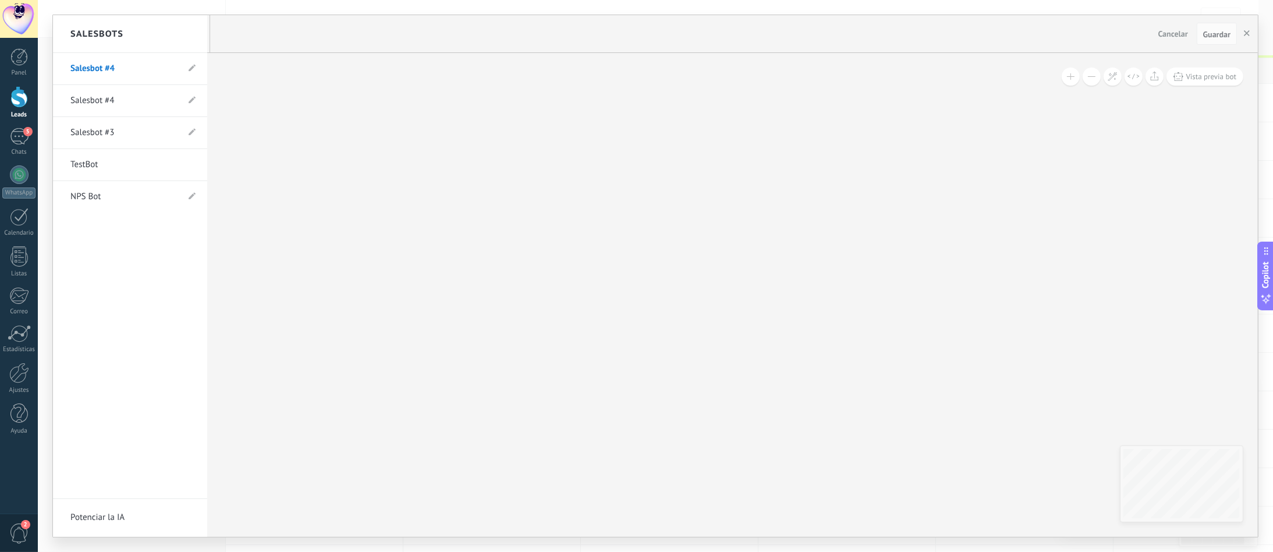
click at [126, 104] on link "Salesbot #4" at bounding box center [124, 100] width 108 height 33
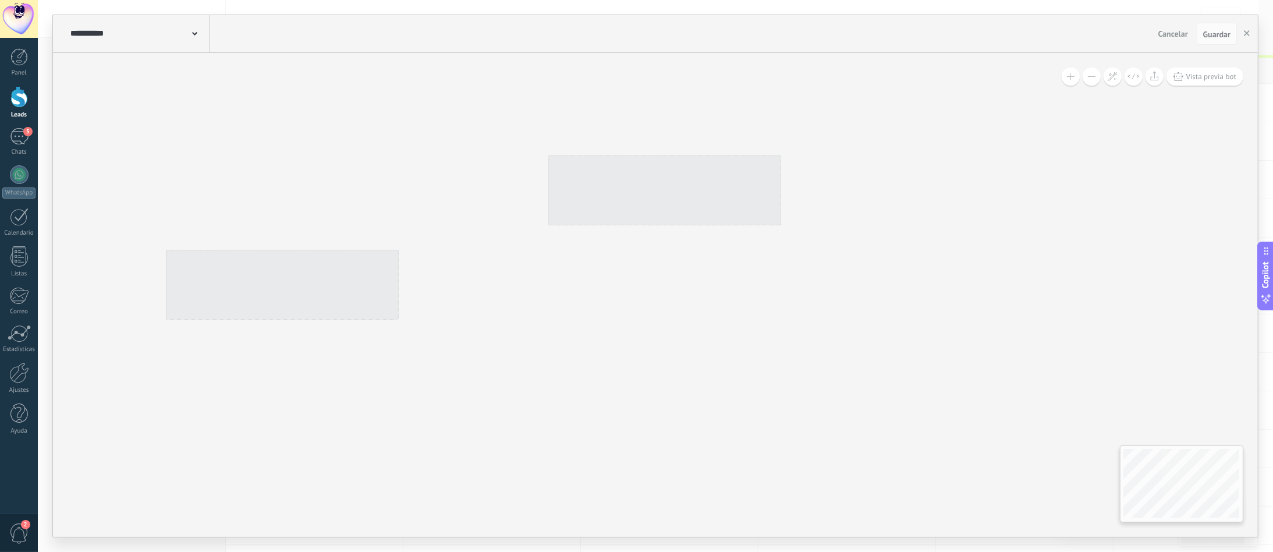
click at [939, 338] on div "Vista previa bot Vista previa bot" at bounding box center [655, 295] width 1204 height 484
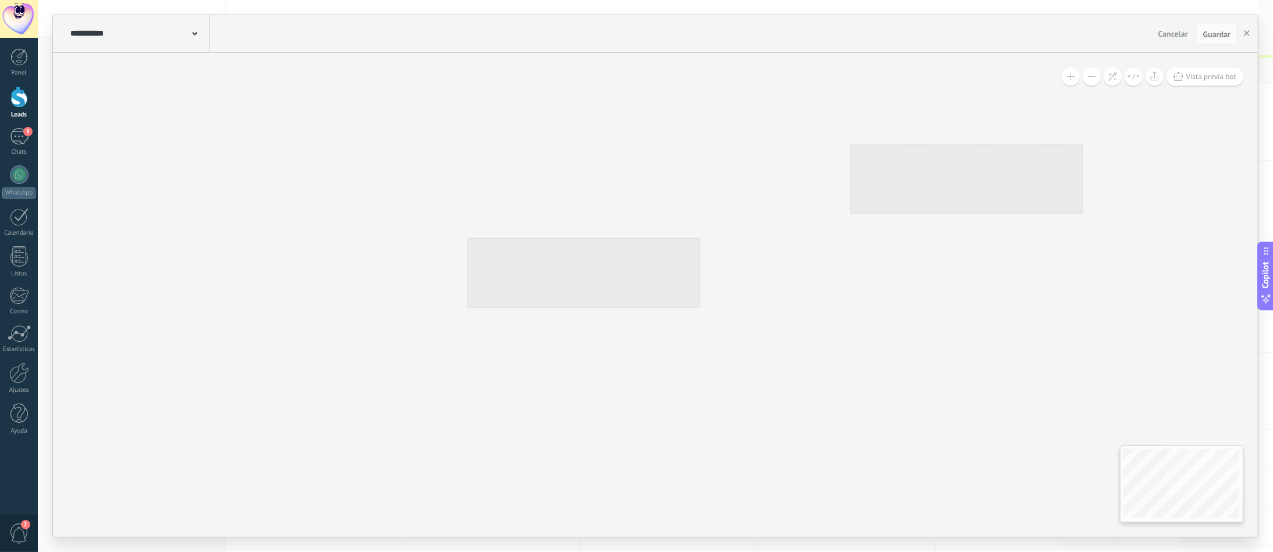
click at [939, 201] on div at bounding box center [966, 179] width 233 height 70
click at [573, 286] on div at bounding box center [584, 272] width 233 height 70
click at [177, 34] on input "**********" at bounding box center [131, 33] width 122 height 9
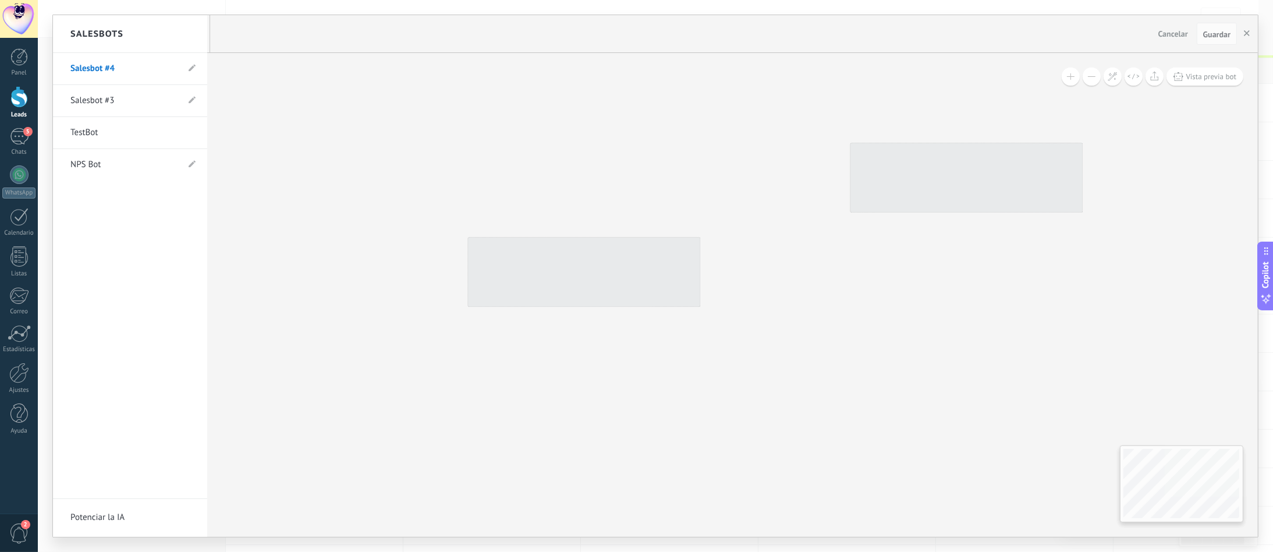
click at [134, 97] on link "Salesbot #3" at bounding box center [124, 100] width 108 height 33
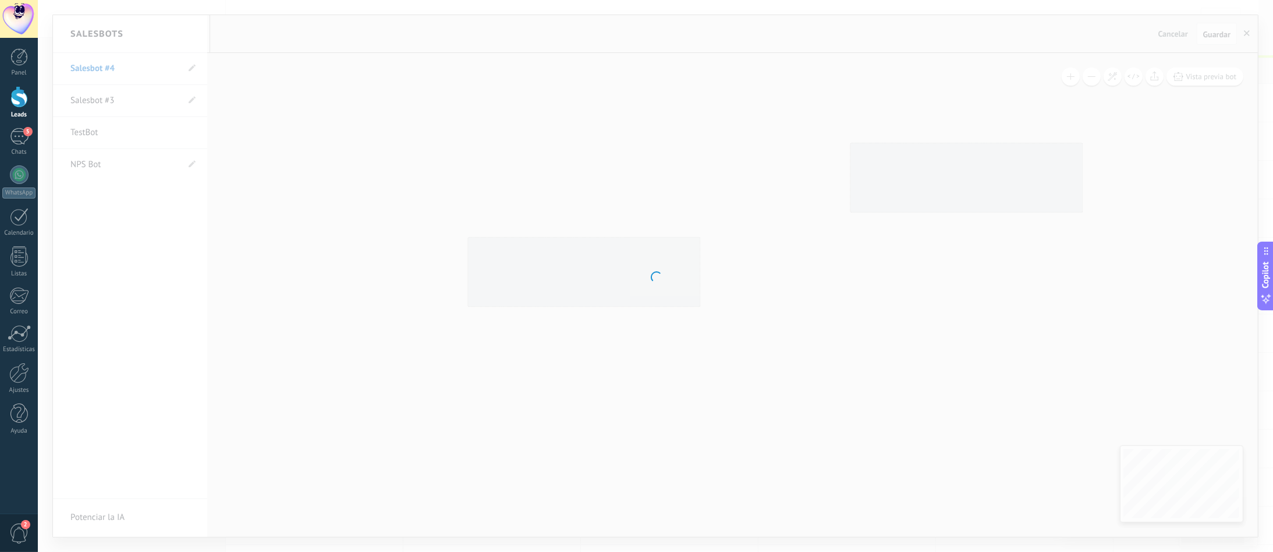
type input "**********"
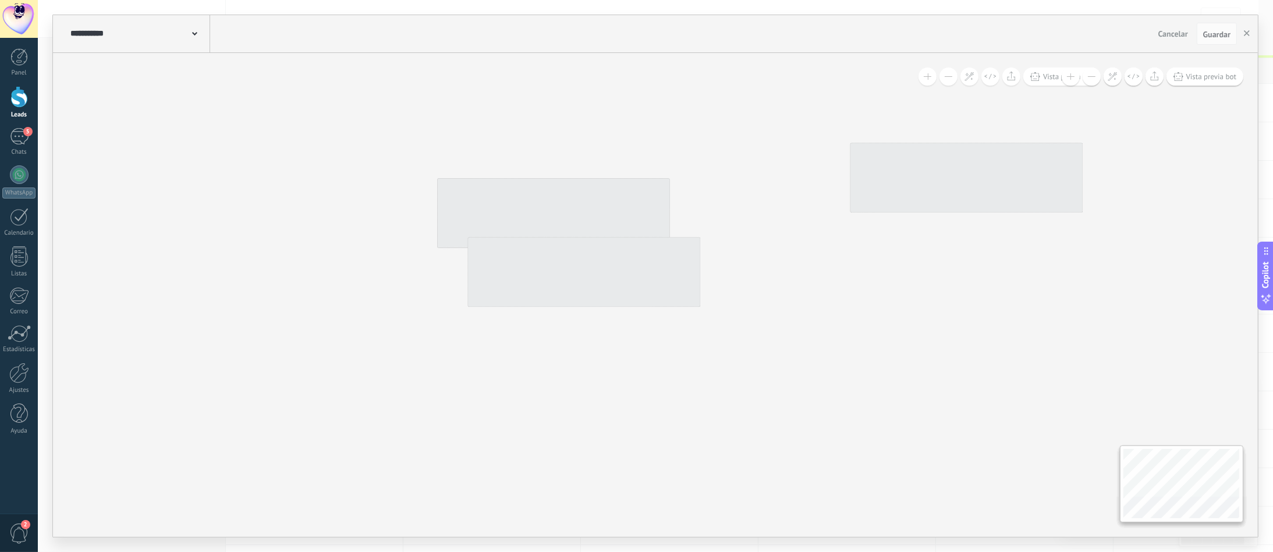
click at [598, 276] on div at bounding box center [584, 272] width 233 height 70
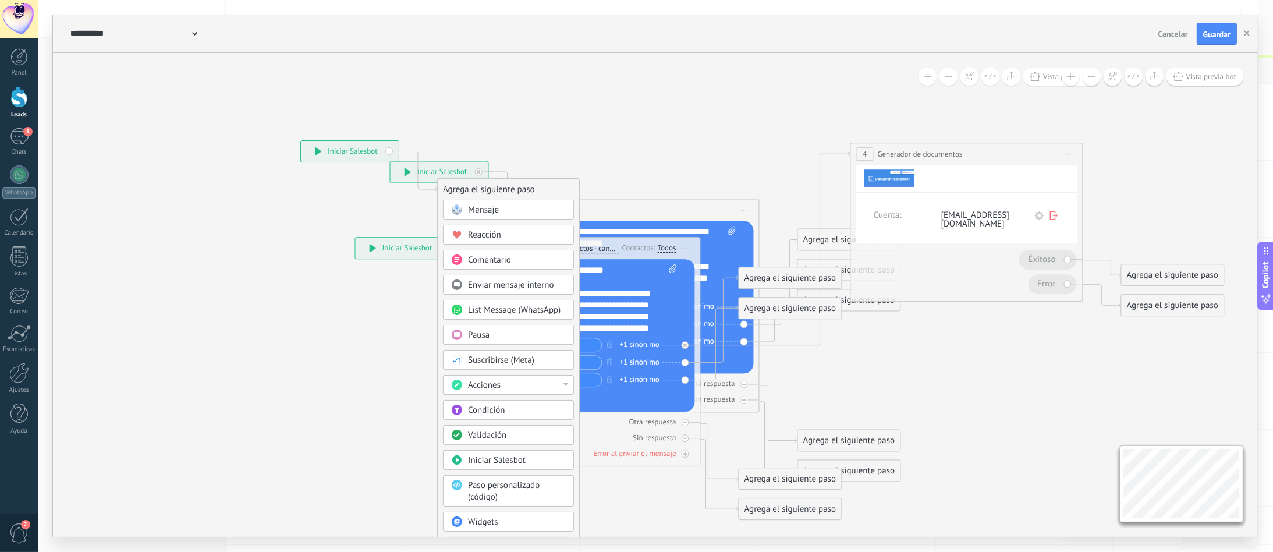
click at [939, 215] on icon at bounding box center [1039, 215] width 9 height 9
